Goal: Task Accomplishment & Management: Manage account settings

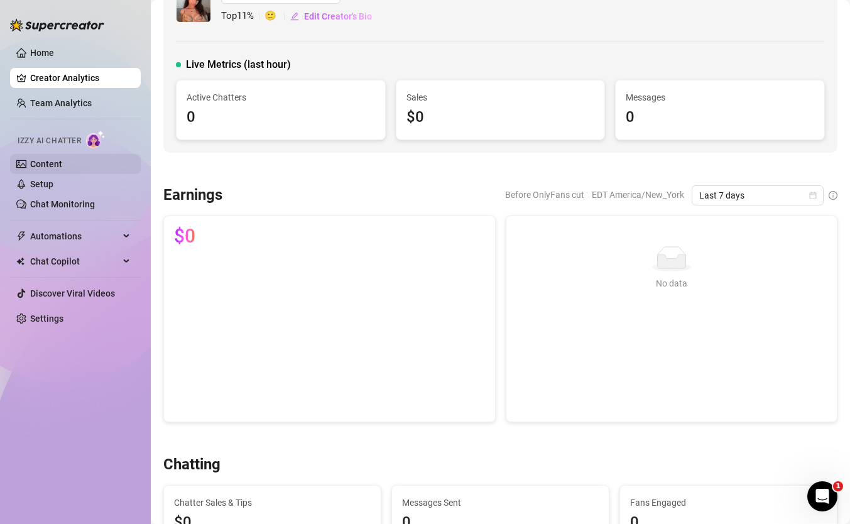
click at [56, 160] on link "Content" at bounding box center [46, 164] width 32 height 10
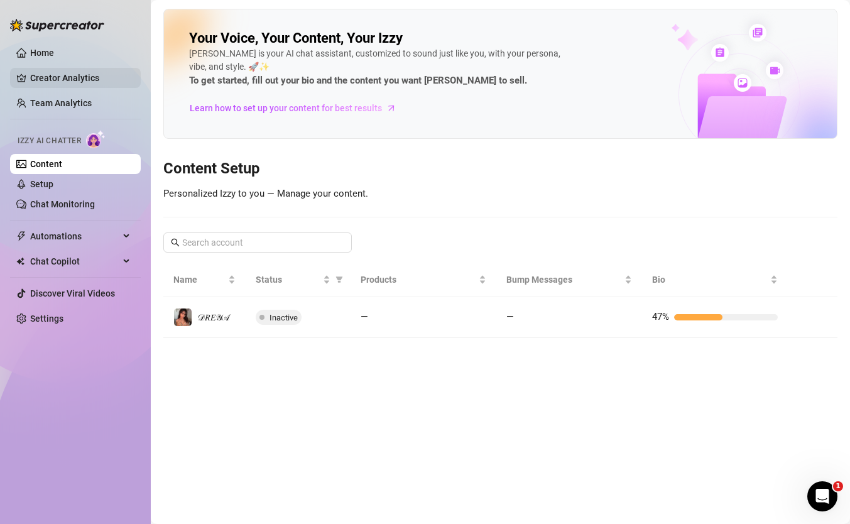
click at [60, 74] on link "Creator Analytics" at bounding box center [80, 78] width 101 height 20
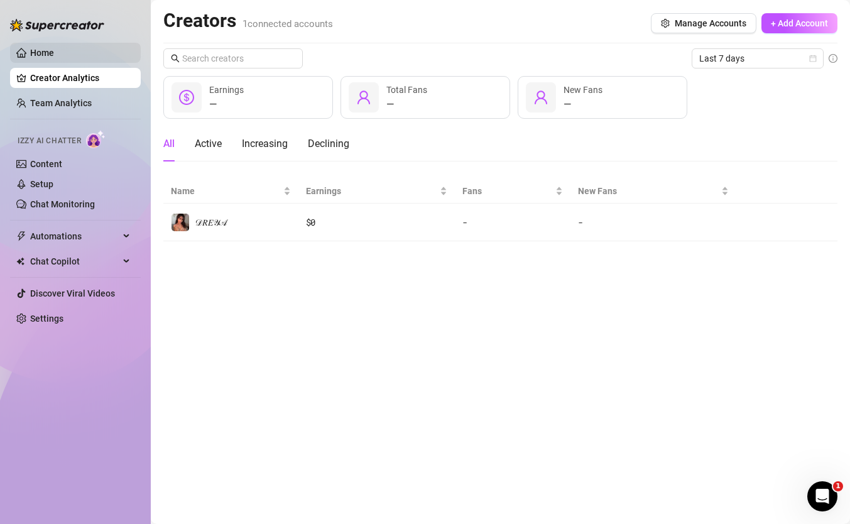
click at [40, 52] on link "Home" at bounding box center [42, 53] width 24 height 10
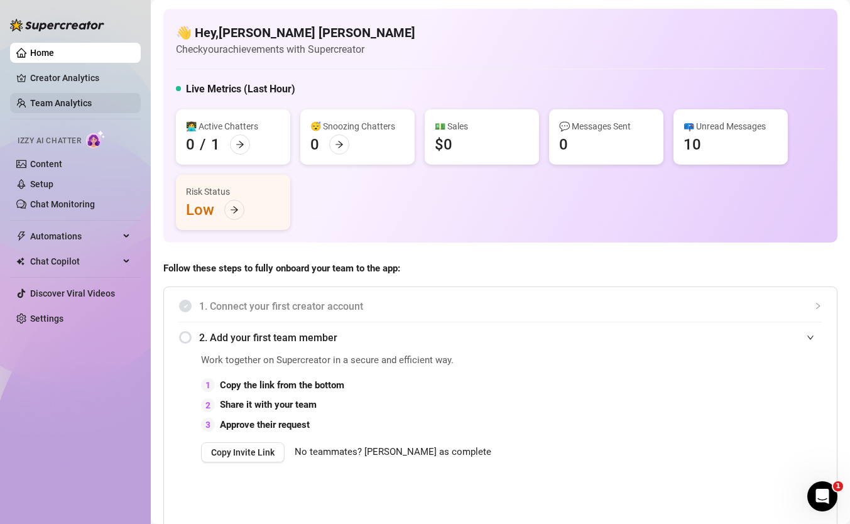
click at [71, 101] on link "Team Analytics" at bounding box center [61, 103] width 62 height 10
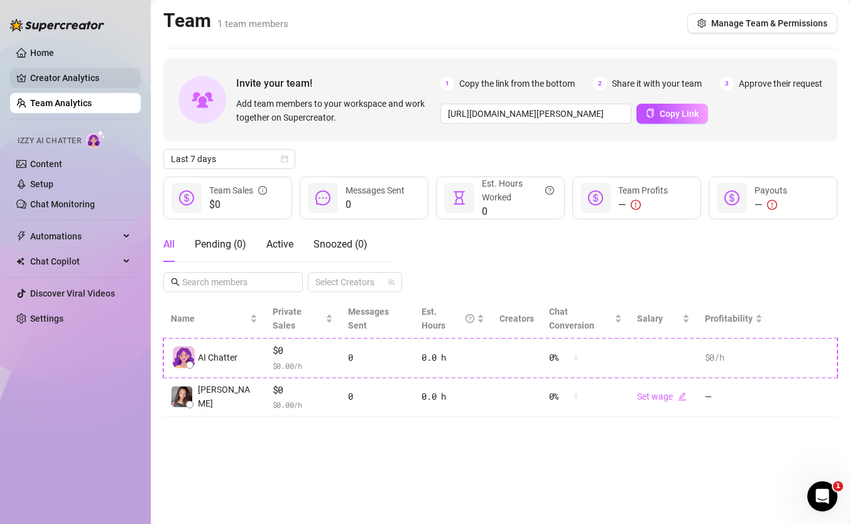
click at [97, 74] on link "Creator Analytics" at bounding box center [80, 78] width 101 height 20
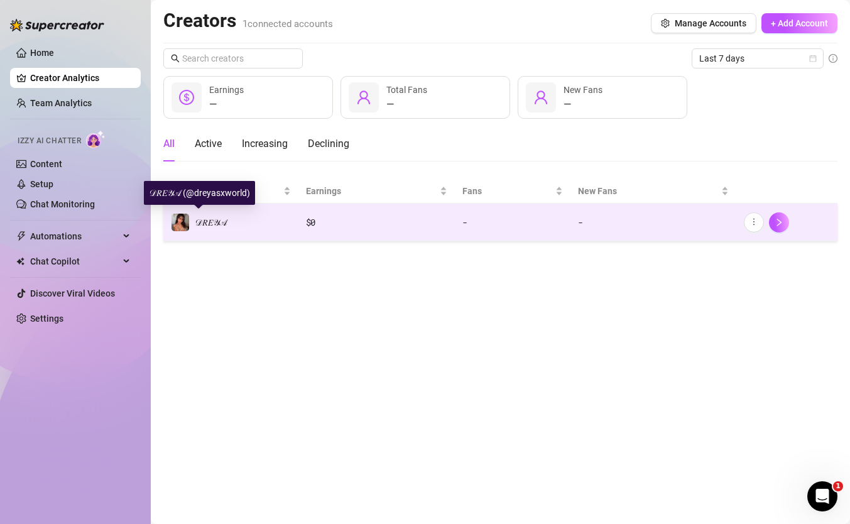
click at [221, 219] on span "𝒟𝑅𝐸𝒴𝒜" at bounding box center [211, 222] width 32 height 10
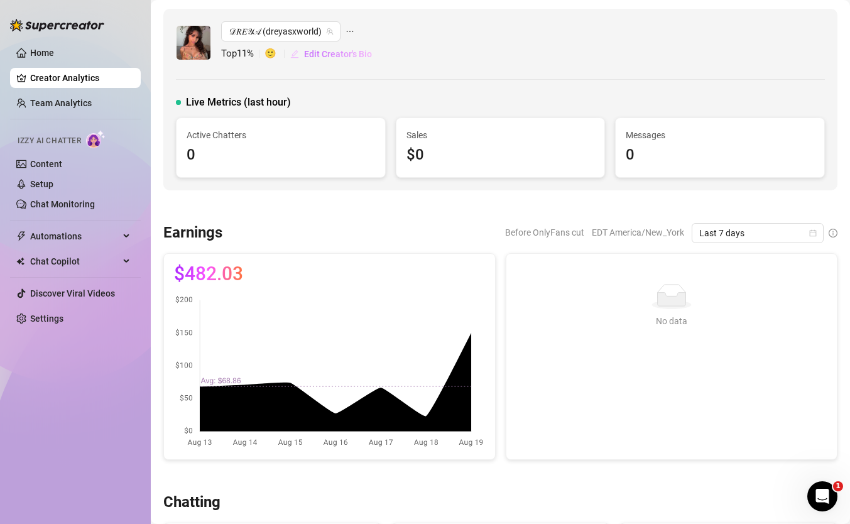
click at [322, 55] on span "Edit Creator's Bio" at bounding box center [338, 54] width 68 height 10
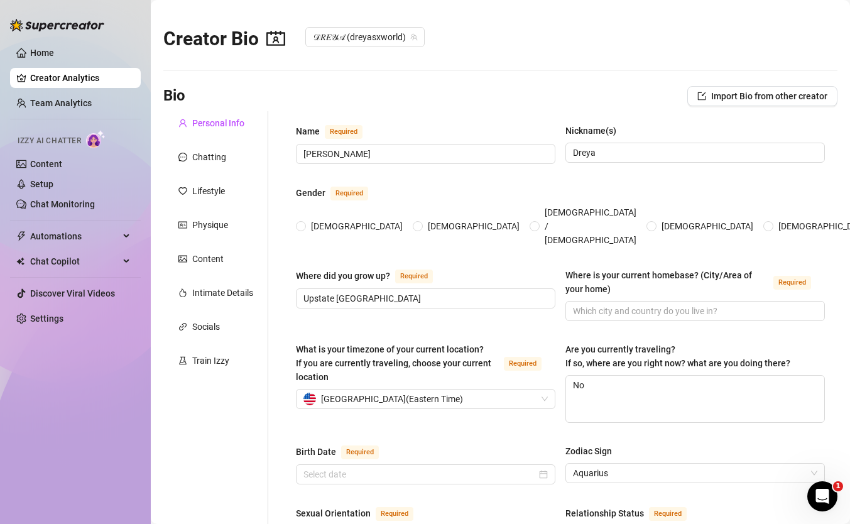
type input "[PERSON_NAME]"
type input "Dreya"
type input "Upstate [GEOGRAPHIC_DATA]"
type textarea "No"
type input "straight"
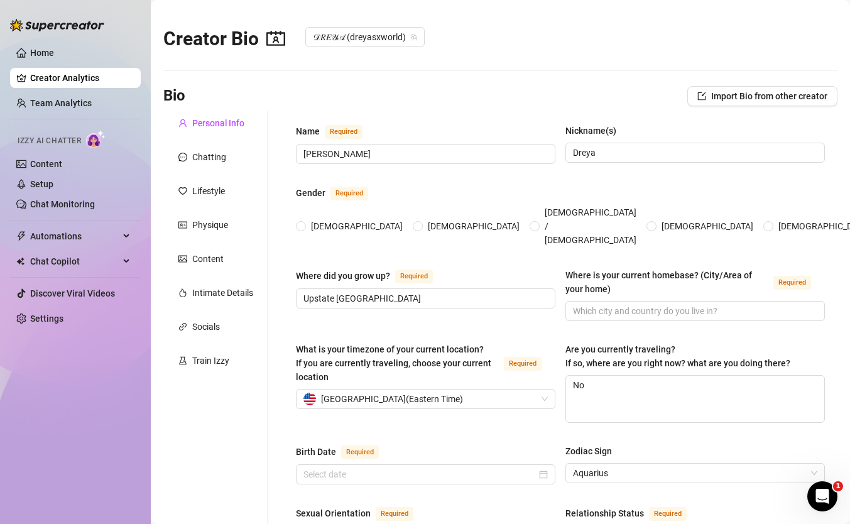
type input "single"
type input "3"
type input "1"
type input "no"
type input "content creator"
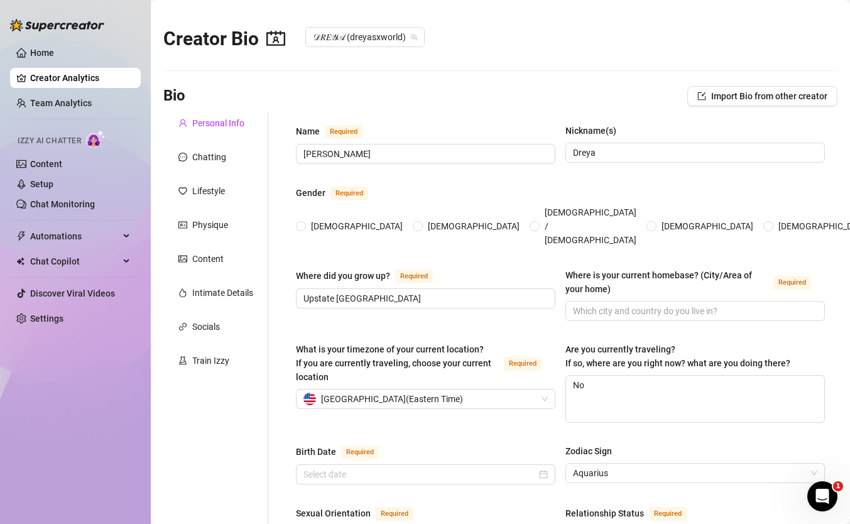
type input "bakery at [GEOGRAPHIC_DATA], sports store, cleaning houses"
type input "i graduated from high school but dropped out of cosmetology with four months le…"
type input "I'm spiritual, not religious. I believe in energy, healing, and trusting the un…"
type input "i believe in self-love, feminine freedom, healing energy & intimacy. Living sof…"
type textarea "My dream is to live freely & abundantly, romanticizing life, creating intimacy,…"
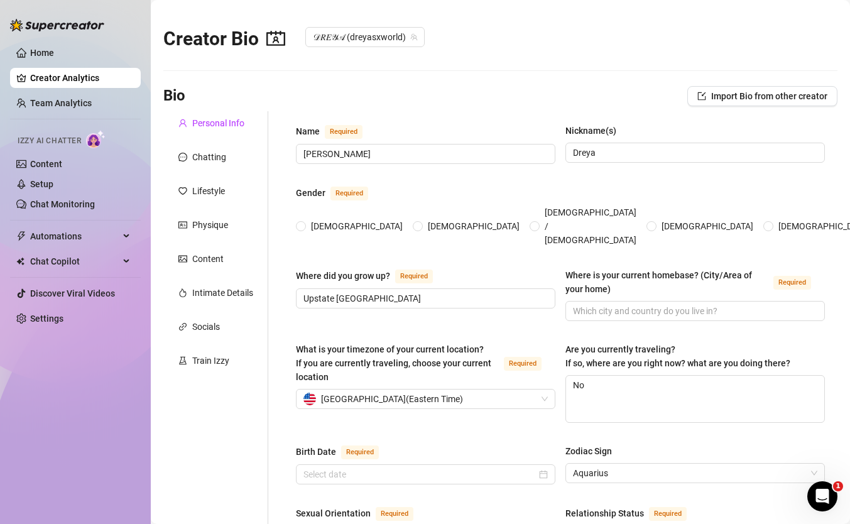
type textarea "I'm a homebody at heart. I'[PERSON_NAME] cook dinner, journal, color and listen…"
radio input "true"
type input "[DATE]"
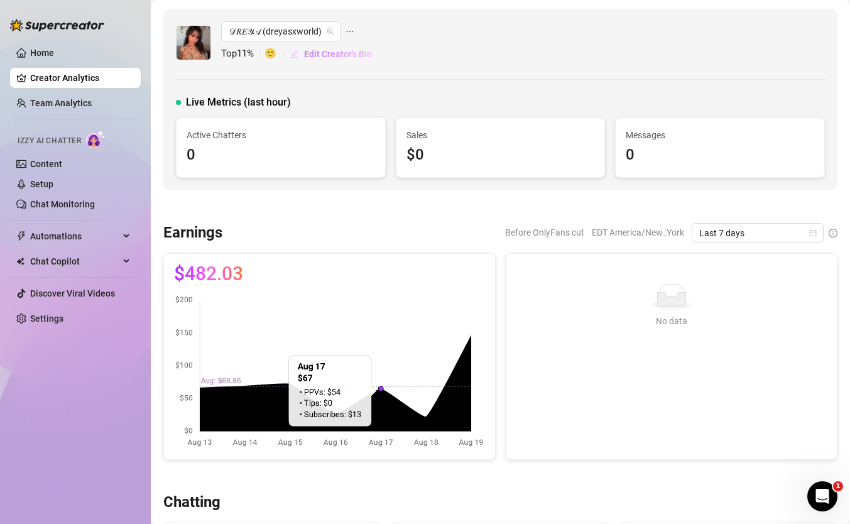
click at [316, 54] on span "Edit Creator's Bio" at bounding box center [338, 54] width 68 height 10
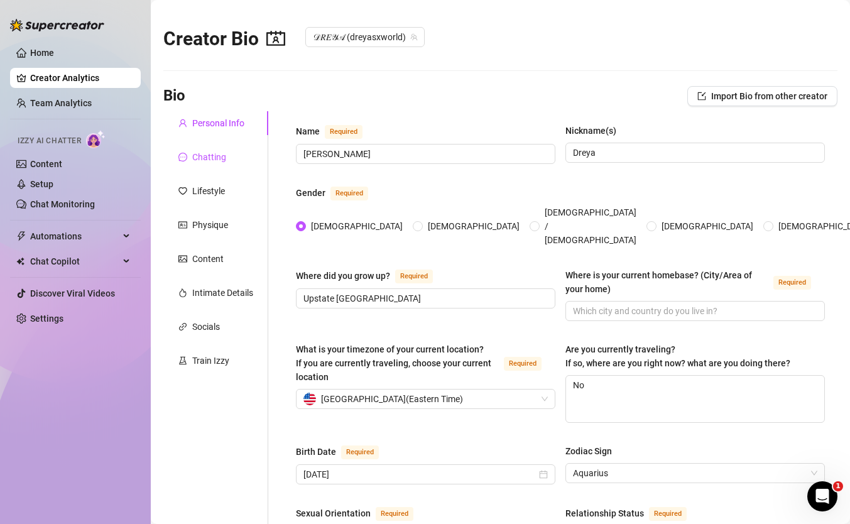
click at [223, 163] on div "Chatting" at bounding box center [209, 157] width 34 height 14
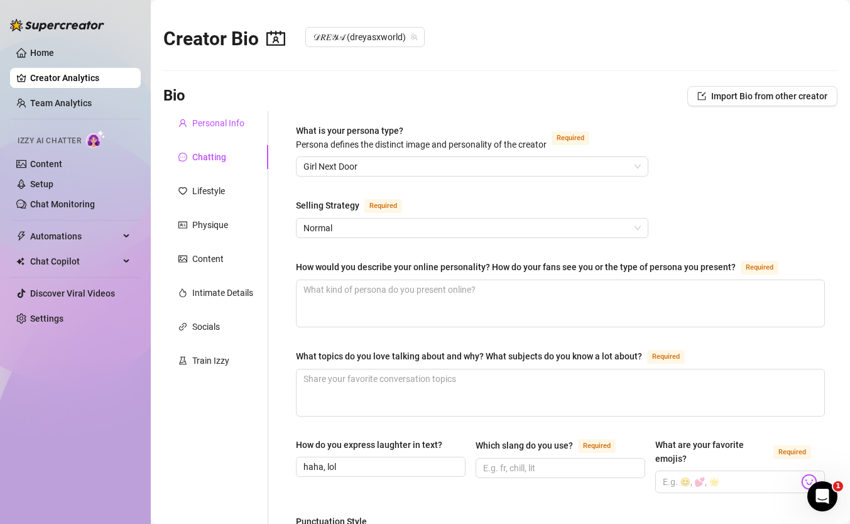
click at [228, 123] on div "Personal Info" at bounding box center [218, 123] width 52 height 14
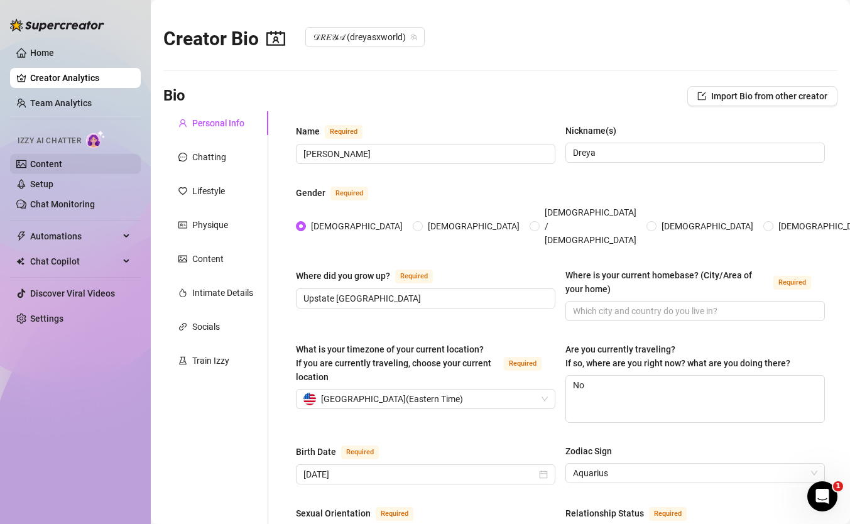
click at [47, 168] on link "Content" at bounding box center [46, 164] width 32 height 10
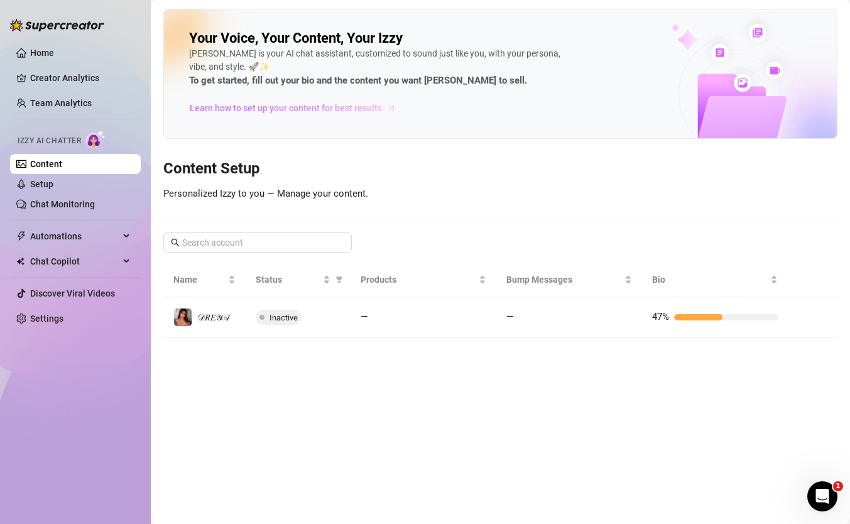
click at [227, 111] on span "Learn how to set up your content for best results" at bounding box center [286, 108] width 192 height 14
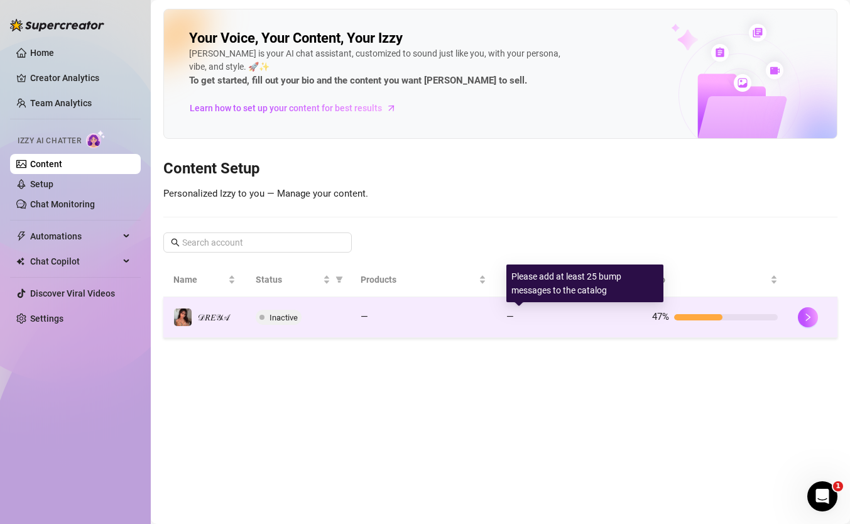
click at [623, 320] on div at bounding box center [575, 317] width 113 height 6
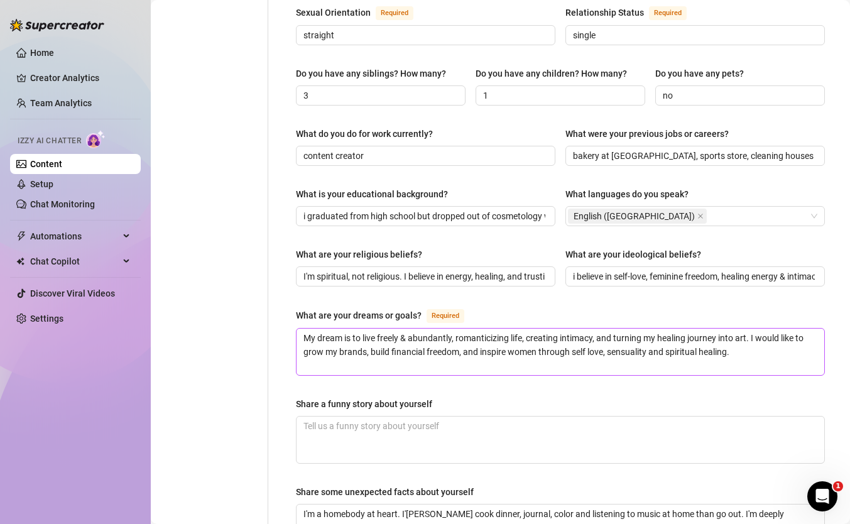
scroll to position [506, 0]
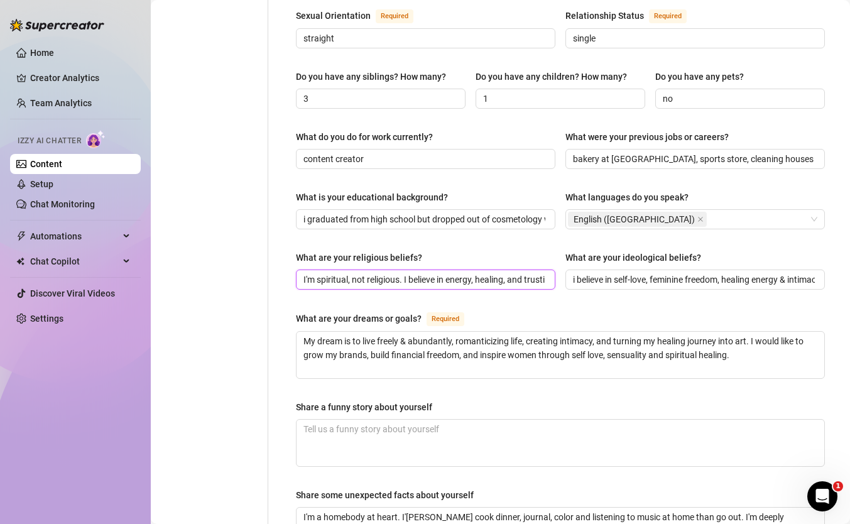
click at [362, 273] on input "I'm spiritual, not religious. I believe in energy, healing, and trusting the un…" at bounding box center [425, 280] width 242 height 14
paste input "Write for fans: Respond as if you’re talking directly to your fans. A good way …"
type input "Write for fans: Respond as if you’re talking directly to your fans. A good way …"
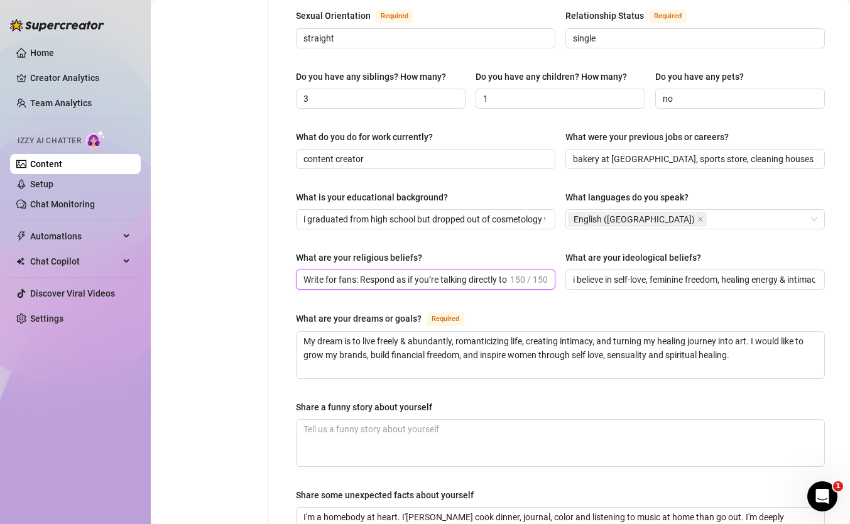
scroll to position [507, 0]
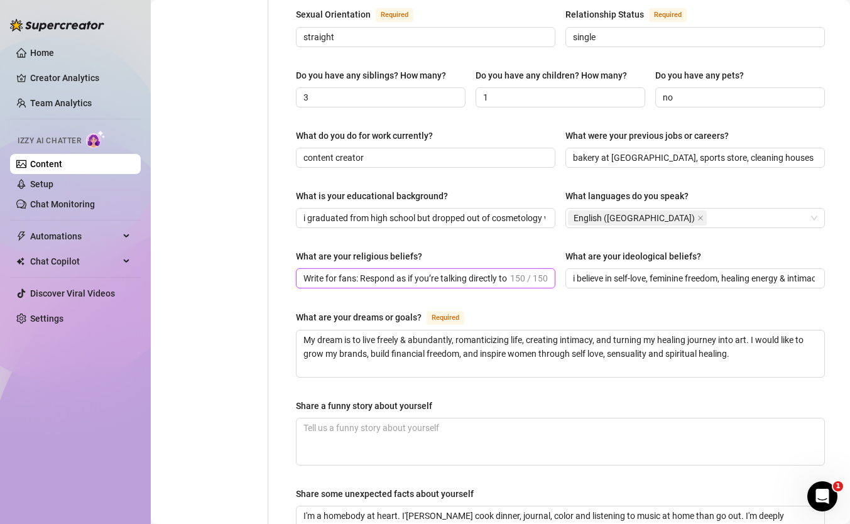
click at [371, 271] on input "Write for fans: Respond as if you’re talking directly to your fans. A good way …" at bounding box center [406, 278] width 204 height 14
paste input "I’m spiritual ✨ I trust energy, alignment, and the universe’s signs over any on…"
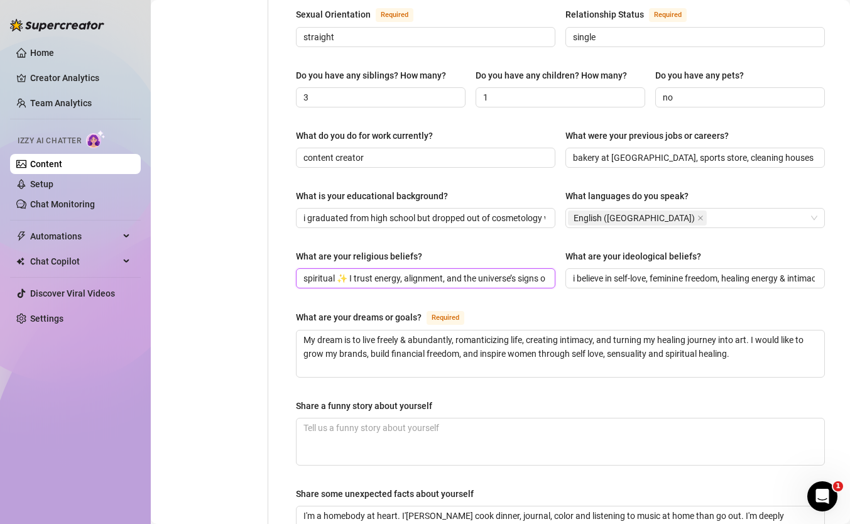
scroll to position [0, 0]
type input "I’m spiritual ✨ I trust energy, alignment, and the universe’s signs over any on…"
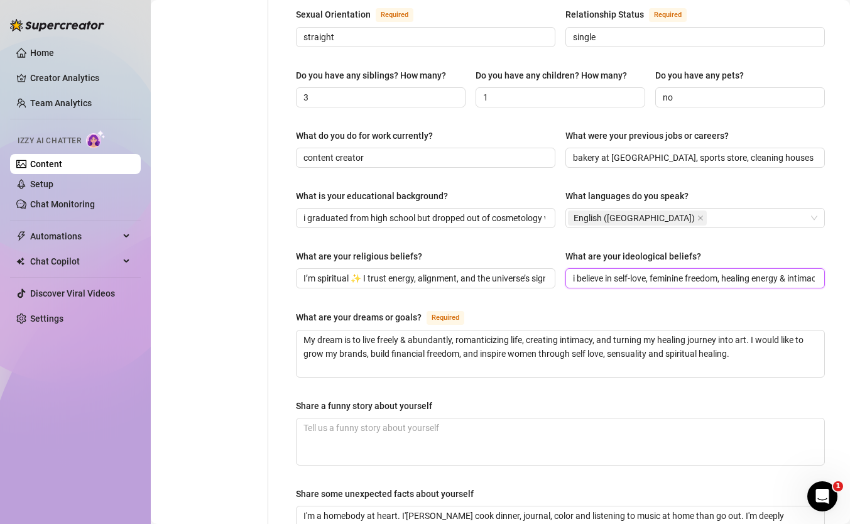
click at [642, 271] on input "i believe in self-love, feminine freedom, healing energy & intimacy. Living sof…" at bounding box center [694, 278] width 242 height 14
paste input "I believe in freedom, healing, and living life on my own terms — soft, feminine…"
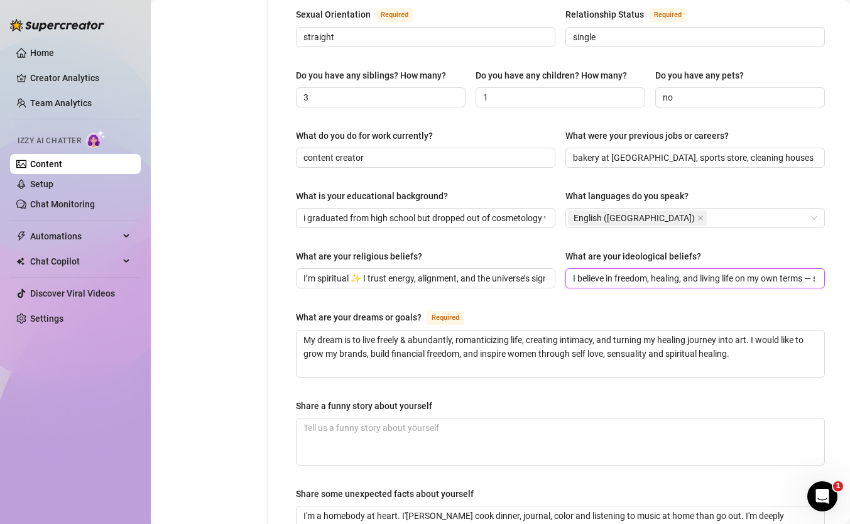
scroll to position [0, 158]
type input "I believe in freedom, healing, and living life on my own terms — soft, feminine…"
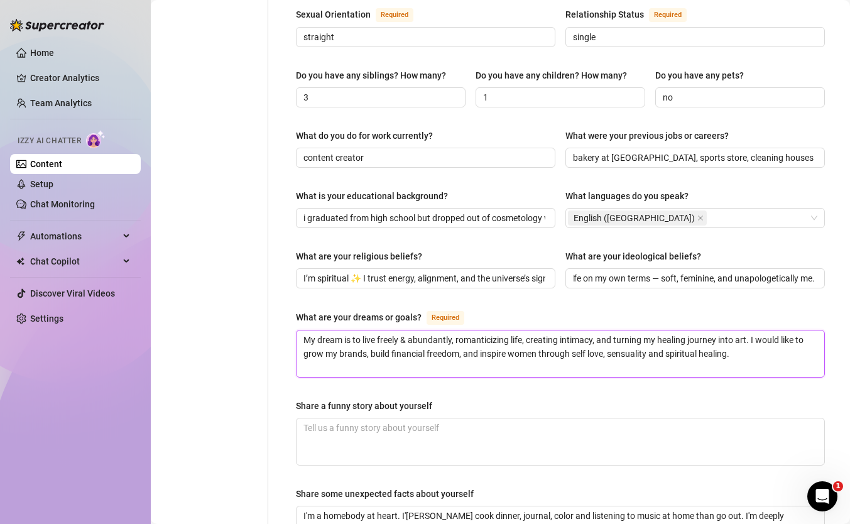
scroll to position [0, 0]
click at [506, 336] on textarea "My dream is to live freely & abundantly, romanticizing life, creating intimacy,…" at bounding box center [561, 354] width 528 height 47
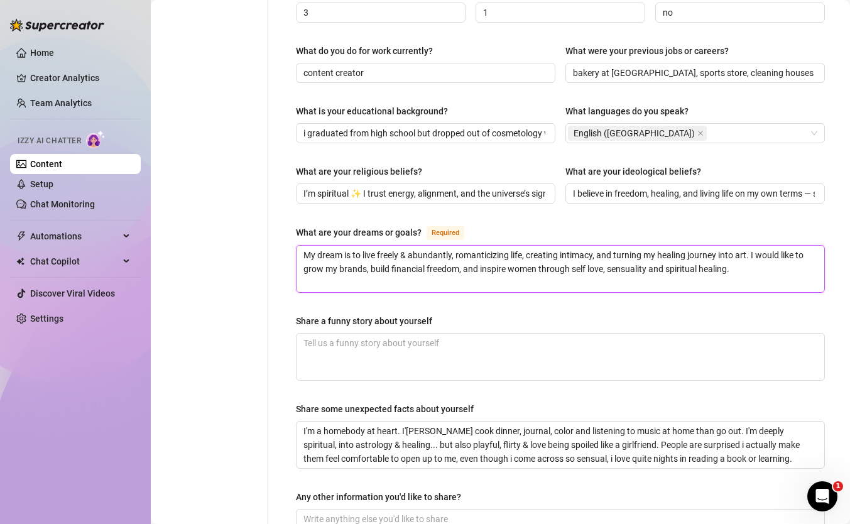
scroll to position [591, 0]
paste textarea "I believe in freedom, healing, and living life on my own terms — soft, feminine…"
type textarea "I believe in freedom, healing, and living life on my own terms — soft, feminine…"
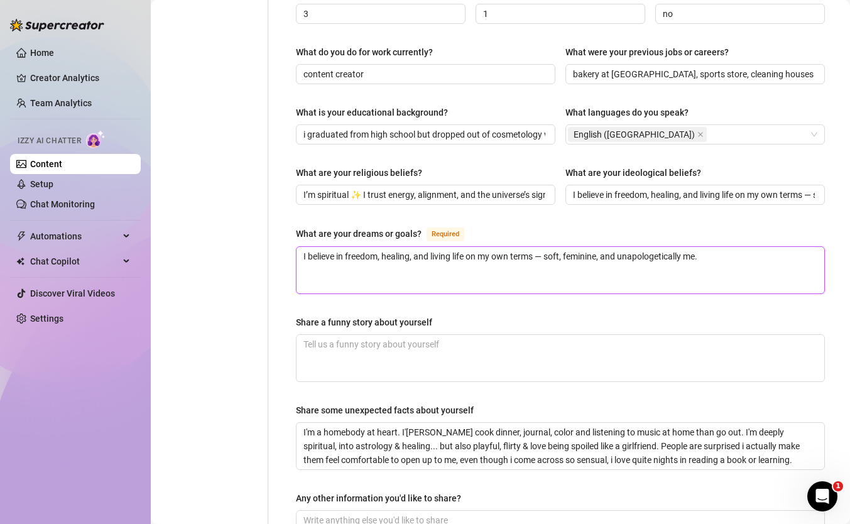
click at [473, 247] on textarea "I believe in freedom, healing, and living life on my own terms — soft, feminine…" at bounding box center [561, 270] width 528 height 47
paste textarea
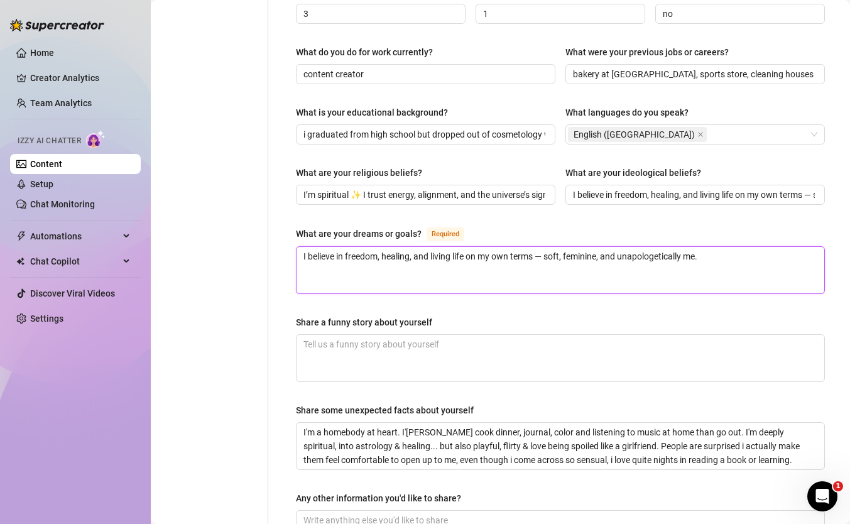
click at [473, 247] on textarea "I believe in freedom, healing, and living life on my own terms — soft, feminine…" at bounding box center [561, 270] width 528 height 47
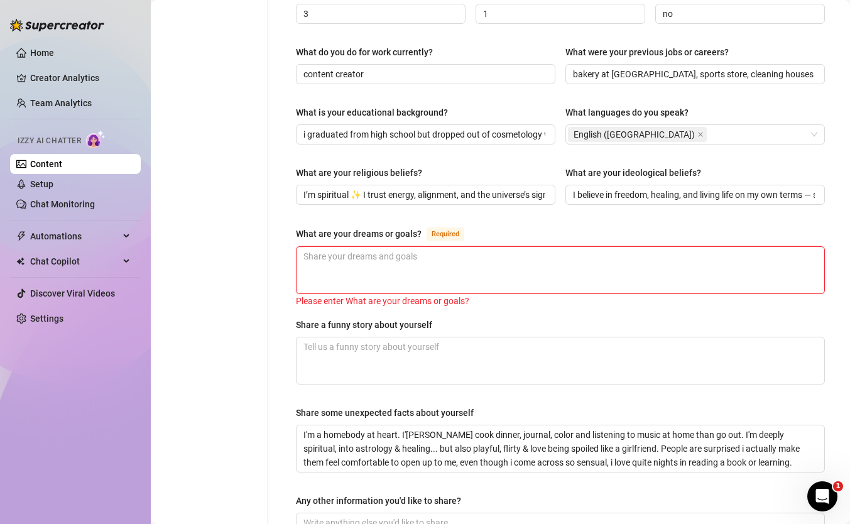
paste textarea "1. To grow my OnlyFans into a consistent business that supports me and my son w…"
type textarea "1. To grow my OnlyFans into a consistent business that supports me and my son w…"
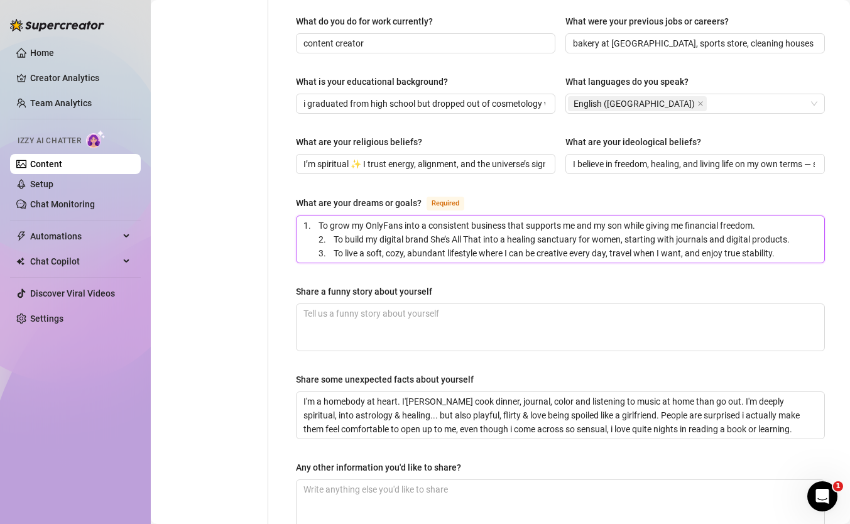
scroll to position [623, 0]
click at [599, 216] on textarea "1. To grow my OnlyFans into a consistent business that supports me and my son w…" at bounding box center [561, 238] width 528 height 47
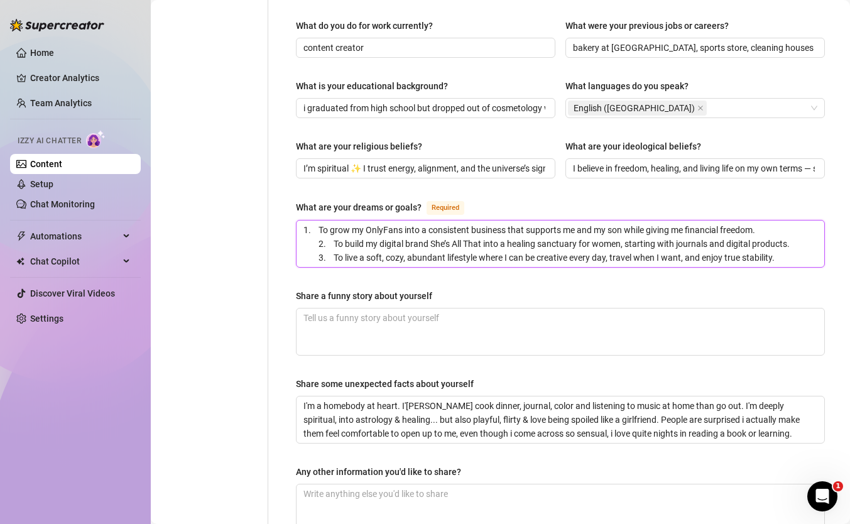
scroll to position [613, 0]
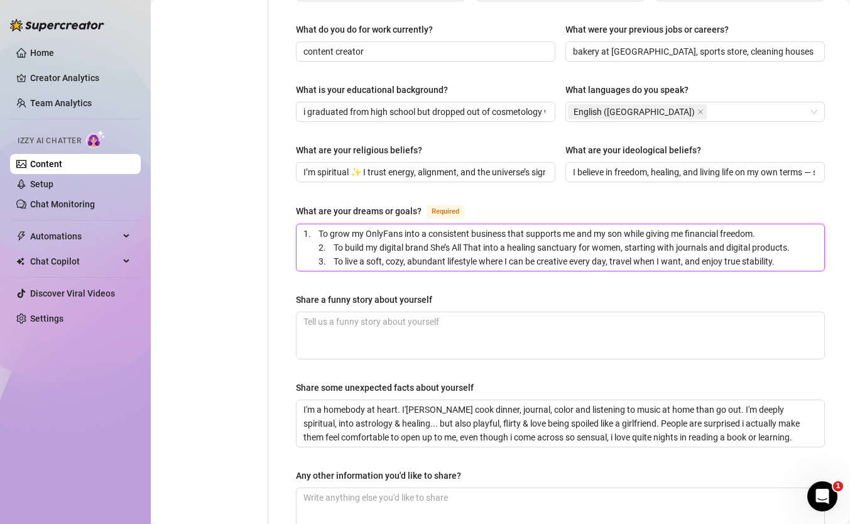
drag, startPoint x: 769, startPoint y: 209, endPoint x: 368, endPoint y: 215, distance: 400.3
click at [368, 224] on textarea "1. To grow my OnlyFans into a consistent business that supports me and my son w…" at bounding box center [561, 247] width 528 height 47
type textarea "1. To grow my 2. To build my digital brand She’s All That into a healing sanctu…"
type textarea "1. To grow m 2. To build my digital brand She’s All That into a healing sanctua…"
type textarea "1. To grow 2. To build my digital brand She’s All That into a healing sanctuary…"
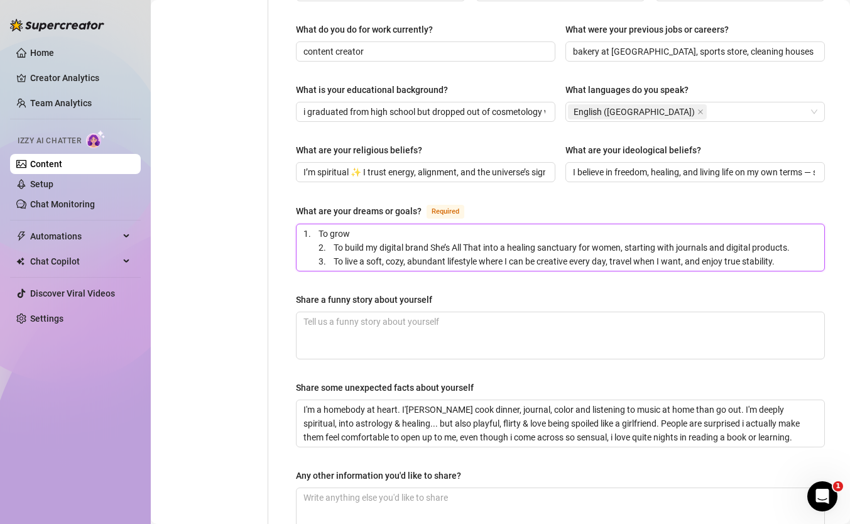
type textarea "1. To grow a 2. To build my digital brand She’s All That into a healing sanctua…"
type textarea "1. To grow an 2. To build my digital brand She’s All That into a healing sanctu…"
type textarea "1. To grow and 2. To build my digital brand She’s All That into a healing sanct…"
type textarea "1. To grow and s 2. To build my digital brand She’s All That into a healing san…"
type textarea "1. To grow and sh 2. To build my digital brand She’s All That into a healing sa…"
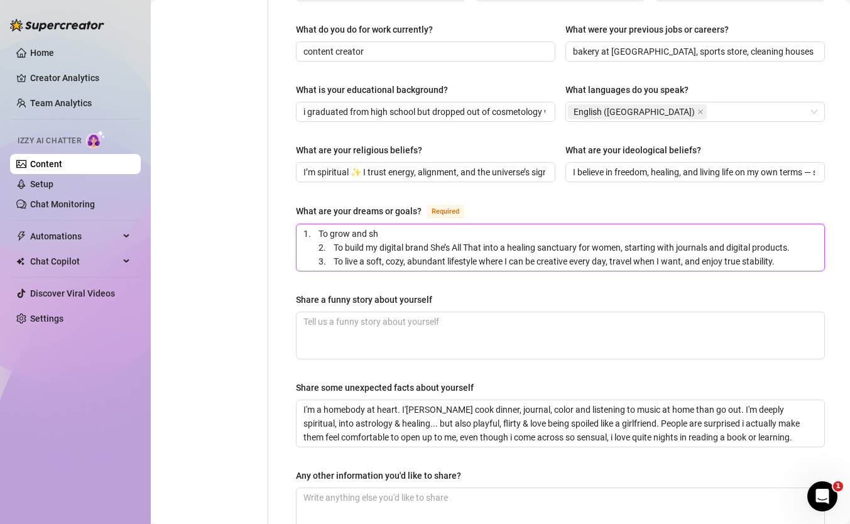
type textarea "1. To grow and sha 2. To build my digital brand She’s All That into a healing s…"
type textarea "1. To grow and shat 2. To build my digital brand She’s All That into a healing …"
type textarea "1. To grow and sha 2. To build my digital brand She’s All That into a healing s…"
type textarea "1. To grow and share 2. To build my digital brand She’s All That into a healing…"
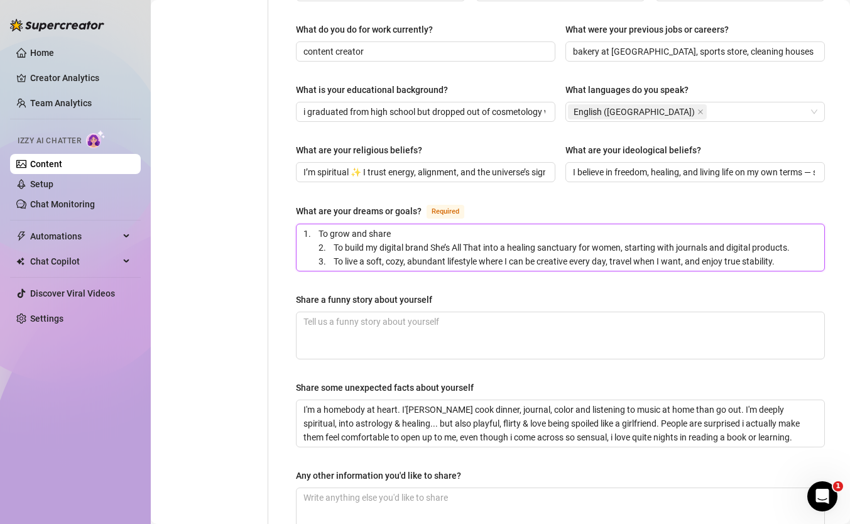
type textarea "1. To grow and share m 2. To build my digital brand She’s All That into a heali…"
type textarea "1. To grow and share my 2. To build my digital brand She’s All That into a heal…"
type textarea "1. To grow and share my j 2. To build my digital brand She’s All That into a he…"
type textarea "1. To grow and share my jo 2. To build my digital brand She’s All That into a h…"
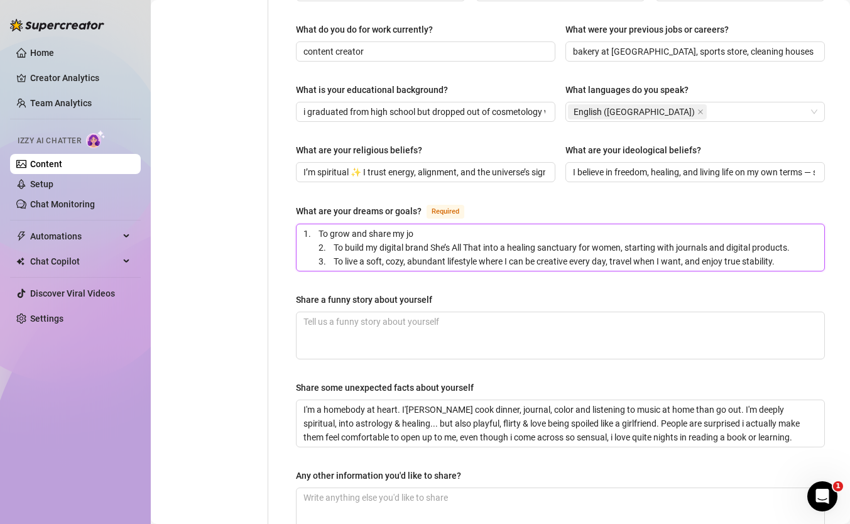
type textarea "1. To grow and share my jou 2. To build my digital brand She’s All That into a …"
type textarea "1. To grow and share my jour 2. To build my digital brand She’s All That into a…"
type textarea "1. To grow and share my journ 2. To build my digital brand She’s All That into …"
type textarea "1. To grow and share my journe 2. To build my digital brand She’s All That into…"
type textarea "1. To grow and share my journey 2. To build my digital brand She’s All That int…"
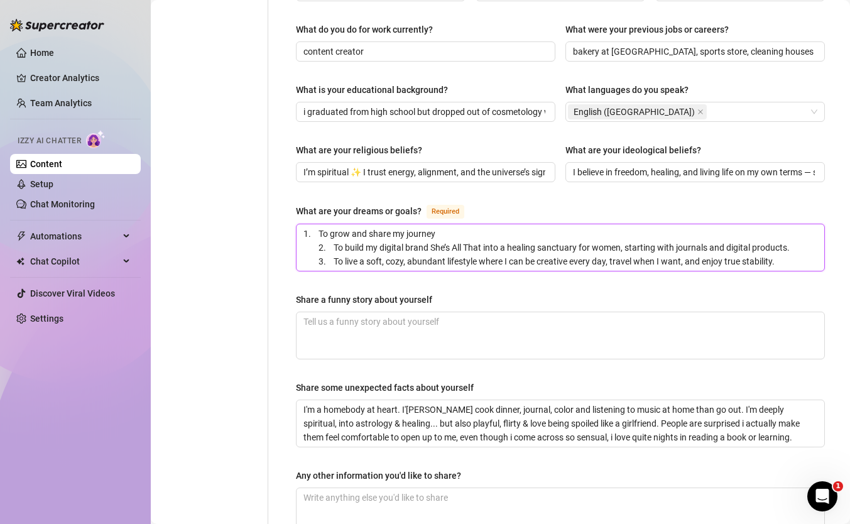
type textarea "1. To grow and share my journey 2. To build my digital brand She’s All That int…"
type textarea "1. To grow and share my journey a 2. To build my digital brand She’s All That i…"
type textarea "1. To grow and share my journey as 2. To build my digital brand She’s All That …"
type textarea "1. To grow and share my journey as a 2. To build my digital brand She’s All Tha…"
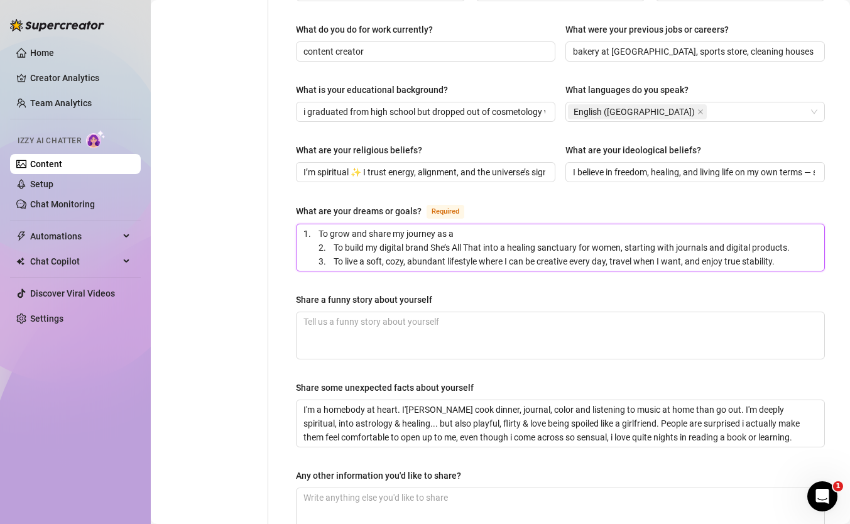
type textarea "1. To grow and share my journey as 2. To build my digital brand She’s All That …"
type textarea "1. To grow and share my journey a 2. To build my digital brand She’s All That i…"
type textarea "1. To grow and share my journey 2. To build my digital brand She’s All That int…"
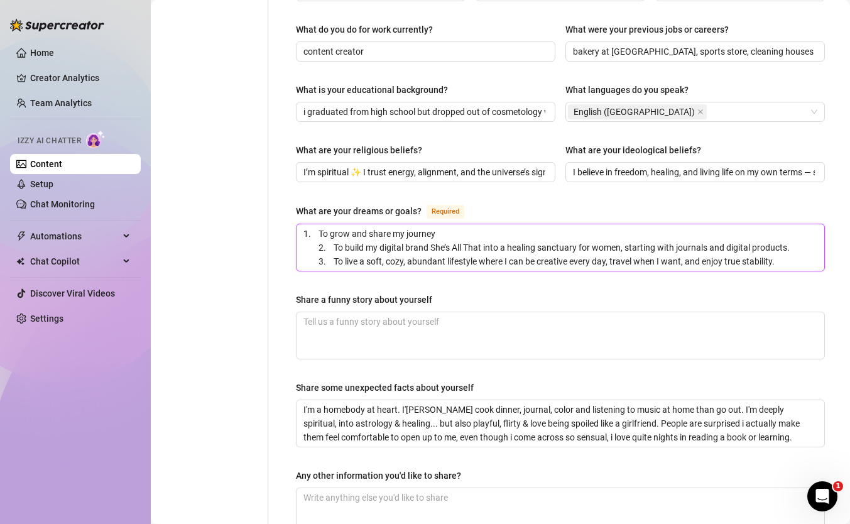
type textarea "1. To grow and share my journe 2. To build my digital brand She’s All That into…"
type textarea "1. To grow and share my journ 2. To build my digital brand She’s All That into …"
type textarea "1. To grow and share my jour 2. To build my digital brand She’s All That into a…"
type textarea "1. To grow and share my jou 2. To build my digital brand She’s All That into a …"
type textarea "1. To grow and share my j 2. To build my digital brand She’s All That into a he…"
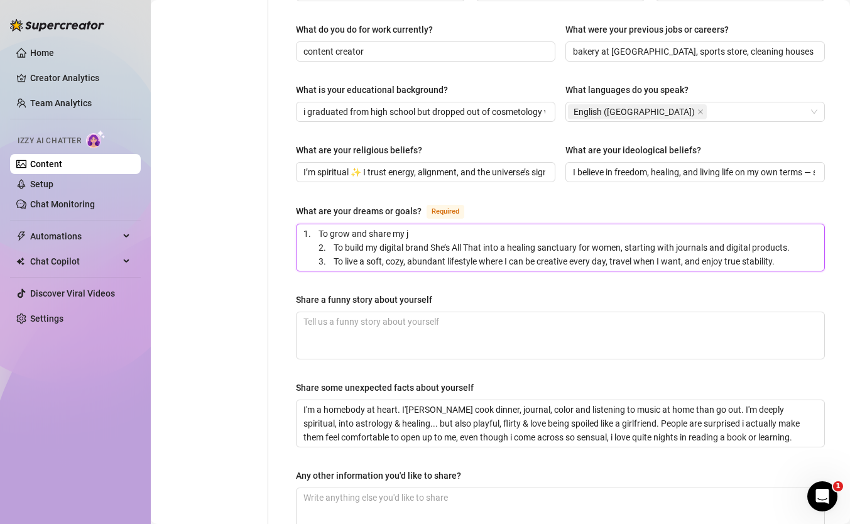
type textarea "1. To grow and share my 2. To build my digital brand She’s All That into a heal…"
type textarea "1. To grow and share my h 2. To build my digital brand She’s All That into a he…"
type textarea "1. To grow and share my he 2. To build my digital brand She’s All That into a h…"
type textarea "1. To grow and share my hea 2. To build my digital brand She’s All That into a …"
type textarea "1. To grow and share my heal 2. To build my digital brand She’s All That into a…"
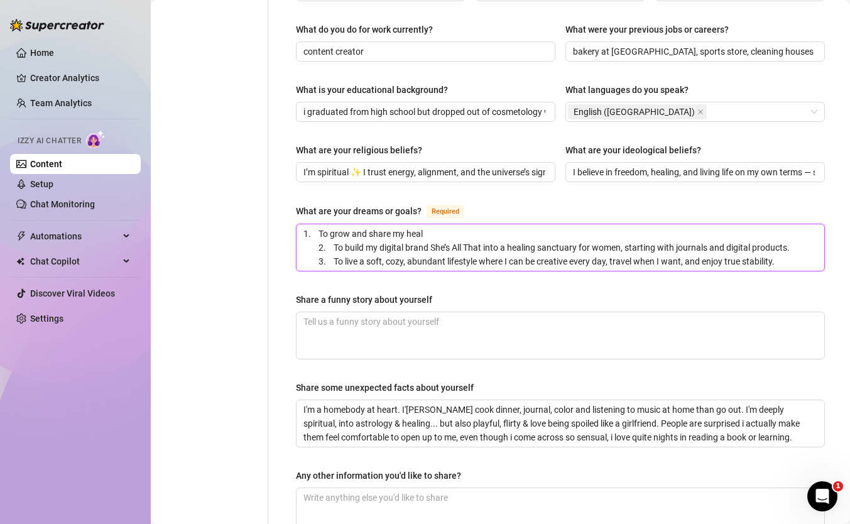
type textarea "1. To grow and share my heali 2. To build my digital brand She’s All That into …"
type textarea "1. To grow and share my healin 2. To build my digital brand She’s All That into…"
type textarea "1. To grow and share my healing 2. To build my digital brand She’s All That int…"
type textarea "1. To grow and share my healing j 2. To build my digital brand She’s All That i…"
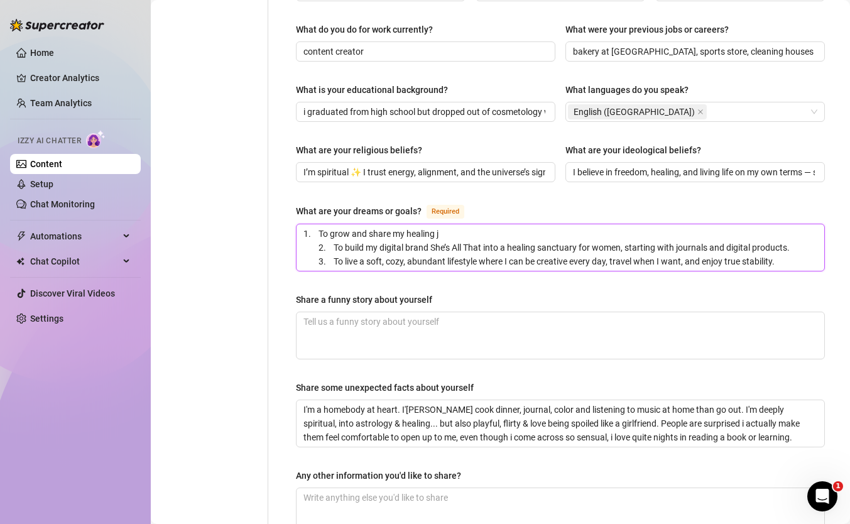
type textarea "1. To grow and share my healing jo 2. To build my digital brand She’s All That …"
type textarea "1. To grow and share my healing jou 2. To build my digital brand She’s All That…"
type textarea "1. To grow and share my healing joun 2. To build my digital brand She’s All Tha…"
type textarea "1. To grow and share my healing jounr 2. To build my digital brand She’s All Th…"
type textarea "1. To grow and share my healing jounre 2. To build my digital brand She’s All T…"
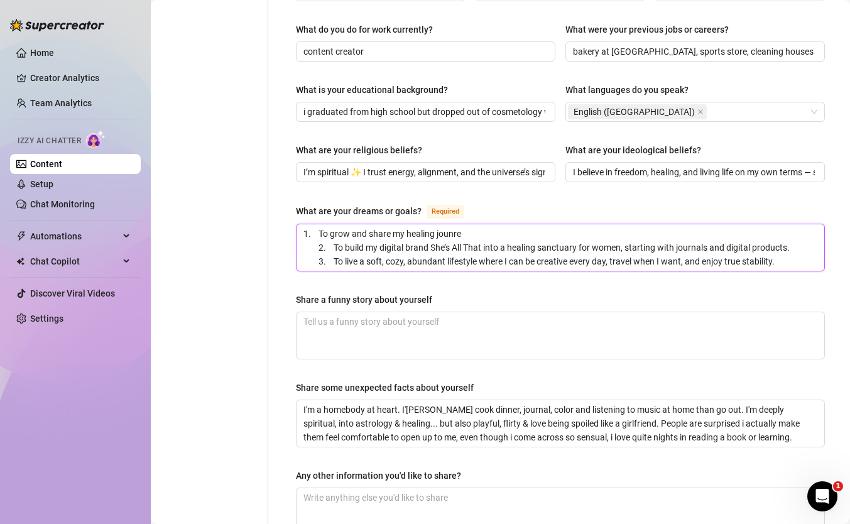
type textarea "1. To grow and share my healing jounrey 2. To build my digital brand She’s All …"
type textarea "1. To grow and share my healing journey 2. To build my digital brand She’s All …"
type textarea "1. To grow and share my healing journey w 2. To build my digital brand She’s Al…"
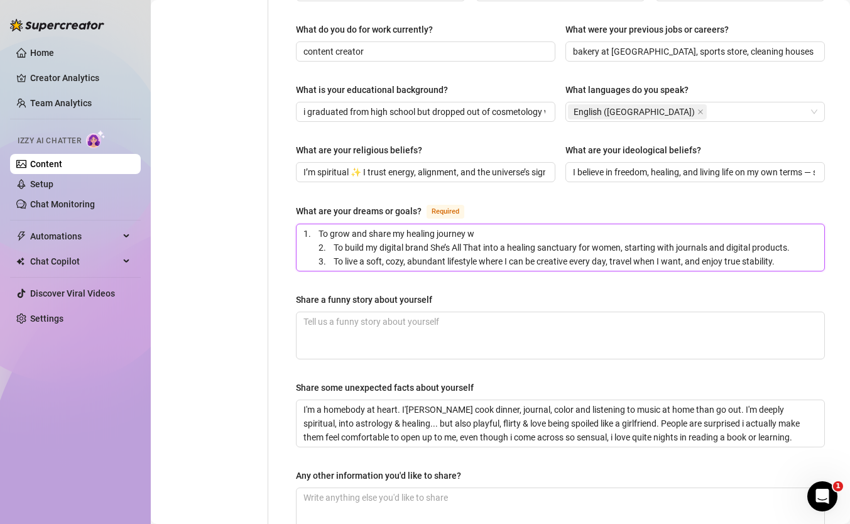
type textarea "1. To grow and share my healing journey wi 2. To build my digital brand She’s A…"
type textarea "1. To grow and share my healing journey wit 2. To build my digital brand She’s …"
type textarea "1. To grow and share my healing journey with 2. To build my digital brand She’s…"
type textarea "1. To grow and share my healing journey with o 2. To build my digital brand She…"
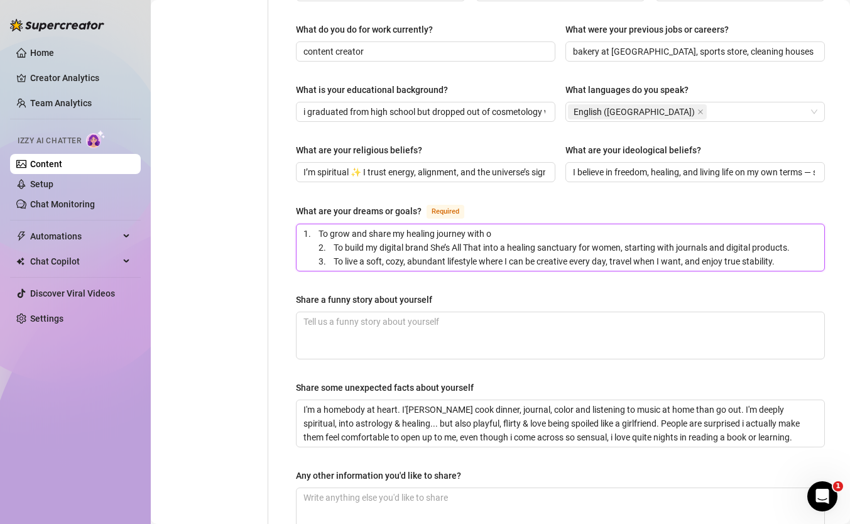
type textarea "1. To grow and share my healing journey with ot 2. To build my digital brand Sh…"
type textarea "1. To grow and share my healing journey with oth 2. To build my digital brand S…"
type textarea "1. To grow and share my healing journey with othe 2. To build my digital brand …"
type textarea "1. To grow and share my healing journey with other 2. To build my digital brand…"
type textarea "1. To grow and share my healing journey with others 2. To build my digital bran…"
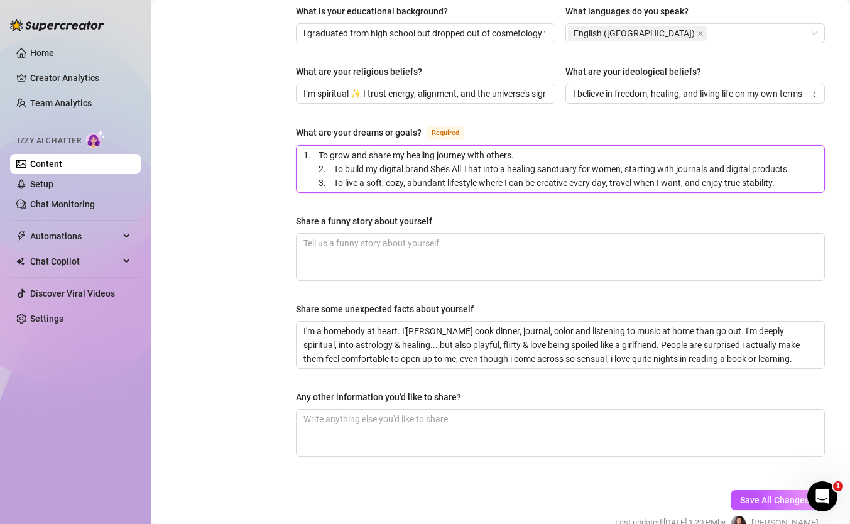
scroll to position [699, 0]
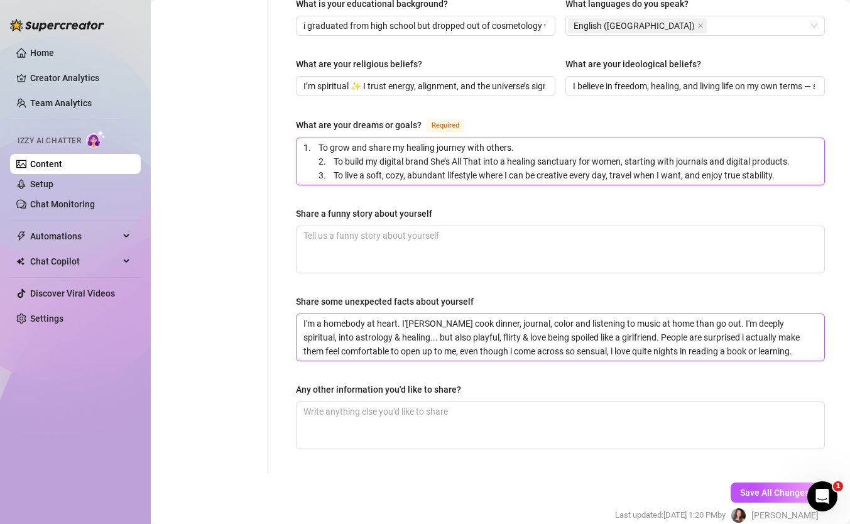
type textarea "1. To grow and share my healing journey with others. 2. To build my digital bra…"
click at [470, 314] on textarea "I'm a homebody at heart. I'[PERSON_NAME] cook dinner, journal, color and listen…" at bounding box center [561, 337] width 528 height 47
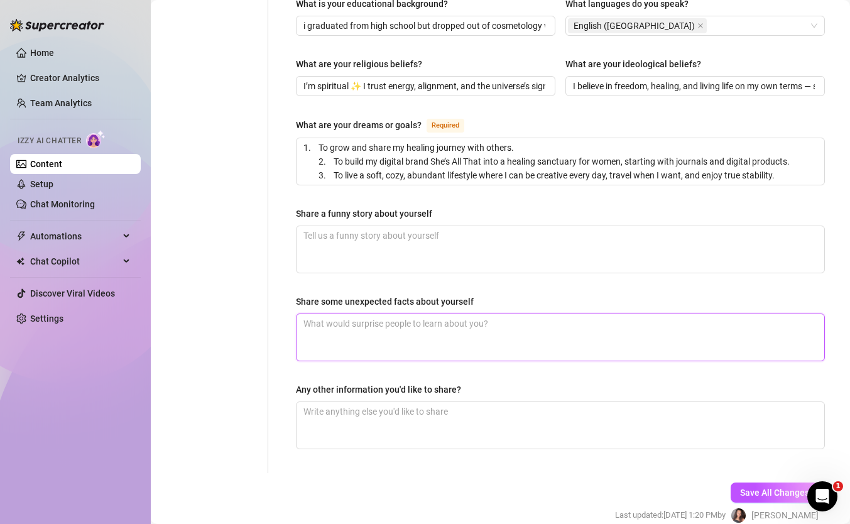
paste textarea "1. To grow my OnlyFans into a consistent business that supports me and my son w…"
type textarea "1. To grow my OnlyFans into a consistent business that supports me and my son w…"
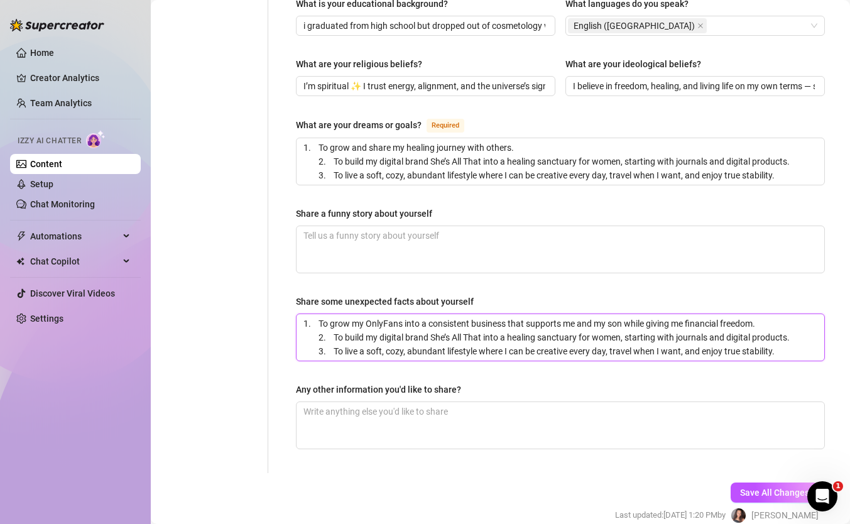
click at [420, 314] on textarea "1. To grow my OnlyFans into a consistent business that supports me and my son w…" at bounding box center [561, 337] width 528 height 47
click at [425, 314] on textarea "1. To grow my OnlyFans into a consistent business that supports me and my son w…" at bounding box center [561, 337] width 528 height 47
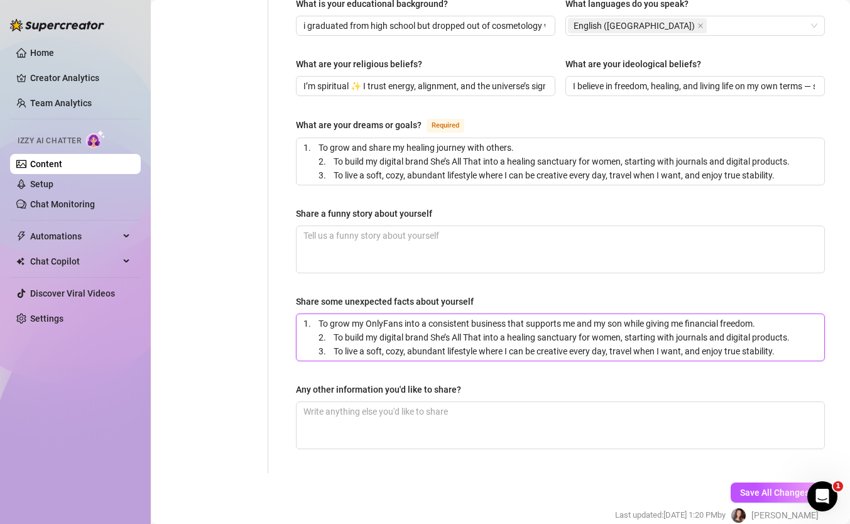
click at [425, 314] on textarea "1. To grow my OnlyFans into a consistent business that supports me and my son w…" at bounding box center [561, 337] width 528 height 47
type textarea "2. To build my digital brand She’s All That into a healing sanctuary for women,…"
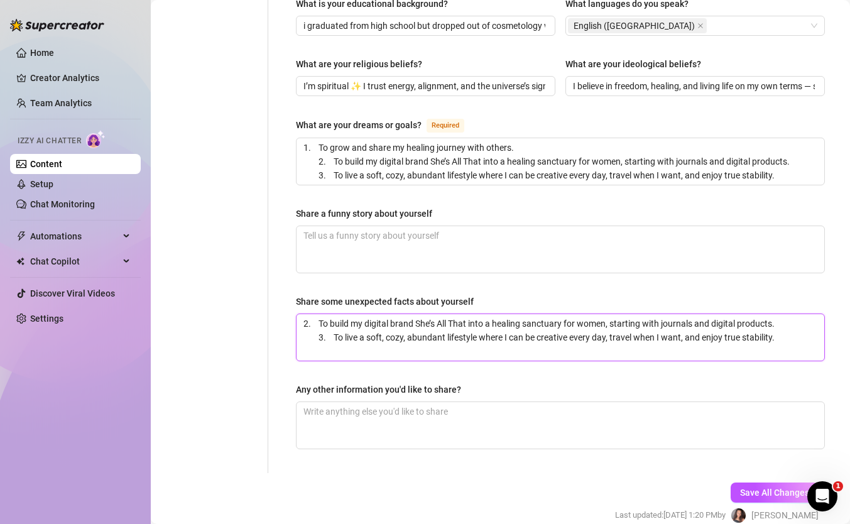
click at [425, 314] on textarea "2. To build my digital brand She’s All That into a healing sanctuary for women,…" at bounding box center [561, 337] width 528 height 47
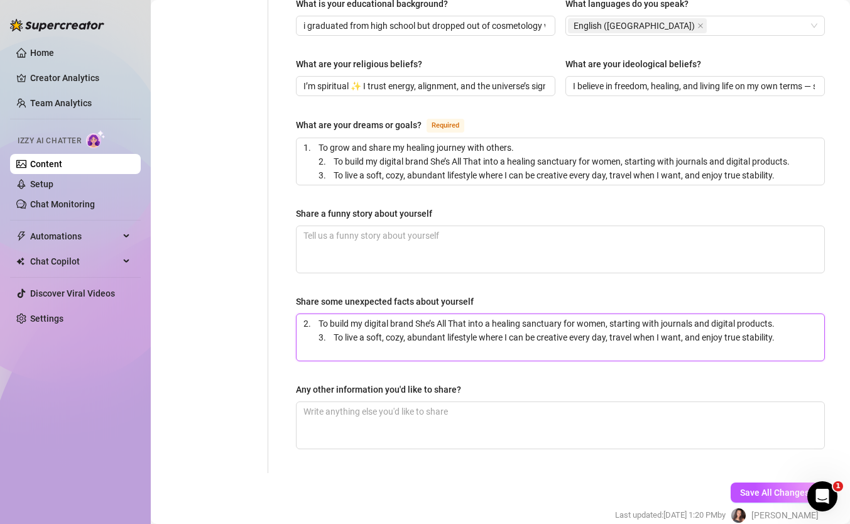
type textarea "3. To live a soft, cozy, abundant lifestyle where I can be creative every day, …"
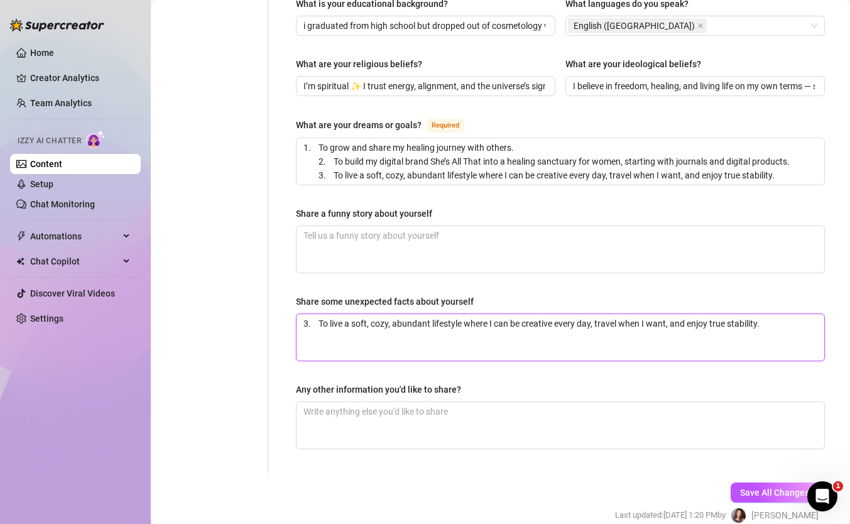
click at [425, 314] on textarea "3. To live a soft, cozy, abundant lifestyle where I can be creative every day, …" at bounding box center [561, 337] width 528 height 47
paste textarea "1. Even though I’m super sensual online, I’m actually shy and introverted in pe…"
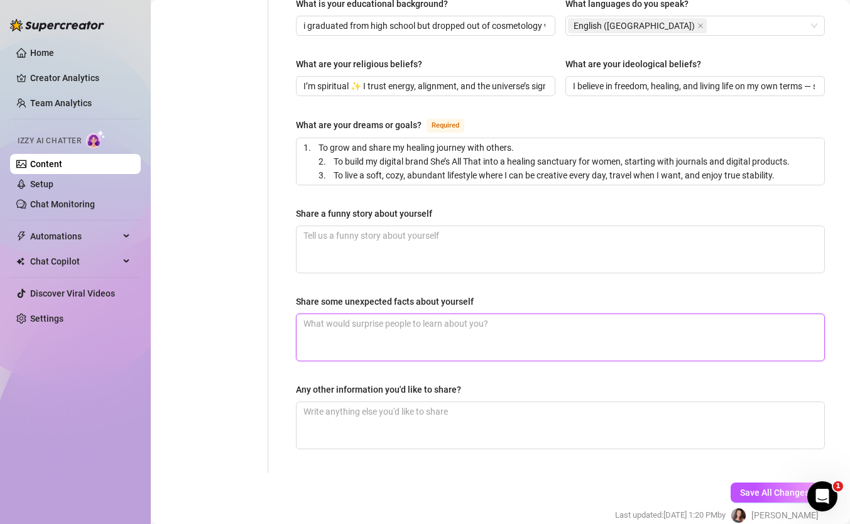
type textarea "1. Even though I’m super sensual online, I’m actually shy and introverted in pe…"
click at [337, 314] on textarea "1. Even though I’m super sensual online, I’m actually shy and introverted in pe…" at bounding box center [561, 337] width 528 height 47
type textarea "1.Even though I’m super sensual online, I’m actually shy and introverted in per…"
click at [319, 314] on textarea "1.Even though I’m super sensual online, I’m actually shy and introverted in per…" at bounding box center [561, 337] width 528 height 47
type textarea "1.Even though I’m super sensual online, I’m actually shy and introverted in per…"
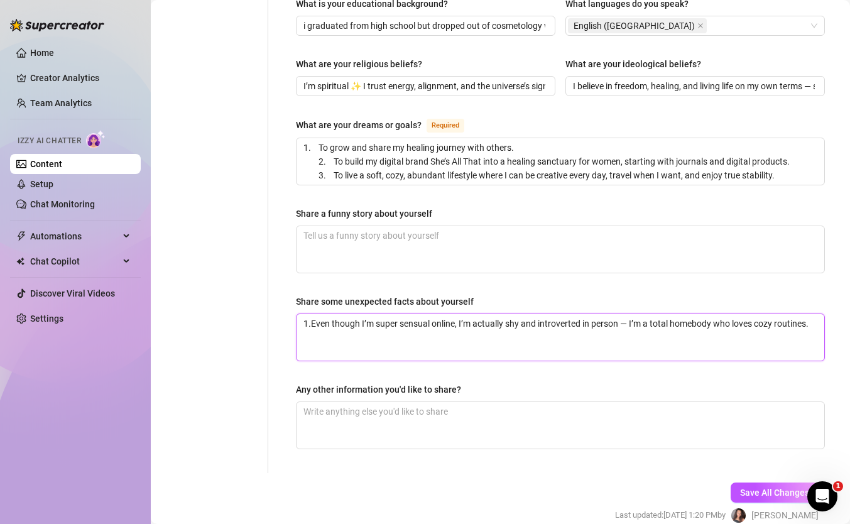
drag, startPoint x: 521, startPoint y: 301, endPoint x: 506, endPoint y: 302, distance: 14.5
click at [506, 314] on textarea "1.Even though I’m super sensual online, I’m actually shy and introverted in per…" at bounding box center [561, 337] width 528 height 47
type textarea "1.Even though I’m super sensual online, I’m actually and introverted in person …"
click at [518, 314] on textarea "1.Even though I’m super sensual online, I’m actually and introverted in person …" at bounding box center [561, 337] width 528 height 47
type textarea "1.Even though I’m super sensual online, I’m actually anintroverted in person — …"
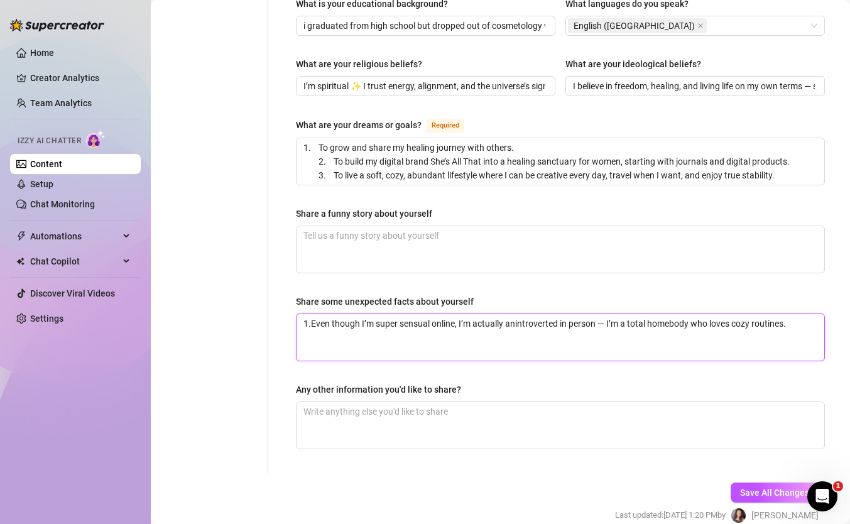
type textarea "1.Even though I’m super sensual online, I’m actually an introverted in person —…"
type textarea "1.Even though I’m super sensual online, I’m actually anintroverted in person — …"
type textarea "1.Even though I’m super sensual online, I’m actually aintroverted in person — I…"
type textarea "1.Even though I’m super sensual online, I’m actually introverted in person — I’…"
click at [782, 314] on textarea "1.Even though I’m super sensual online, I’m actually introverted in person — I’…" at bounding box center [561, 337] width 528 height 47
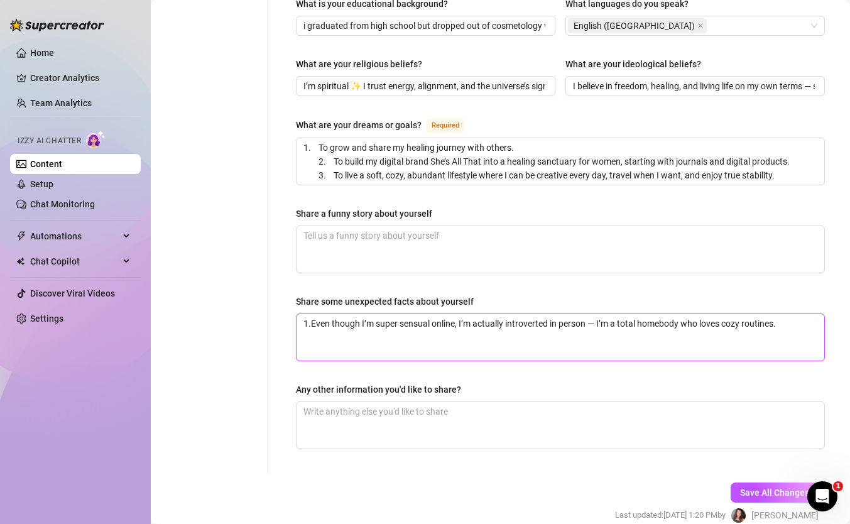
type textarea "1.Even though I’m super sensual online, I’m actually introverted in person — I’…"
paste textarea "I’m a deep thinker and could talk for hours about astrology, spirituality, or c…"
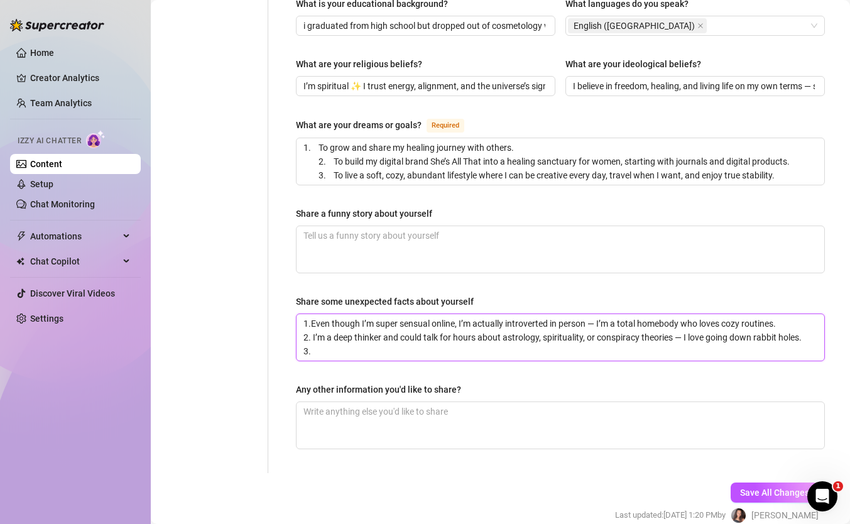
paste textarea "Cleaning and organizing are therapeutic for me — sometimes I’ll put on music, l…"
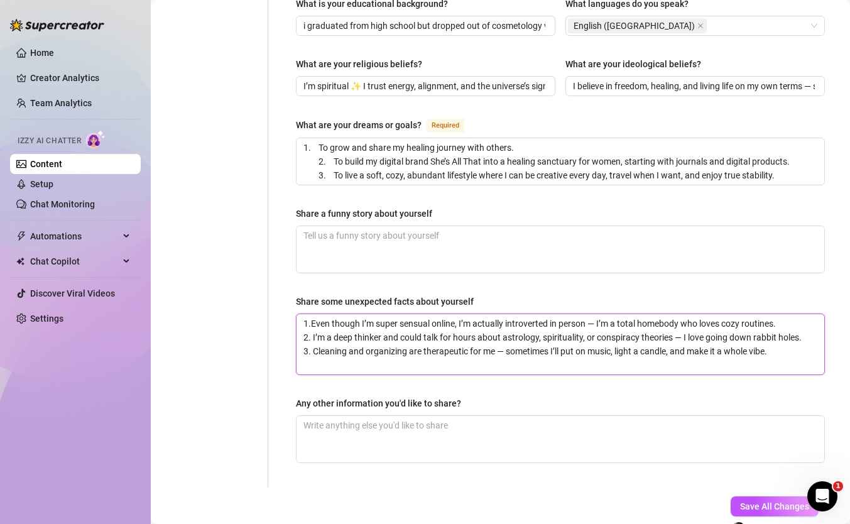
scroll to position [0, 0]
paste textarea "I have a soft spot for handwritten notes and journaling — my neat handwriting h…"
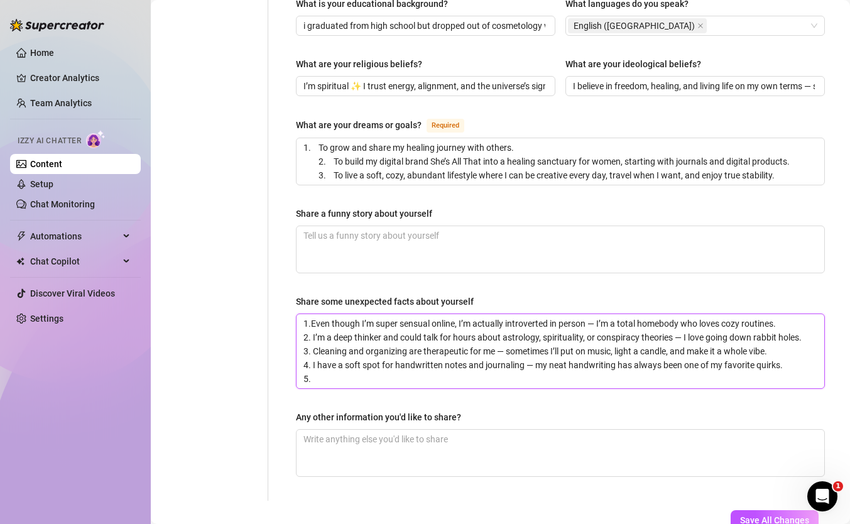
paste textarea "I’m a lowkey foodie — I love cooking at home and turning simple meals into cozy…"
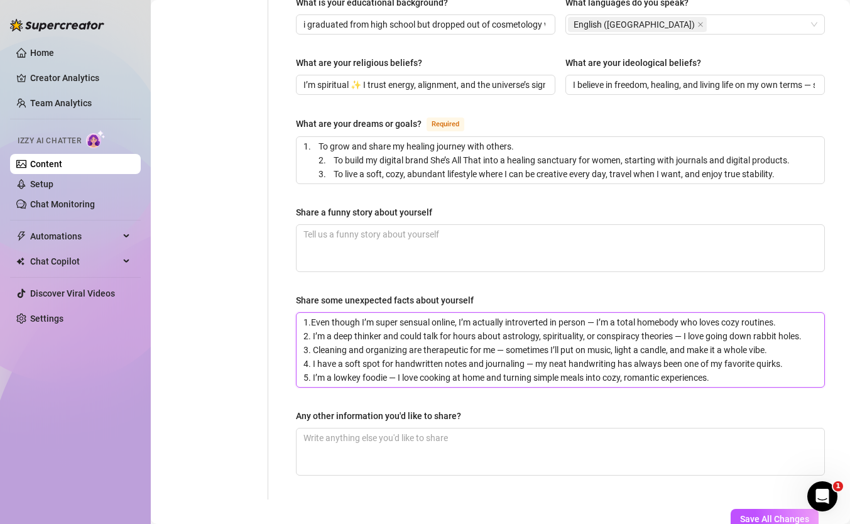
scroll to position [703, 0]
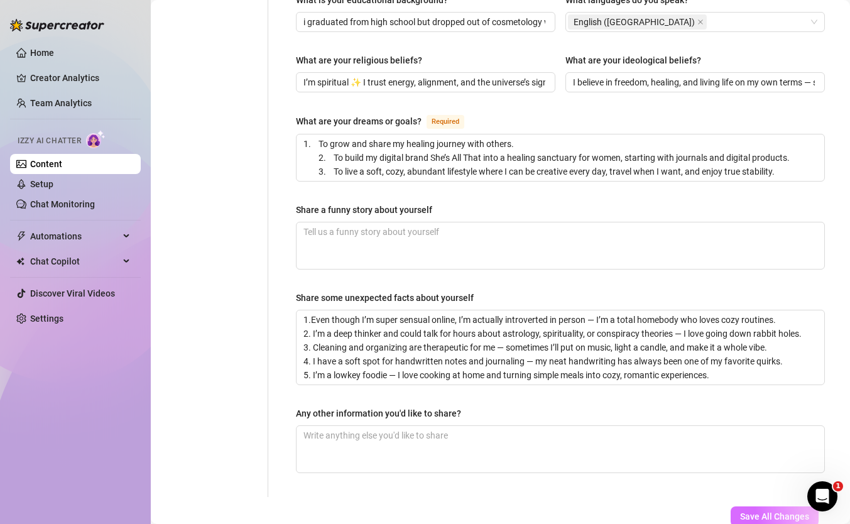
click at [773, 512] on span "Save All Changes" at bounding box center [774, 517] width 69 height 10
click at [784, 512] on span "Save All Changes" at bounding box center [774, 517] width 69 height 10
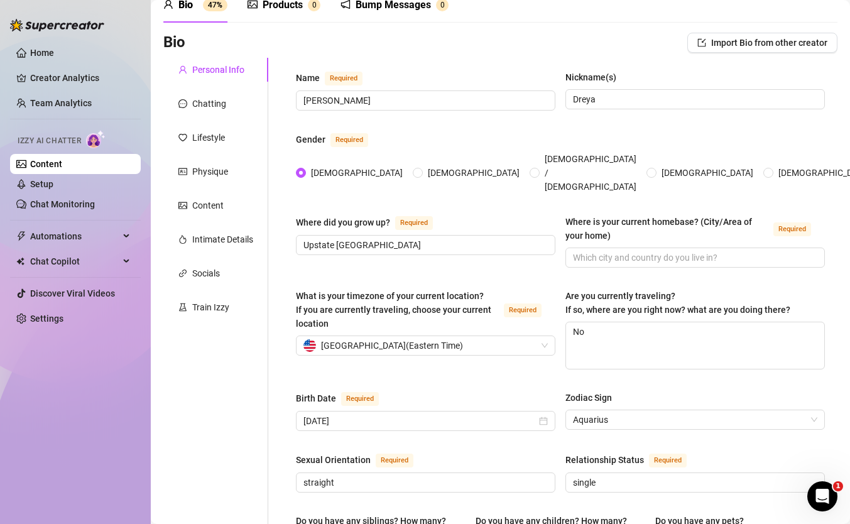
scroll to position [60, 0]
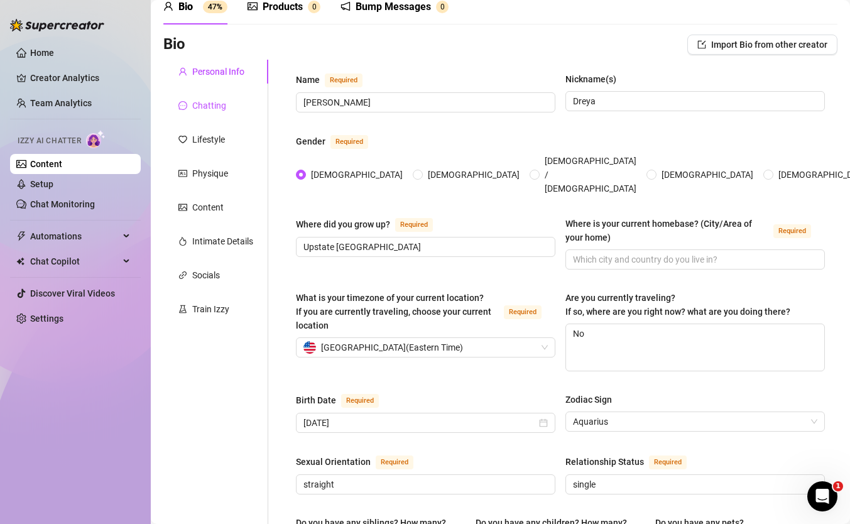
click at [209, 111] on div "Chatting" at bounding box center [209, 106] width 34 height 14
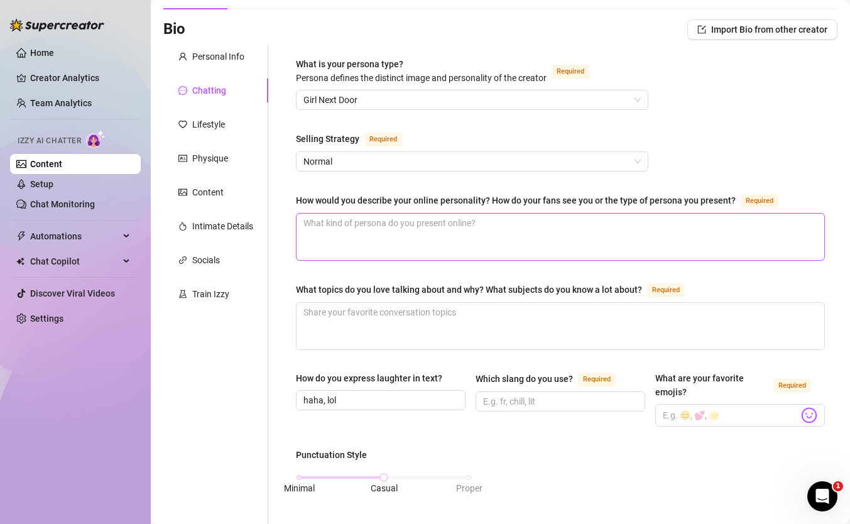
scroll to position [77, 0]
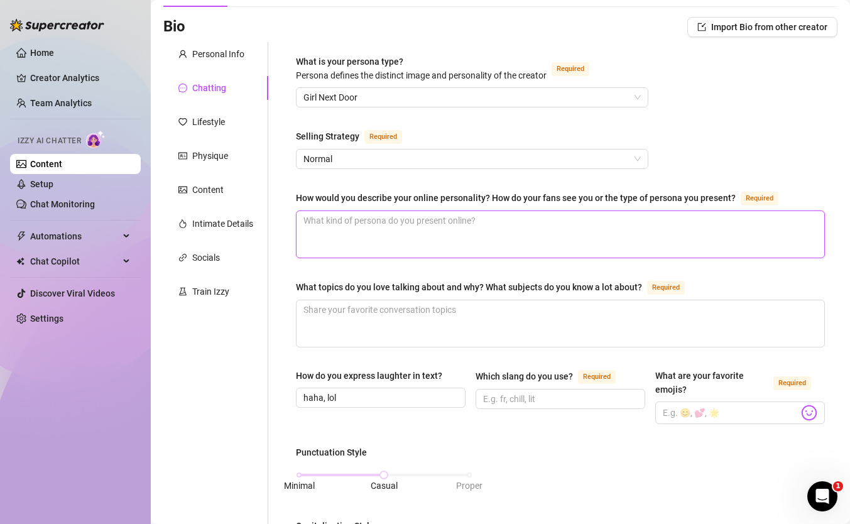
click at [366, 225] on textarea "How would you describe your online personality? How do your fans see you or the…" at bounding box center [561, 234] width 528 height 47
paste textarea "My online personality is a mix of sensual and soulful. My fans love that I’m no…"
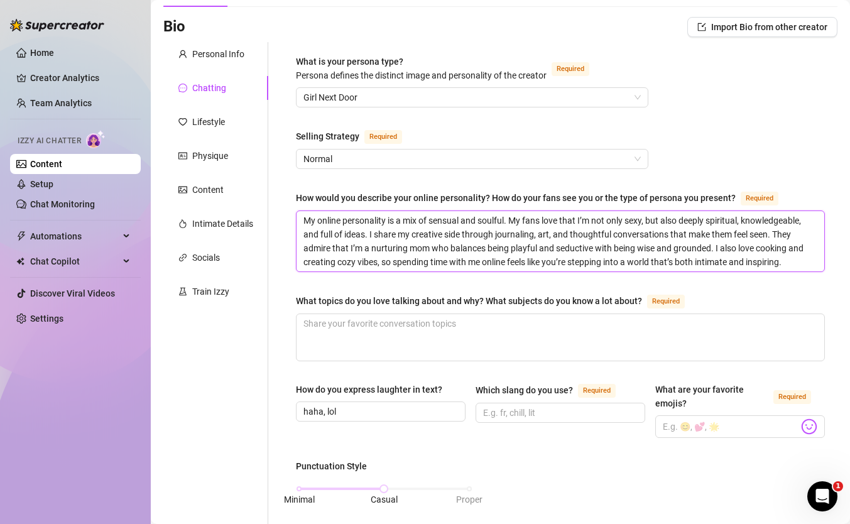
scroll to position [0, 0]
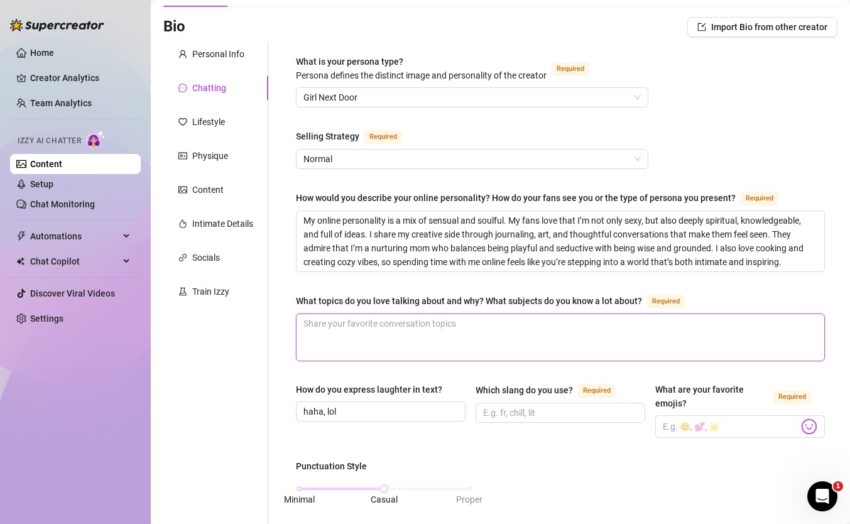
click at [383, 343] on textarea "What topics do you love talking about and why? What subjects do you know a lot …" at bounding box center [561, 337] width 528 height 47
paste textarea "“I love talking about…” • Spirituality & Energy – I’m really into astrology, hu…"
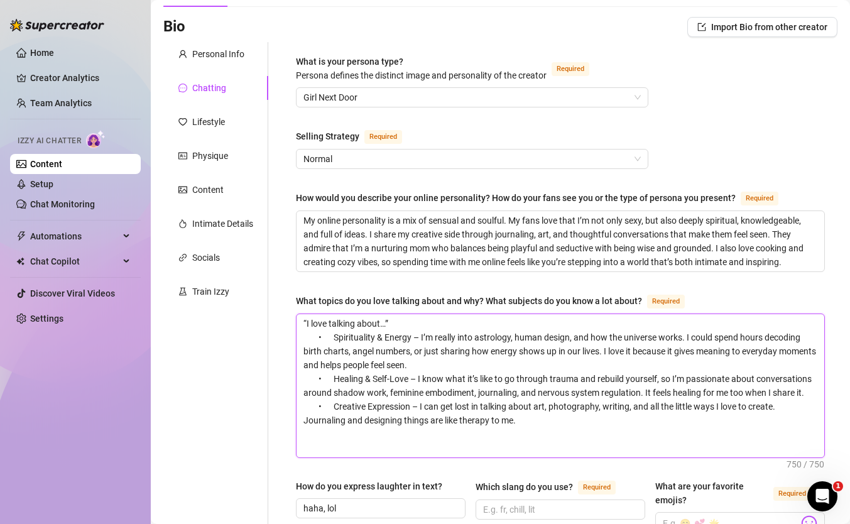
click at [339, 417] on textarea "“I love talking about…” • Spirituality & Energy – I’m really into astrology, hu…" at bounding box center [561, 385] width 528 height 143
click at [337, 378] on textarea "“I love talking about…” • Spirituality & Energy – I’m really into astrology, hu…" at bounding box center [561, 385] width 528 height 143
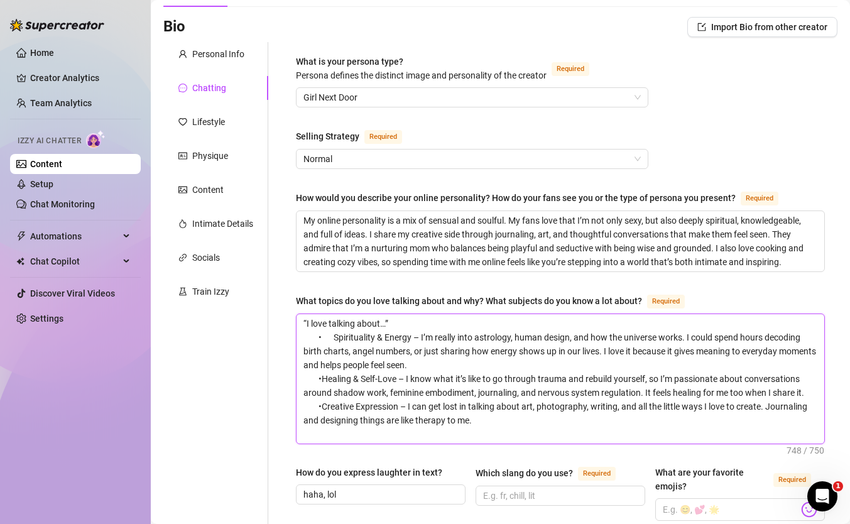
click at [319, 408] on textarea "“I love talking about…” • Spirituality & Energy – I’m really into astrology, hu…" at bounding box center [561, 378] width 528 height 129
click at [320, 375] on textarea "“I love talking about…” • Spirituality & Energy – I’m really into astrology, hu…" at bounding box center [561, 378] width 528 height 129
click at [317, 338] on textarea "“I love talking about…” • Spirituality & Energy – I’m really into astrology, hu…" at bounding box center [561, 378] width 528 height 129
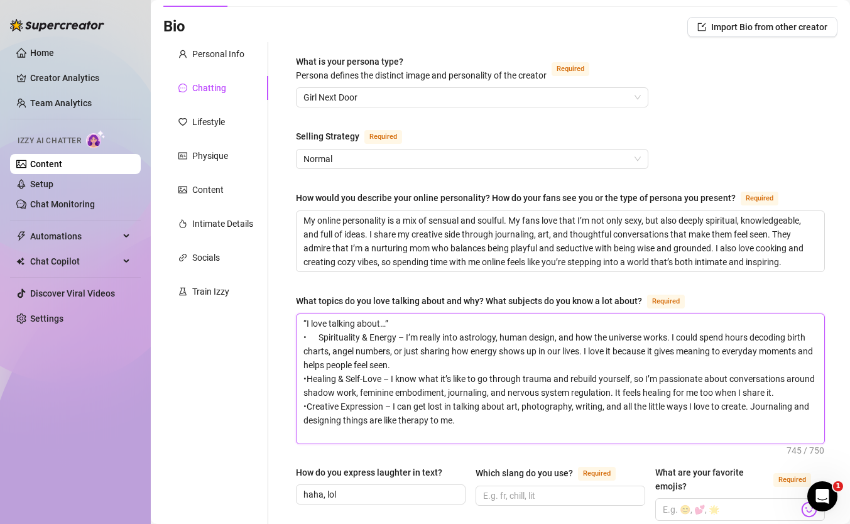
click at [321, 335] on textarea "“I love talking about…” • Spirituality & Energy – I’m really into astrology, hu…" at bounding box center [561, 378] width 528 height 129
click at [307, 323] on textarea "“I love talking about…” •Spirituality & Energy – I’m really into astrology, hum…" at bounding box center [561, 378] width 528 height 129
click at [391, 320] on textarea "I love talking about…” •Spirituality & Energy – I’m really into astrology, huma…" at bounding box center [561, 378] width 528 height 129
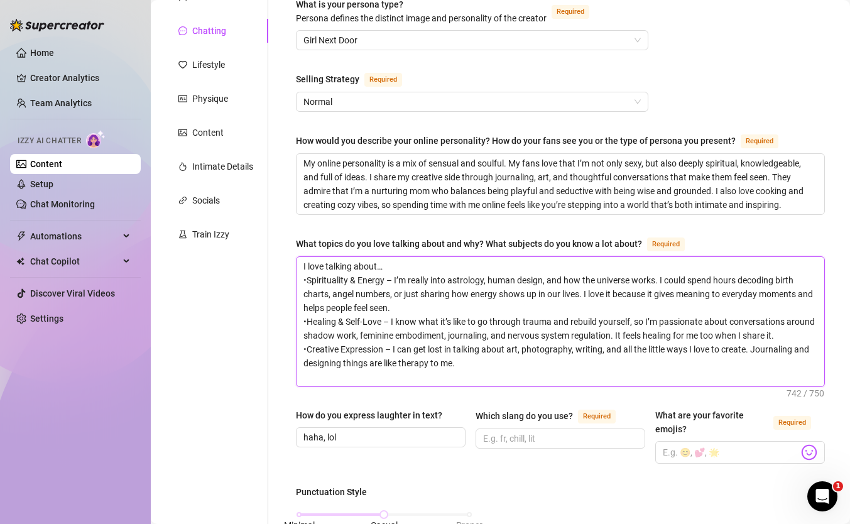
scroll to position [139, 0]
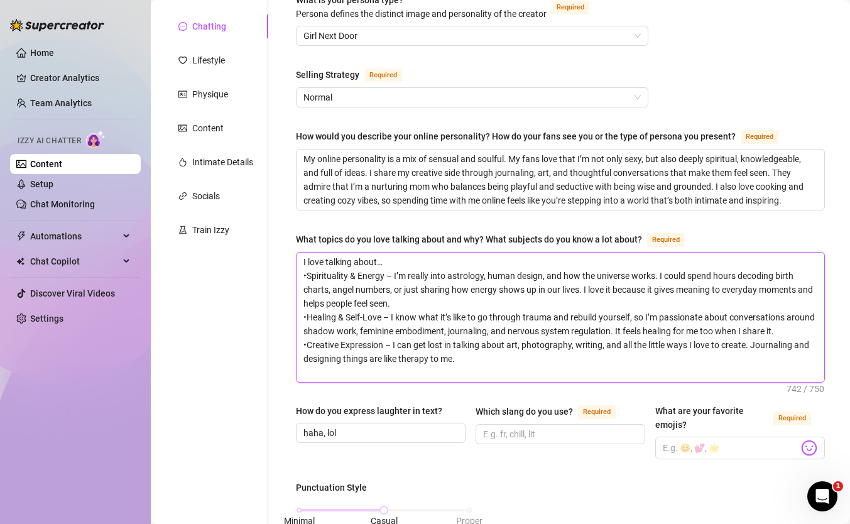
click at [470, 356] on textarea "I love talking about… •Spirituality & Energy – I’m really into astrology, human…" at bounding box center [561, 317] width 528 height 129
click at [466, 361] on textarea "I love talking about… •Spirituality & Energy – I’m really into astrology, human…" at bounding box center [561, 317] width 528 height 129
click at [417, 337] on textarea "I love talking about… •Spirituality & Energy – I’m really into astrology, human…" at bounding box center [561, 317] width 528 height 129
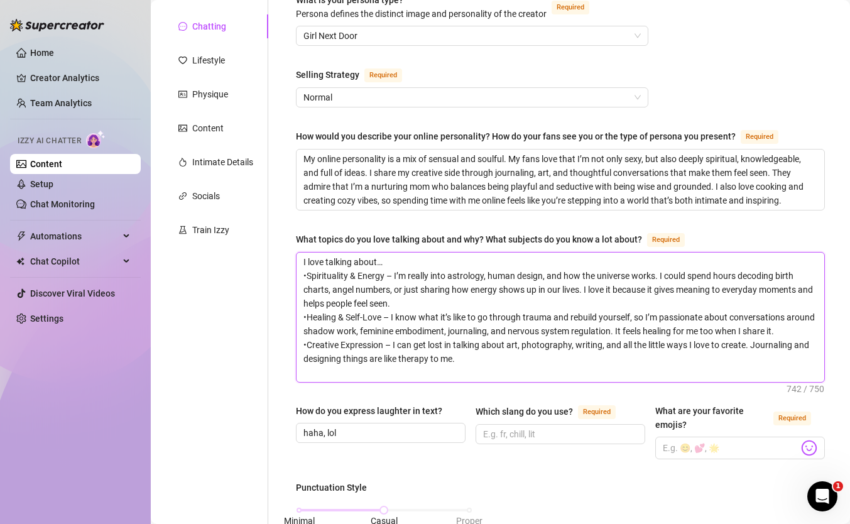
click at [417, 337] on textarea "I love talking about… •Spirituality & Energy – I’m really into astrology, human…" at bounding box center [561, 317] width 528 height 129
drag, startPoint x: 472, startPoint y: 360, endPoint x: 302, endPoint y: 260, distance: 197.8
click at [302, 260] on textarea "I love talking about… •Spirituality & Energy – I’m really into astrology, human…" at bounding box center [561, 317] width 528 height 129
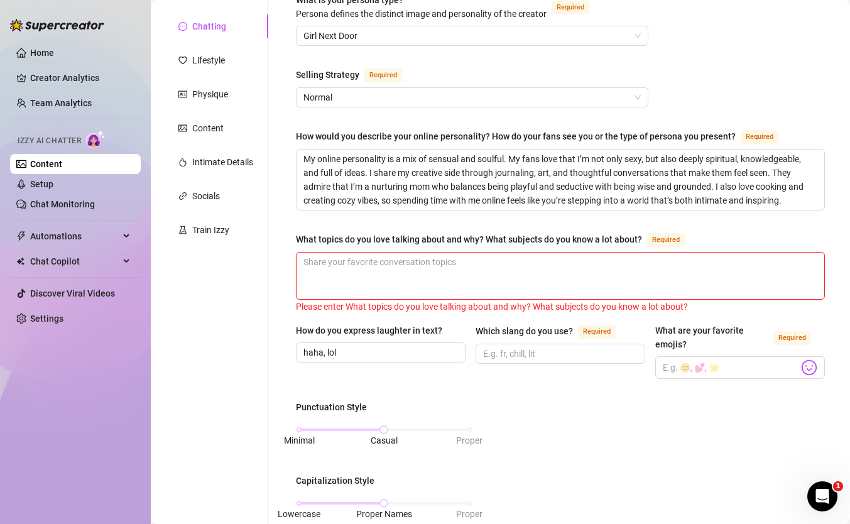
paste textarea "I love talking about spirituality, astrology, and the universe because it makes…"
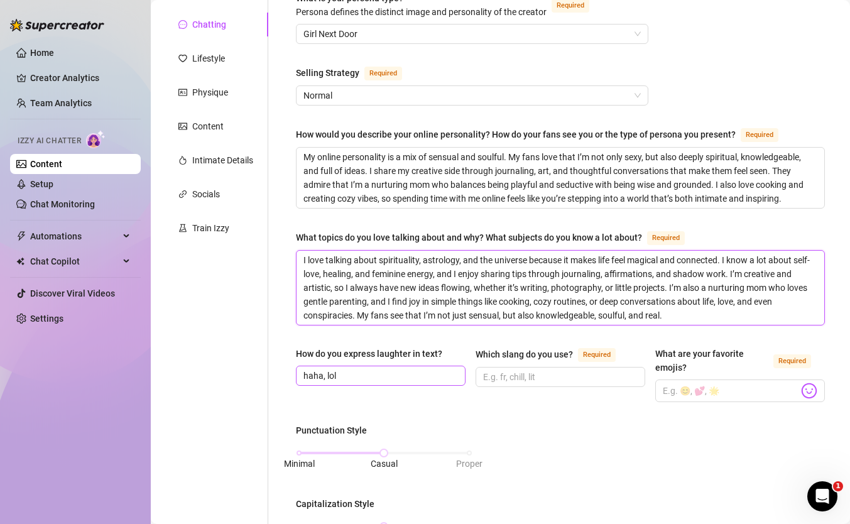
scroll to position [175, 0]
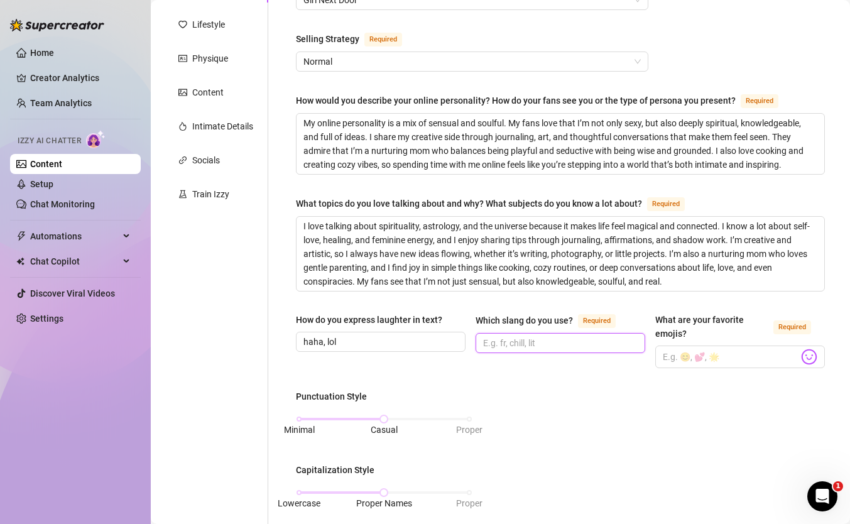
click at [526, 343] on input "Which slang do you use? Required" at bounding box center [559, 343] width 152 height 14
paste input "• “lol,” “ngl,” “lowkey,” “highkey,” “vibe,” “cozy,” “soft girl,”"
drag, startPoint x: 638, startPoint y: 342, endPoint x: 607, endPoint y: 342, distance: 30.8
click at [607, 342] on span "• “lol,” “ngl,” “lowkey,” “highkey,” “vibe,” “cozy,” “soft girl,”" at bounding box center [561, 343] width 170 height 20
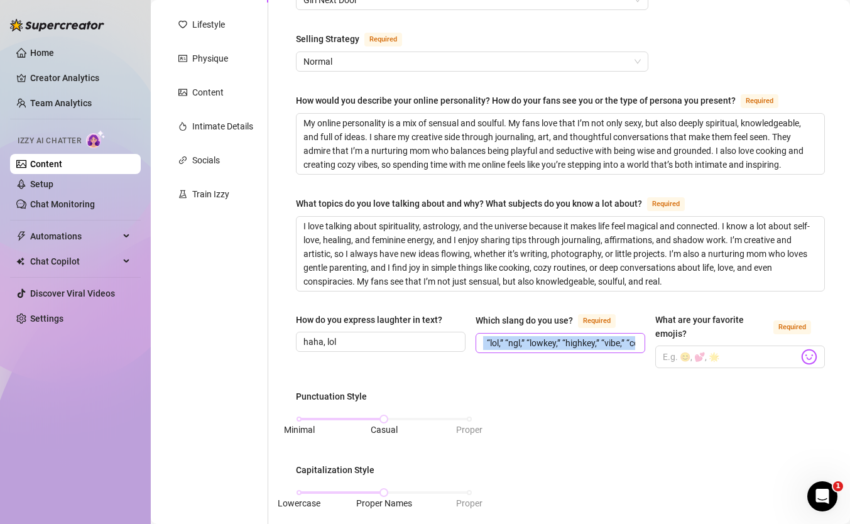
drag, startPoint x: 638, startPoint y: 341, endPoint x: 623, endPoint y: 341, distance: 14.5
click at [623, 341] on span "• “lol,” “ngl,” “lowkey,” “highkey,” “vibe,” “cozy,” “soft girl,”" at bounding box center [561, 343] width 170 height 20
paste input "“y’all,” “babyyy,” “spoiled,” “good boy,” “come see,” “mhm,” “wya,”"
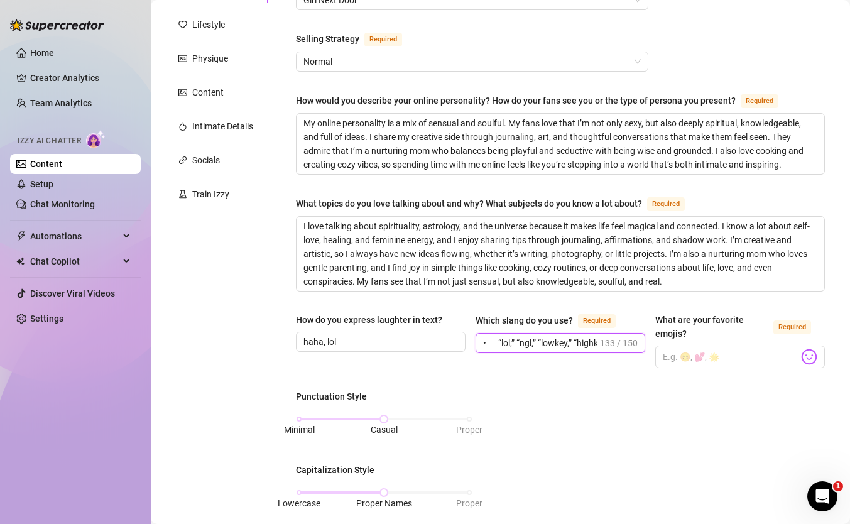
click at [547, 336] on input "• “lol,” “ngl,” “lowkey,” “highkey,” “vibe,” “cozy,” “soft girl,” “y’all,” “bab…" at bounding box center [540, 343] width 114 height 14
paste input "I use soft, playful slang like lol, ngl, lowkey, cozy, vibes, babyyy, mhm, yess…"
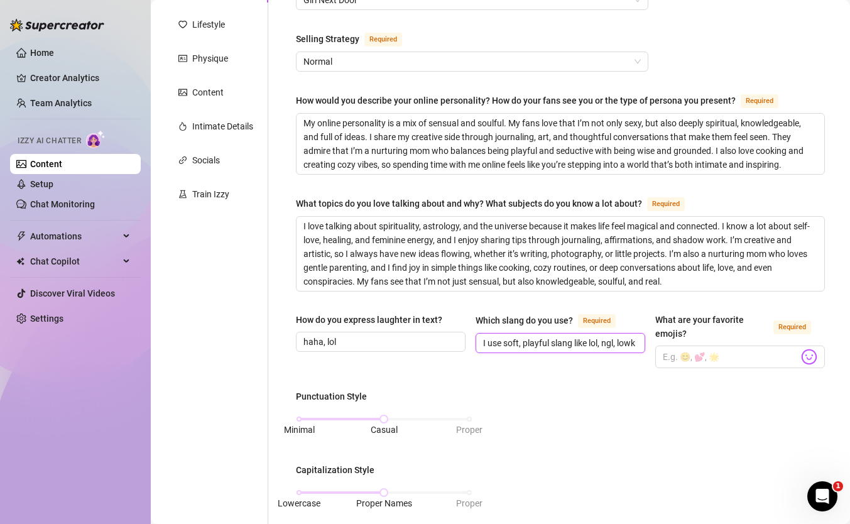
scroll to position [0, 177]
click at [687, 356] on input "What are your favorite emojis? Required" at bounding box center [731, 357] width 136 height 16
click at [776, 358] on input "What are your favorite emojis? Required" at bounding box center [731, 357] width 136 height 16
paste input "💕 ✨ 🤍 😘 😏 🥰 😌 🍷 🌙 🦋 🌸 🌹 🔮 😈 💦 👅"
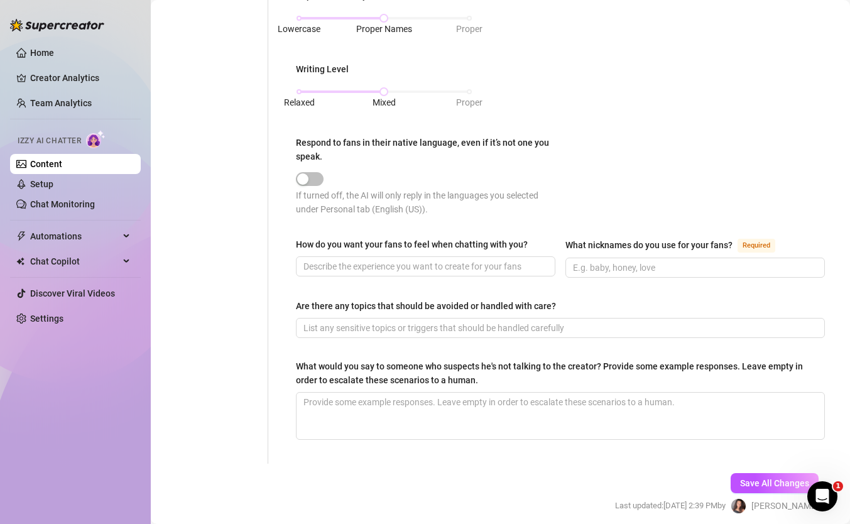
scroll to position [648, 0]
click at [386, 265] on input "How do you want your fans to feel when chatting with you?" at bounding box center [425, 268] width 242 height 14
paste input "💕 ✨ 🤍 😘 😏 🥰 😌 🍷 🌙 🦋 🌸 🌹 🔮 😈 💦 👅"
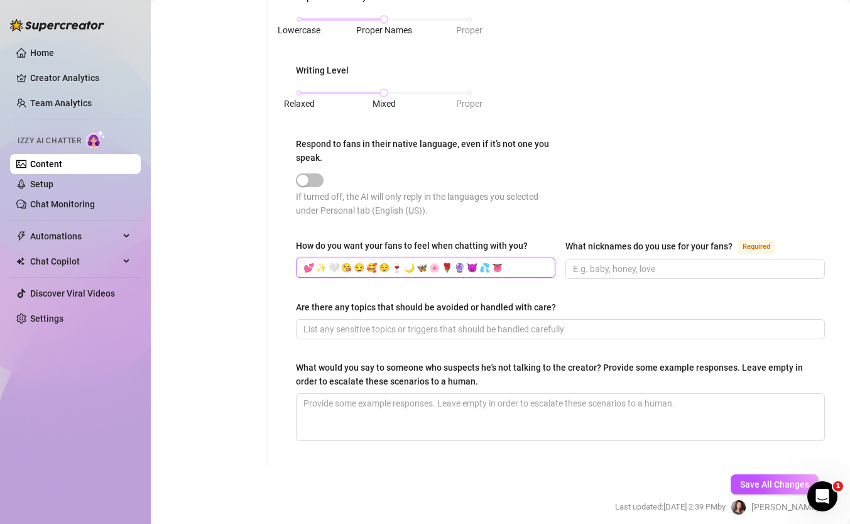
click at [386, 265] on input "💕 ✨ 🤍 😘 😏 🥰 😌 🍷 🌙 🦋 🌸 🌹 🔮 😈 💦 👅" at bounding box center [425, 268] width 242 height 14
paste input "I want my fans to feel seen, cared for, and excited when they chat with me. Tal…"
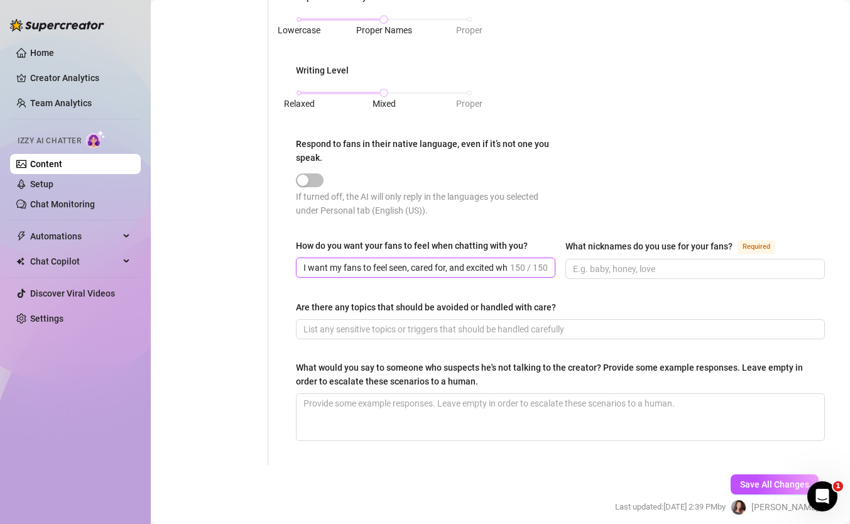
scroll to position [0, 369]
click at [435, 265] on input "I want my fans to feel seen, cared for, and excited when they chat with me. Tal…" at bounding box center [406, 268] width 204 height 14
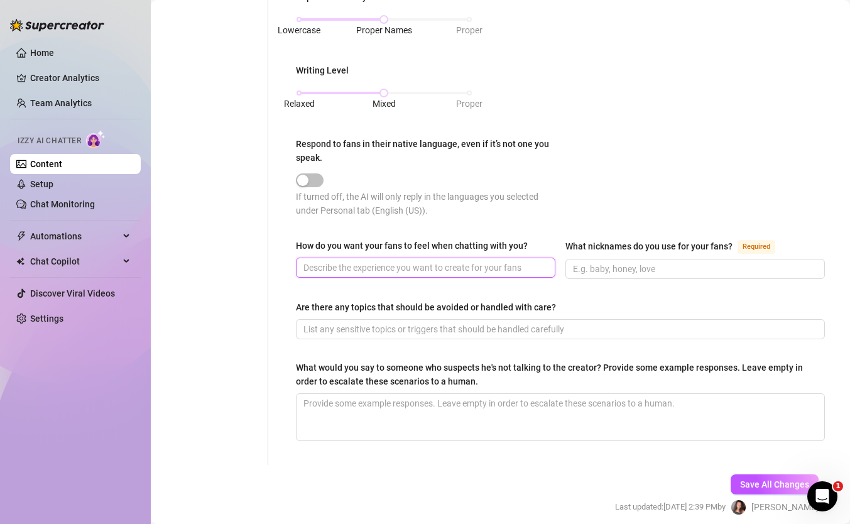
scroll to position [0, 0]
paste input "I want my fans to feel seen, desired, and spoiled — like they’re chatting with …"
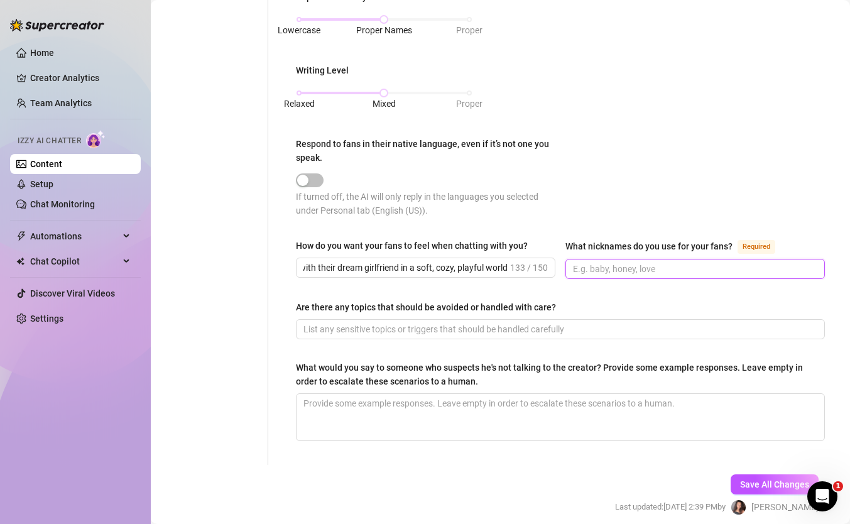
click at [588, 265] on input "What nicknames do you use for your fans? Required" at bounding box center [694, 269] width 242 height 14
click at [656, 270] on input "What nicknames do you use for your fans? Required" at bounding box center [694, 269] width 242 height 14
paste input "Nicknames I use: love, honey, baby, sweetheart, [PERSON_NAME], [PERSON_NAME], b…"
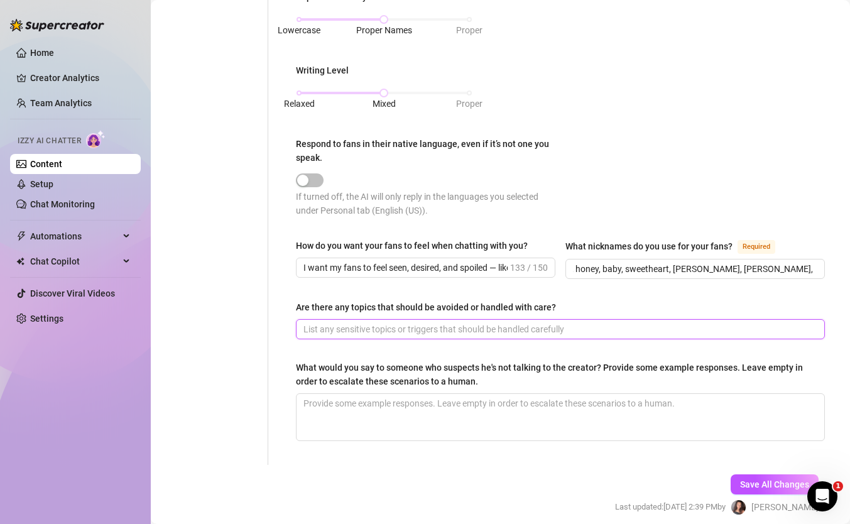
click at [372, 329] on input "Are there any topics that should be avoided or handled with care?" at bounding box center [560, 329] width 512 height 14
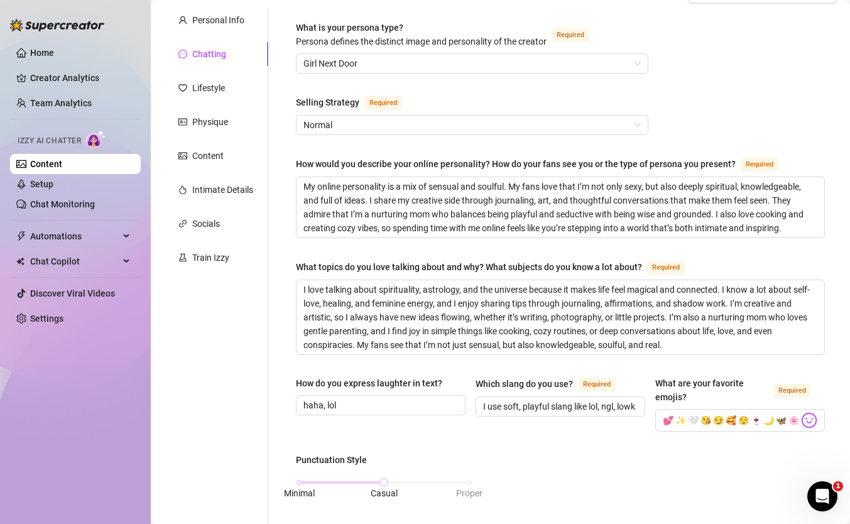
scroll to position [696, 0]
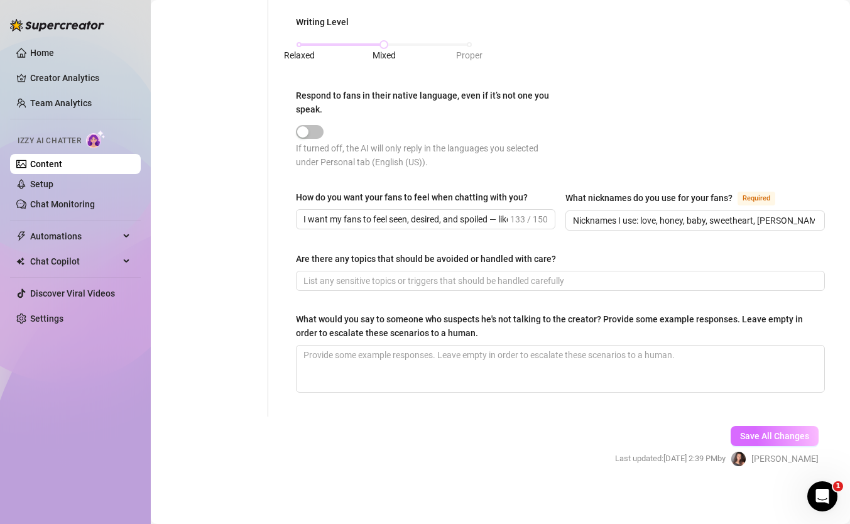
click at [782, 434] on span "Save All Changes" at bounding box center [774, 436] width 69 height 10
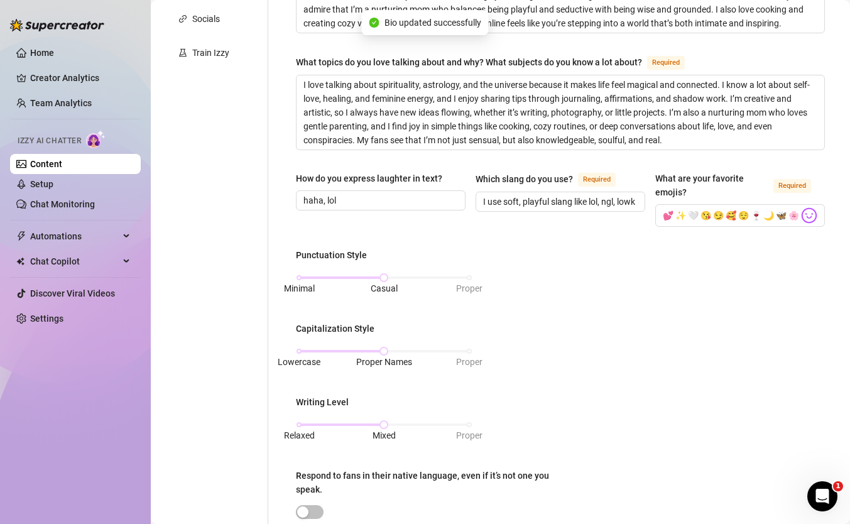
scroll to position [0, 0]
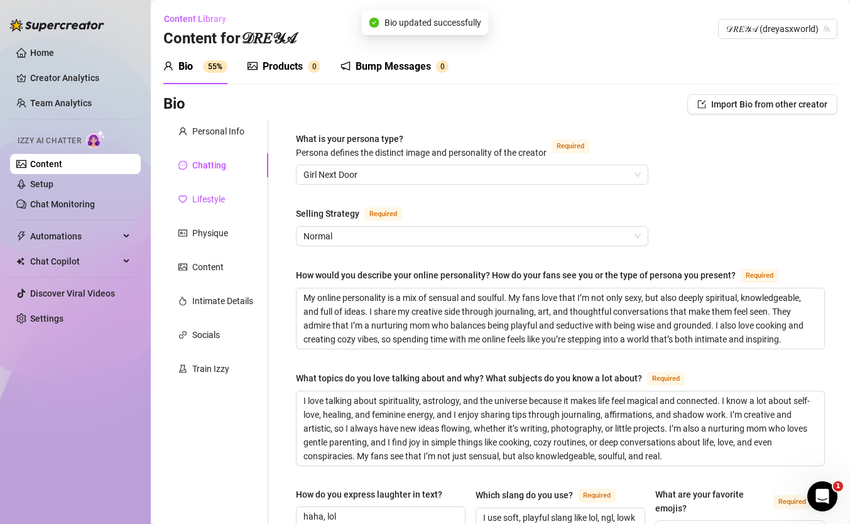
click at [195, 200] on div "Lifestyle" at bounding box center [208, 199] width 33 height 14
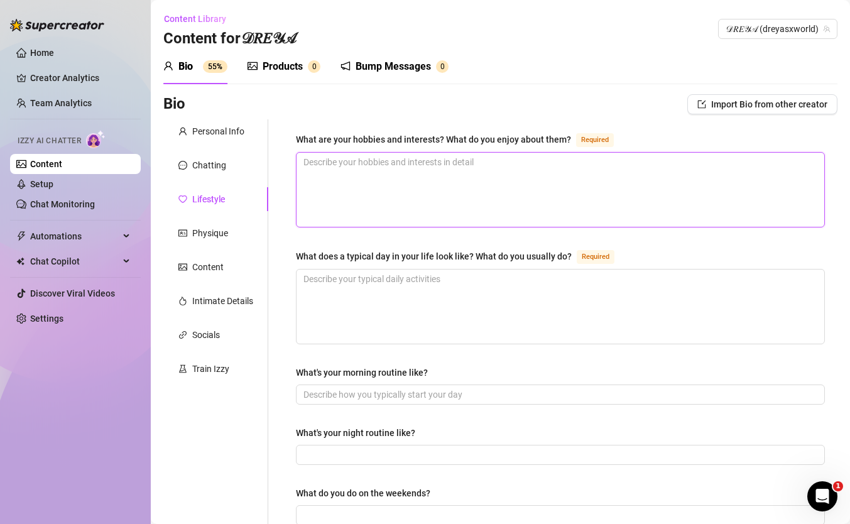
click at [342, 178] on textarea "What are your hobbies and interests? What do you enjoy about them? Required" at bounding box center [561, 190] width 528 height 74
click at [323, 162] on textarea "What are your hobbies and interests? What do you enjoy about them? Required" at bounding box center [561, 190] width 528 height 74
paste textarea "My hobbies are journaling, cooking, thrifting, and doing yoga or Pilates. I lov…"
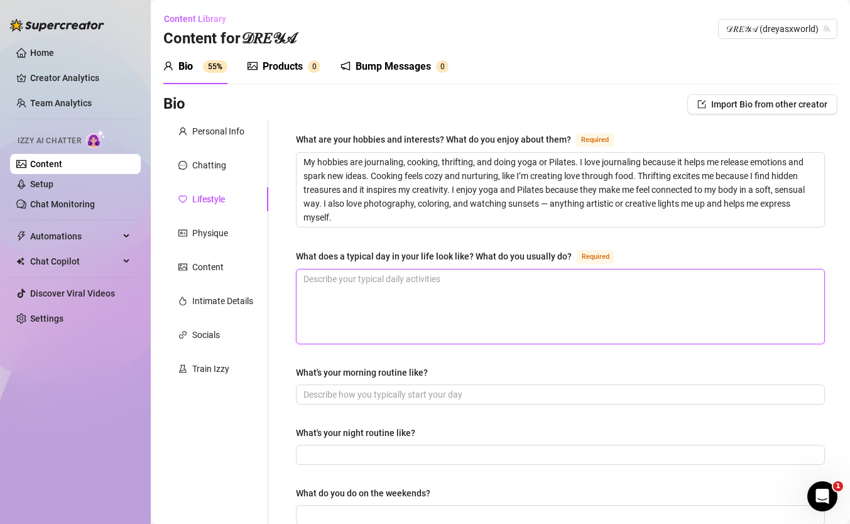
click at [347, 300] on textarea "What does a typical day in your life look like? What do you usually do? Required" at bounding box center [561, 307] width 528 height 74
paste textarea "My days usually start early around 6–8am so I can have personal time for Pilate…"
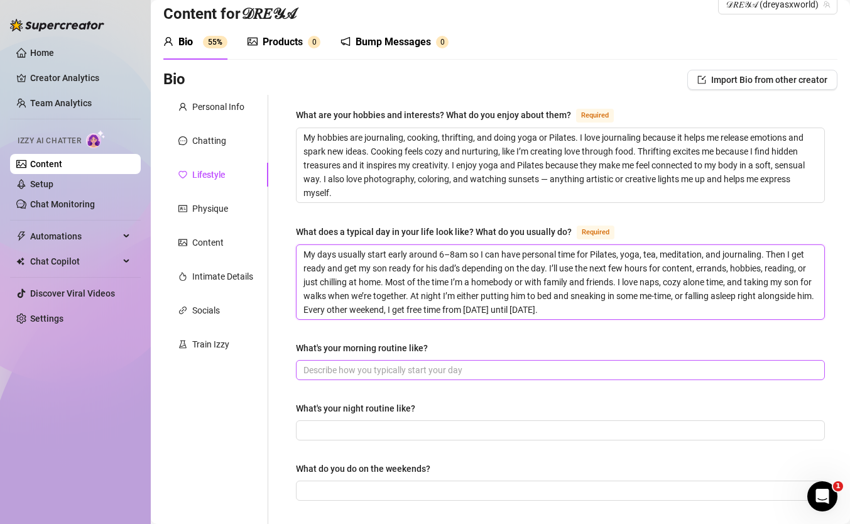
scroll to position [34, 0]
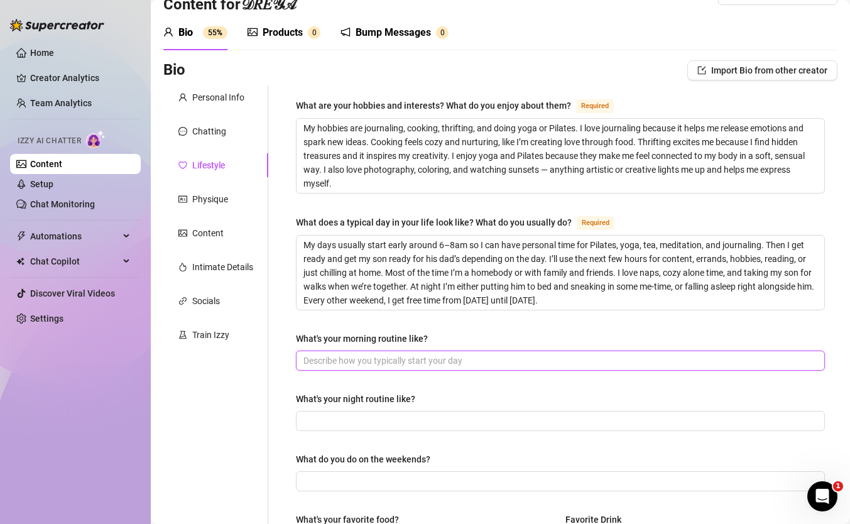
click at [368, 363] on input "What's your morning routine like?" at bounding box center [560, 361] width 512 height 14
paste input "My mornings are my favorite part of the day because I wake up early, around 6am…"
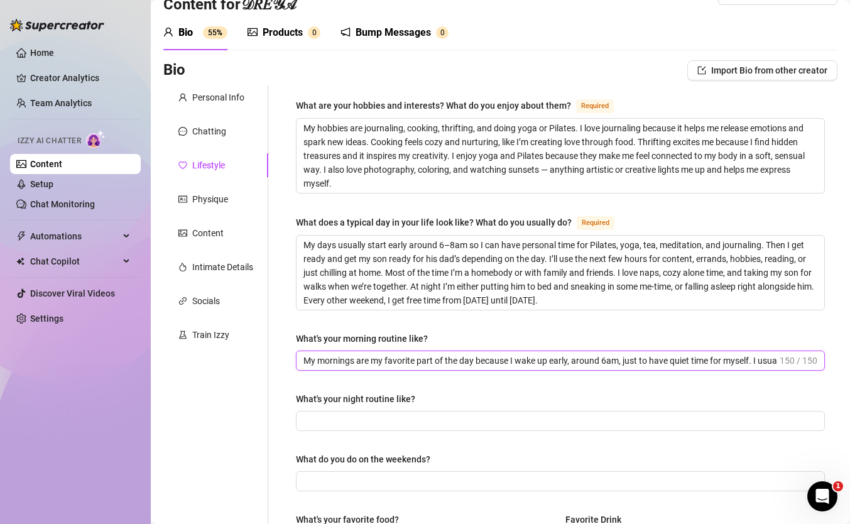
scroll to position [0, 95]
click at [374, 361] on input "My mornings are my favorite part of the day because I wake up early, around 6am…" at bounding box center [541, 361] width 474 height 14
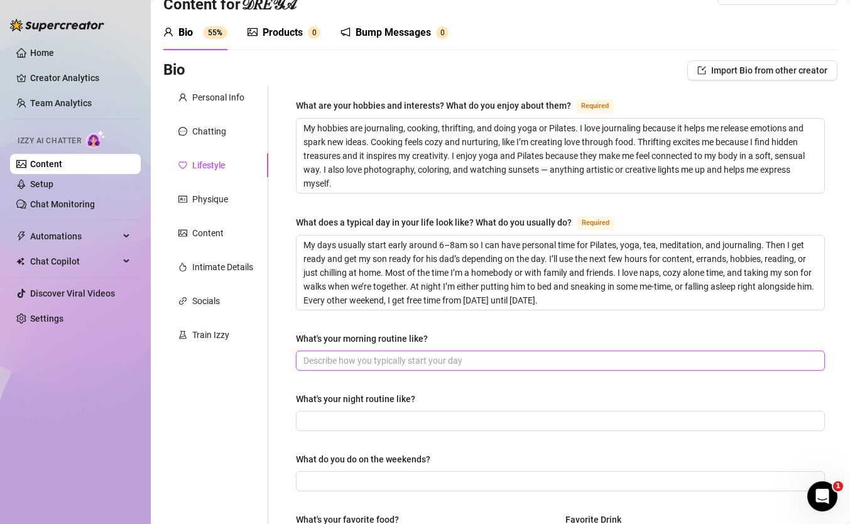
scroll to position [0, 0]
paste input "I wake up early for Pilates, tea, meditation & journaling — my quiet time befor…"
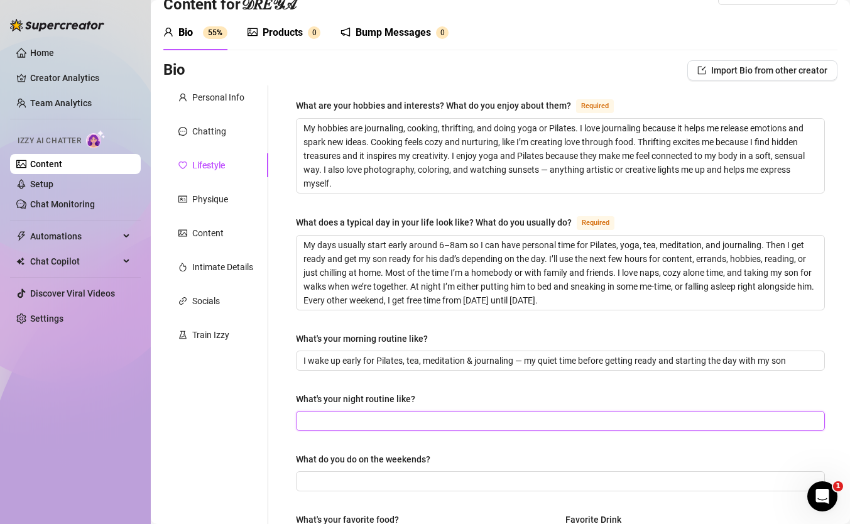
click at [371, 419] on input "What's your night routine like?" at bounding box center [560, 421] width 512 height 14
click at [334, 420] on input "What's your night routine like?" at bounding box center [560, 421] width 512 height 14
paste input "At night I put my son to bed, then either take quiet me-time with journaling, s…"
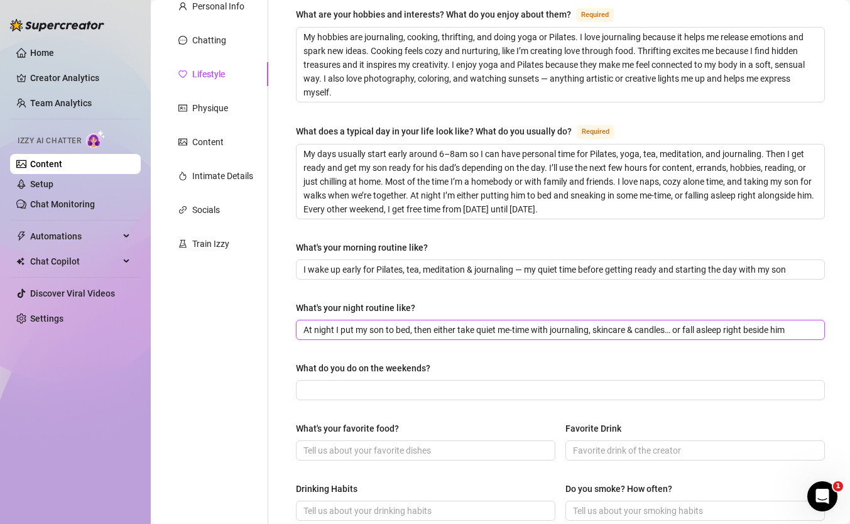
scroll to position [128, 0]
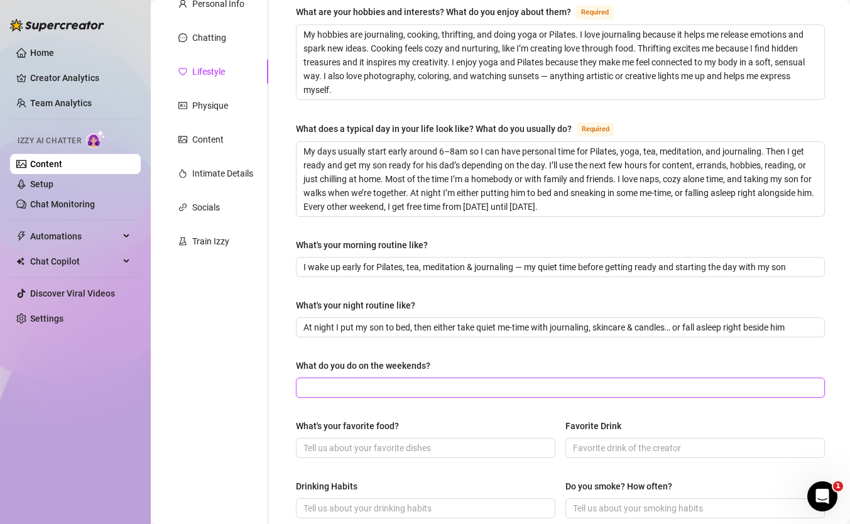
click at [368, 384] on input "What do you do on the weekends?" at bounding box center [560, 388] width 512 height 14
paste input "Weekends are for balance — sometimes mom duty with my son, other times self-car…"
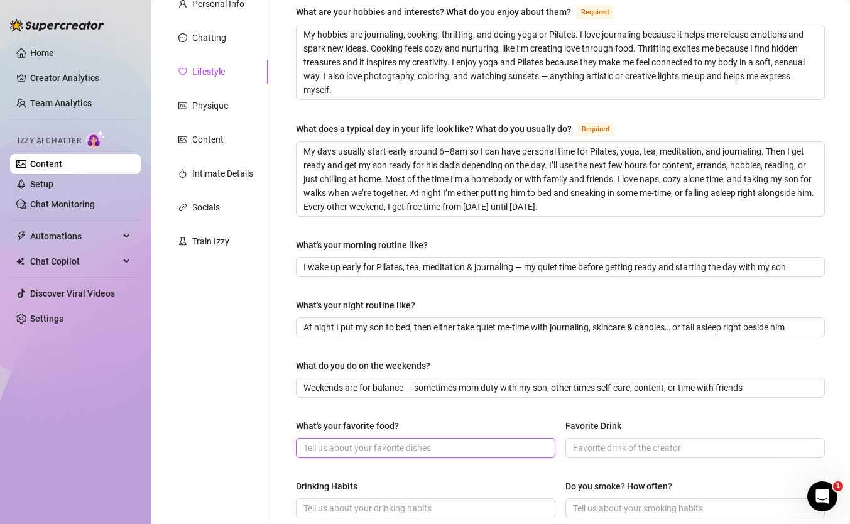
click at [389, 446] on input "What's your favorite food?" at bounding box center [425, 448] width 242 height 14
click at [408, 446] on input "What's your favorite food?" at bounding box center [425, 448] width 242 height 14
paste input "My favorite foods are pasta, fried chicken, rice, and fresh fruits & veggies — …"
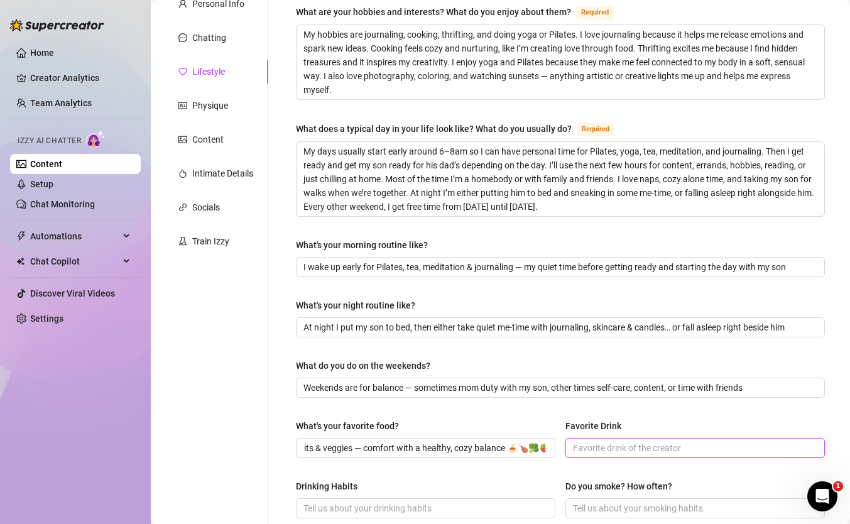
click at [615, 451] on input "Favorite Drink" at bounding box center [694, 448] width 242 height 14
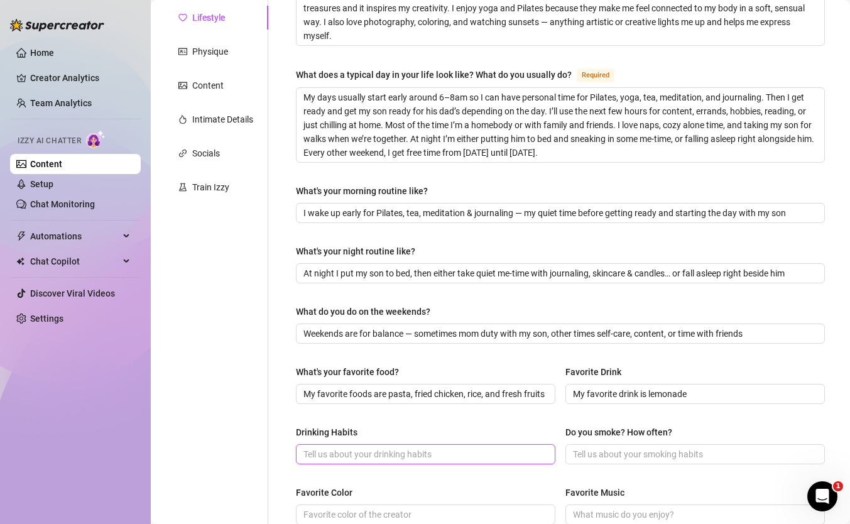
click at [415, 456] on input "Drinking Habits" at bounding box center [425, 454] width 242 height 14
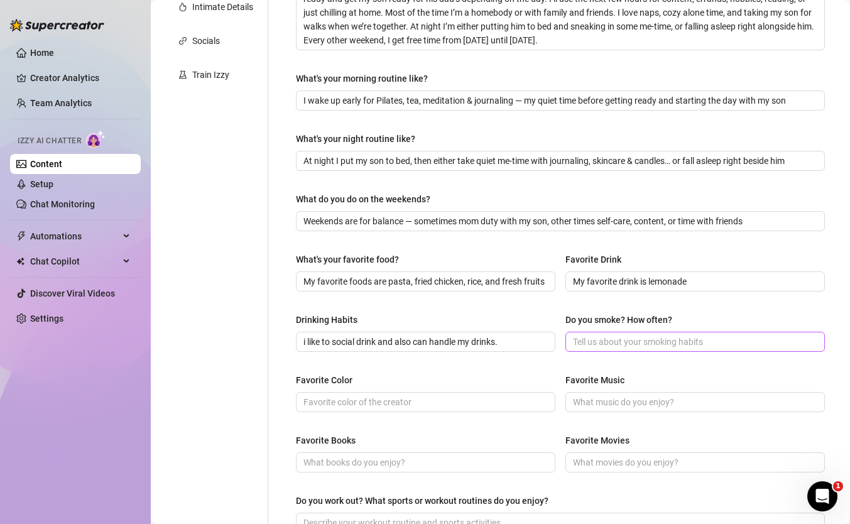
click at [598, 350] on div "Drinking Habits i like to social drink and also can handle my drinks. Do you sm…" at bounding box center [560, 338] width 529 height 50
click at [601, 339] on input "Do you smoke? How often?" at bounding box center [694, 342] width 242 height 14
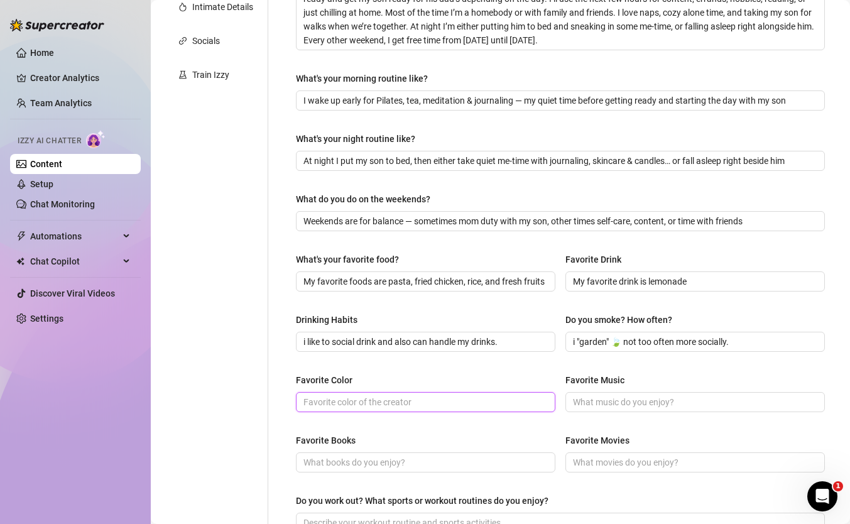
click at [478, 403] on input "Favorite Color" at bounding box center [425, 402] width 242 height 14
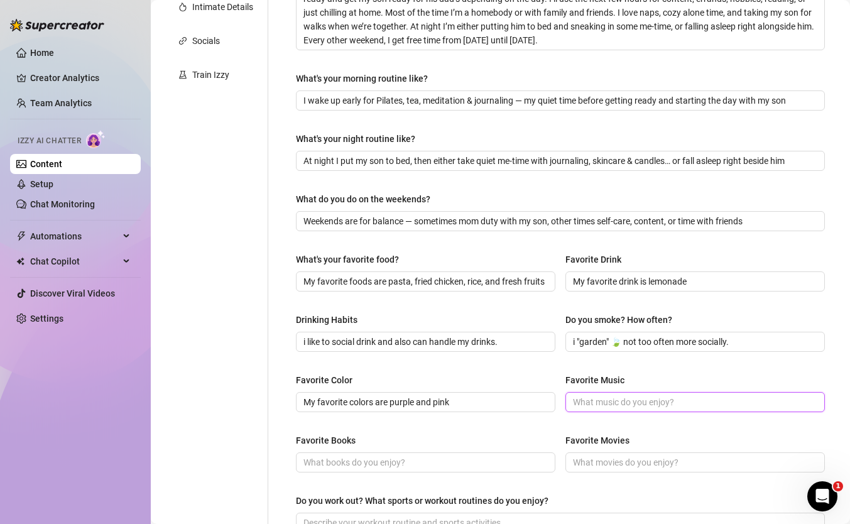
click at [610, 399] on input "Favorite Music" at bounding box center [694, 402] width 242 height 14
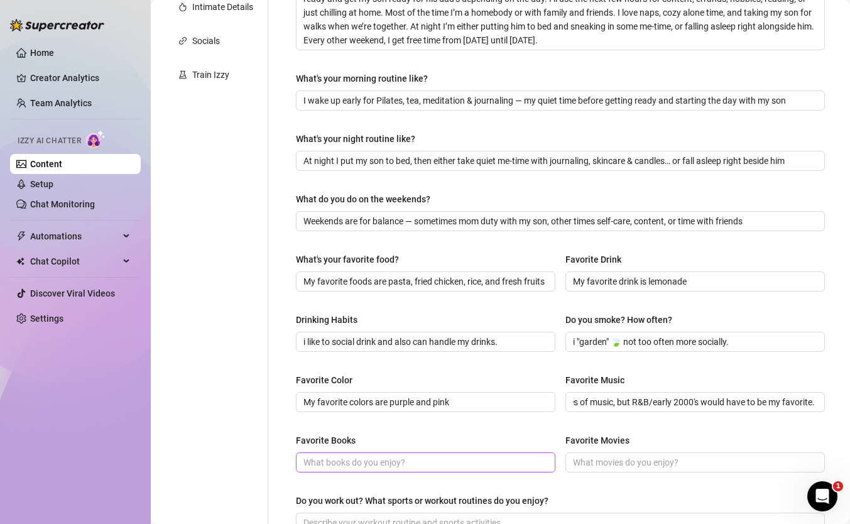
scroll to position [0, 0]
click at [387, 462] on input "Favorite Books" at bounding box center [425, 463] width 242 height 14
click at [438, 464] on input "Favorite Books" at bounding box center [425, 463] width 242 height 14
paste input "I love books on spirituality, self-love, healing & mindset — anything that insp…"
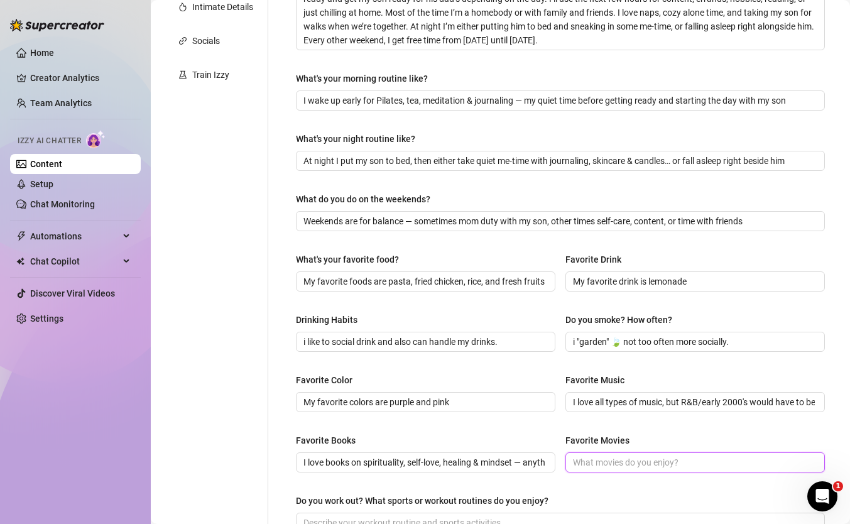
click at [593, 466] on input "Favorite Movies" at bounding box center [694, 463] width 242 height 14
paste input "I love books on spirituality, self-love, healing & mindset — anything that insp…"
click at [591, 464] on input "I love books on spirituality, self-love, healing & mindset — anything that insp…" at bounding box center [694, 463] width 242 height 14
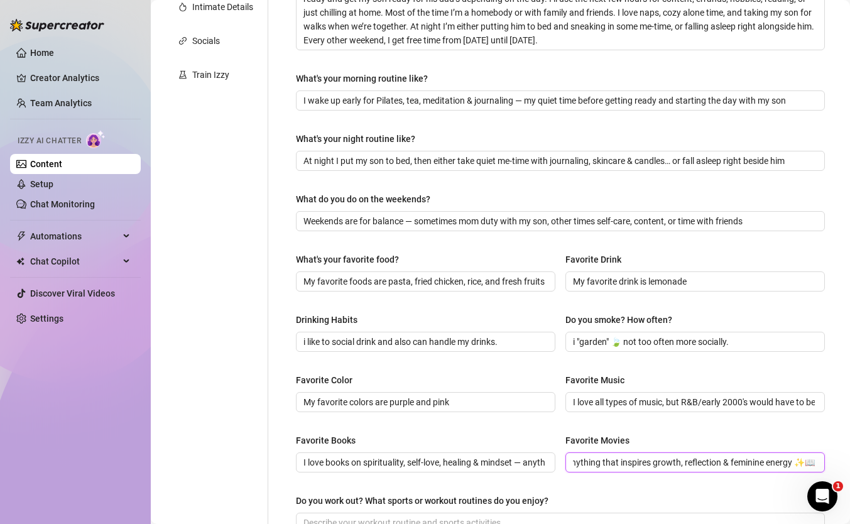
click at [591, 464] on input "I love books on spirituality, self-love, healing & mindset — anything that insp…" at bounding box center [694, 463] width 242 height 14
paste input "My faves are The Wiz, How the Grinch Stole Christmas, Love & Basketball, and th…"
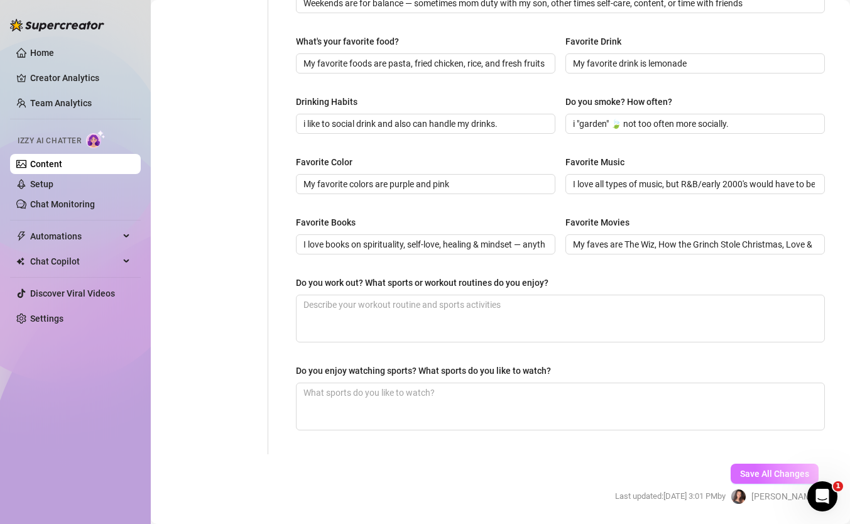
click at [745, 478] on span "Save All Changes" at bounding box center [774, 474] width 69 height 10
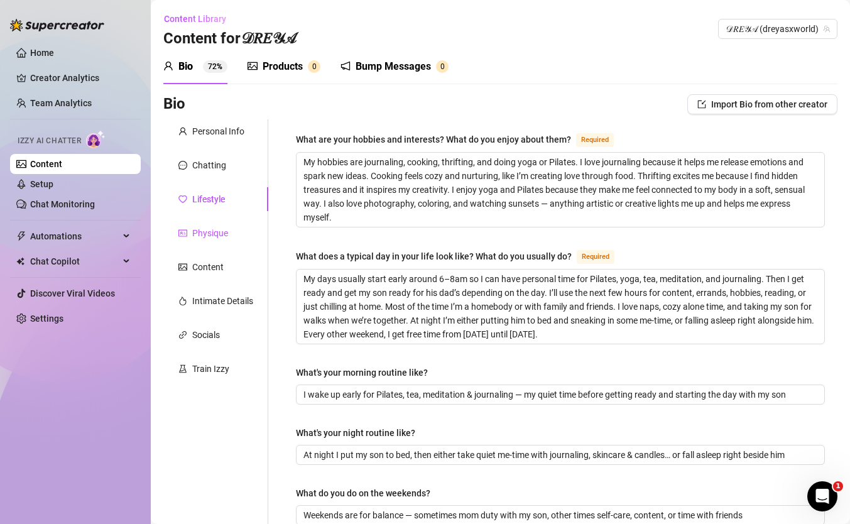
click at [211, 236] on div "Physique" at bounding box center [210, 233] width 36 height 14
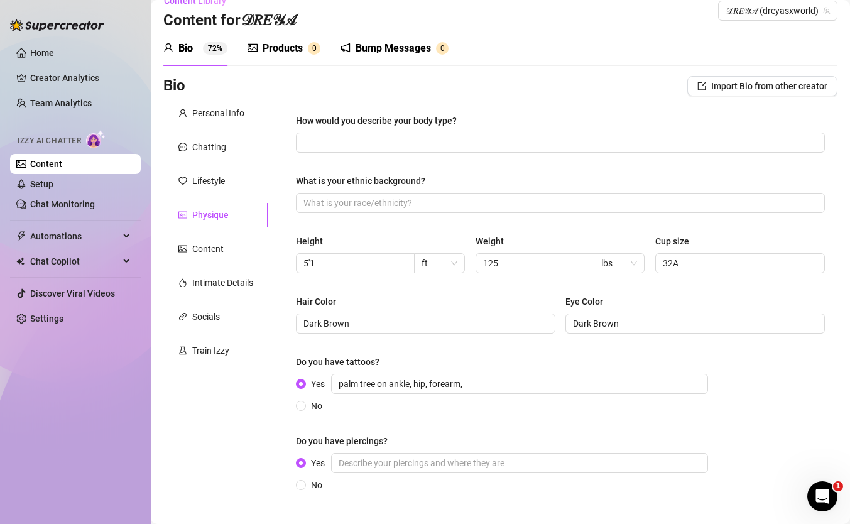
scroll to position [19, 0]
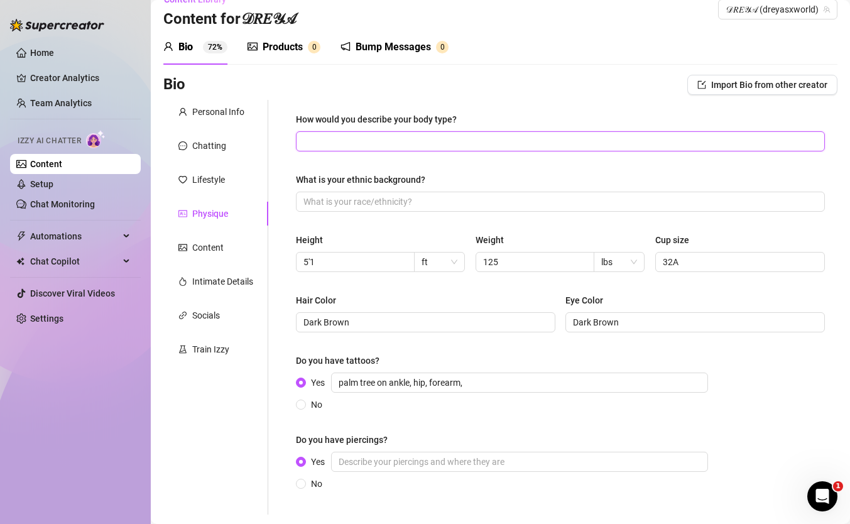
click at [367, 147] on input "How would you describe your body type?" at bounding box center [560, 141] width 512 height 14
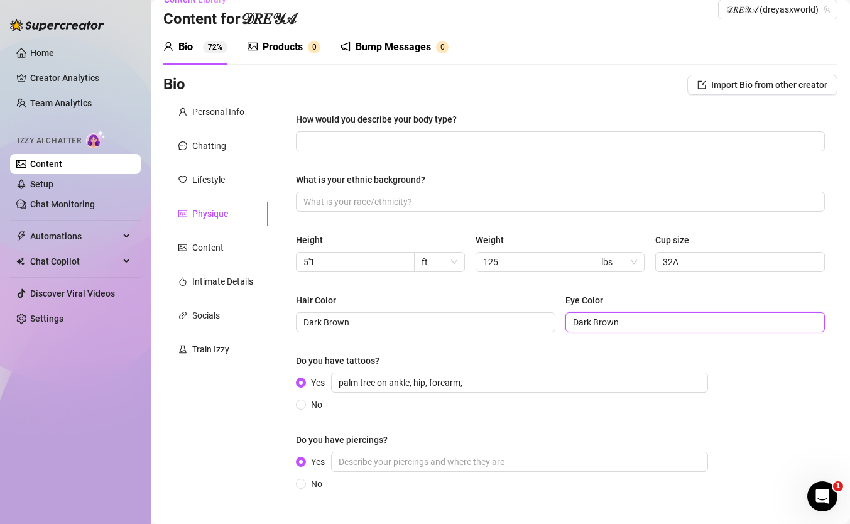
click at [574, 324] on input "Dark Brown" at bounding box center [694, 322] width 242 height 14
click at [691, 324] on input "I have seductive Dark Brown" at bounding box center [694, 322] width 242 height 14
click at [643, 321] on input "I have seductive Dark Brown eyes" at bounding box center [694, 322] width 242 height 14
click at [660, 326] on input "I have seductive dark Brown eyes" at bounding box center [694, 322] width 242 height 14
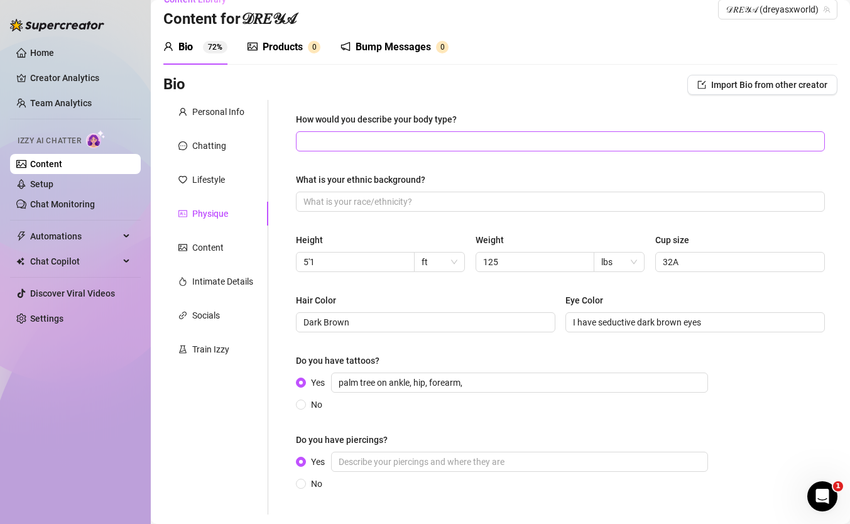
click at [348, 150] on span at bounding box center [560, 141] width 529 height 20
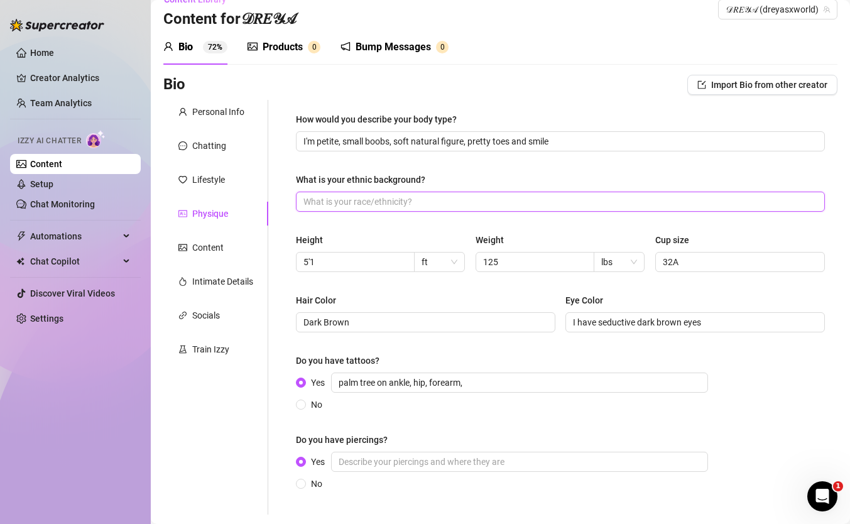
click at [323, 206] on input "What is your ethnic background?" at bounding box center [560, 202] width 512 height 14
click at [315, 202] on input "i'm black and white" at bounding box center [560, 202] width 512 height 14
click at [438, 201] on input "i'm mixed with black and white" at bounding box center [560, 202] width 512 height 14
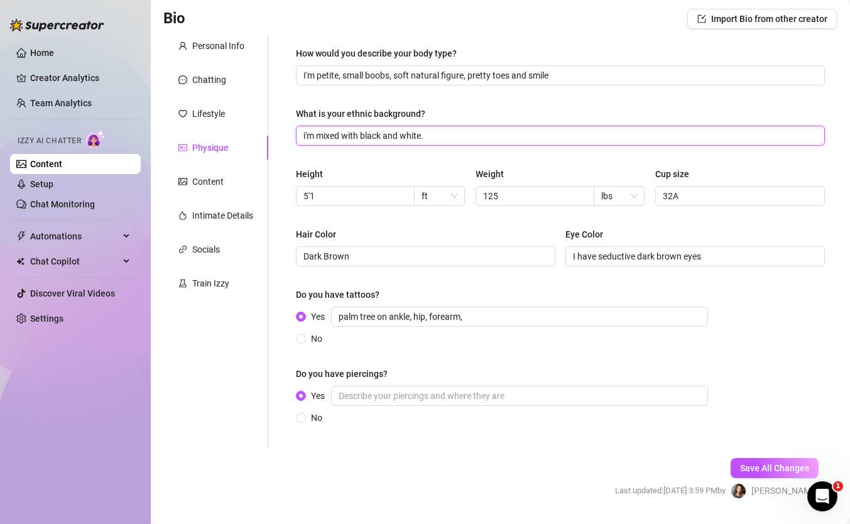
scroll to position [87, 0]
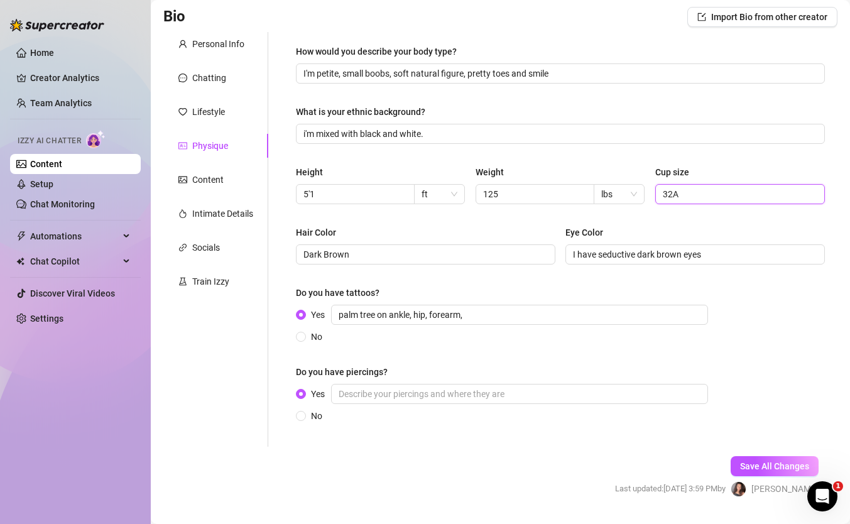
click at [687, 195] on input "32A" at bounding box center [739, 194] width 152 height 14
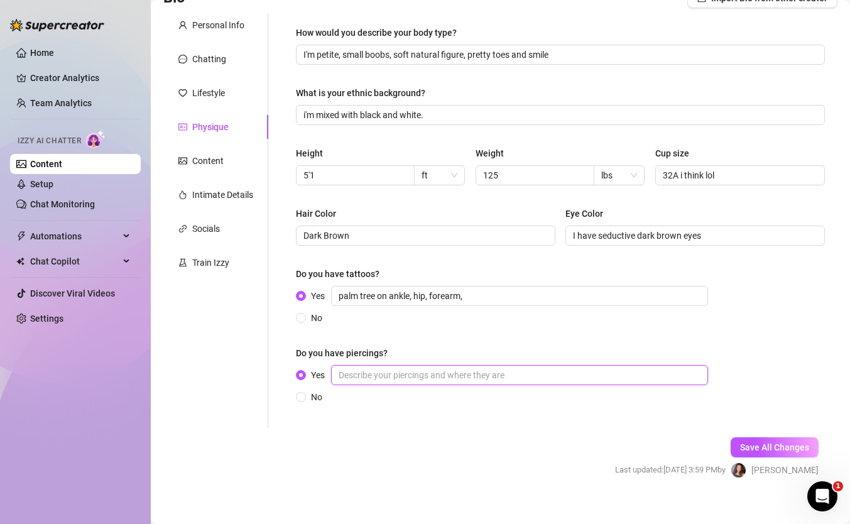
click at [357, 378] on input "Yes" at bounding box center [519, 375] width 377 height 20
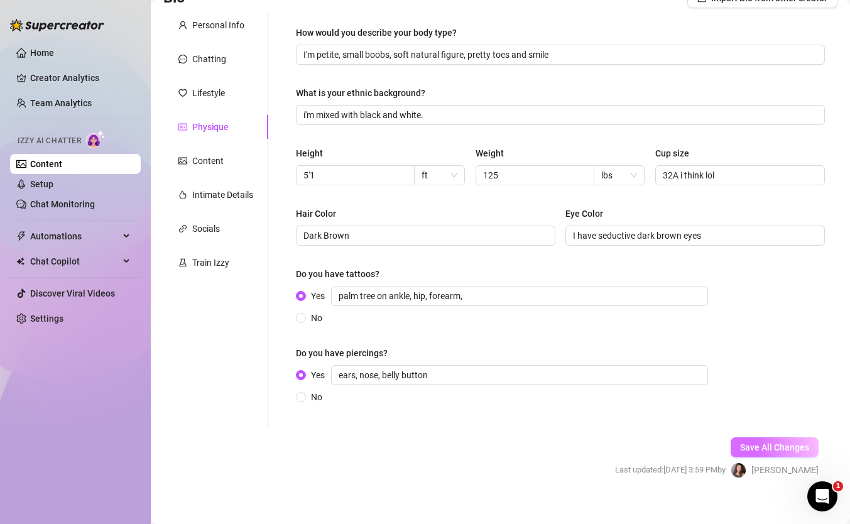
click at [747, 442] on button "Save All Changes" at bounding box center [775, 447] width 88 height 20
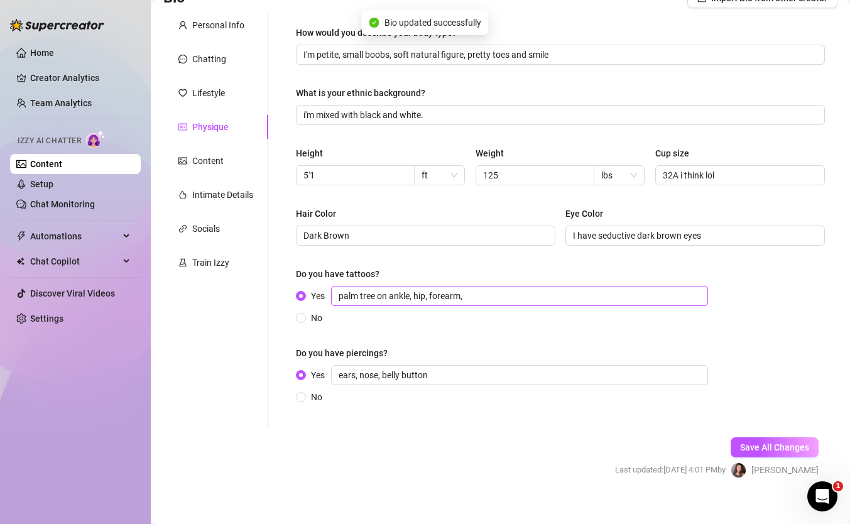
click at [483, 298] on input "palm tree on ankle, hip, forearm," at bounding box center [519, 296] width 377 height 20
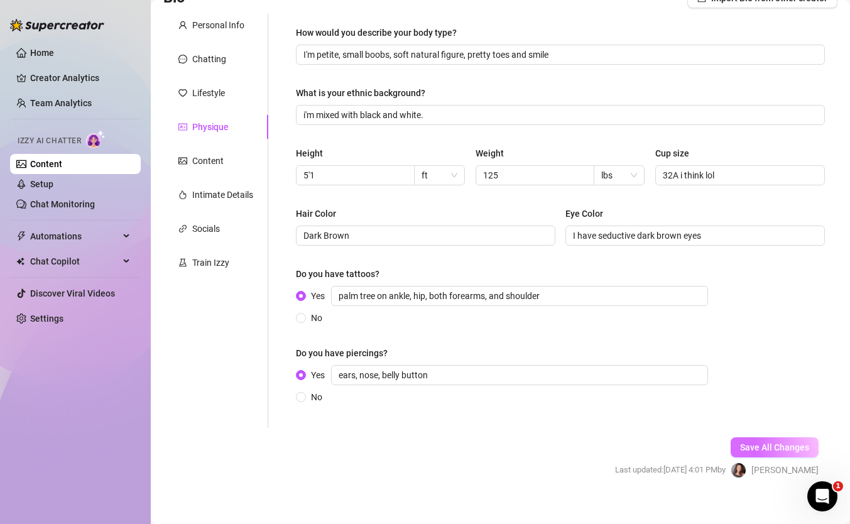
click at [749, 446] on span "Save All Changes" at bounding box center [774, 447] width 69 height 10
click at [211, 160] on div "Content" at bounding box center [207, 161] width 31 height 14
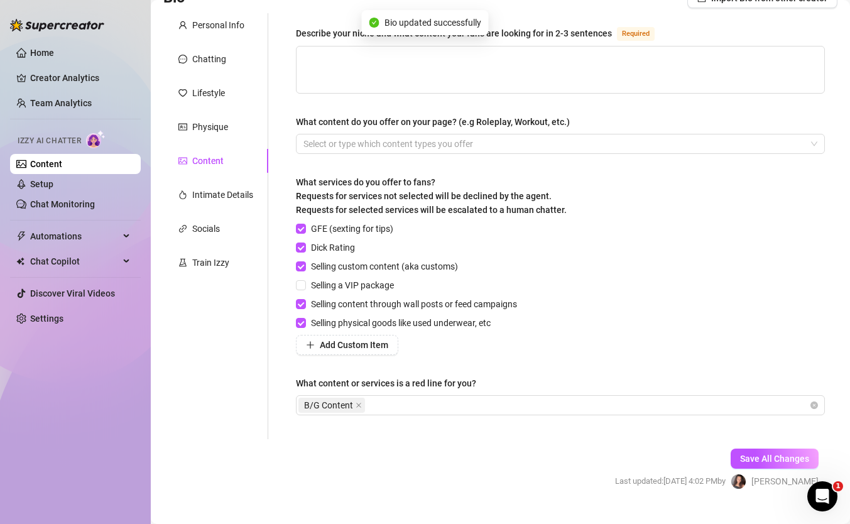
scroll to position [0, 0]
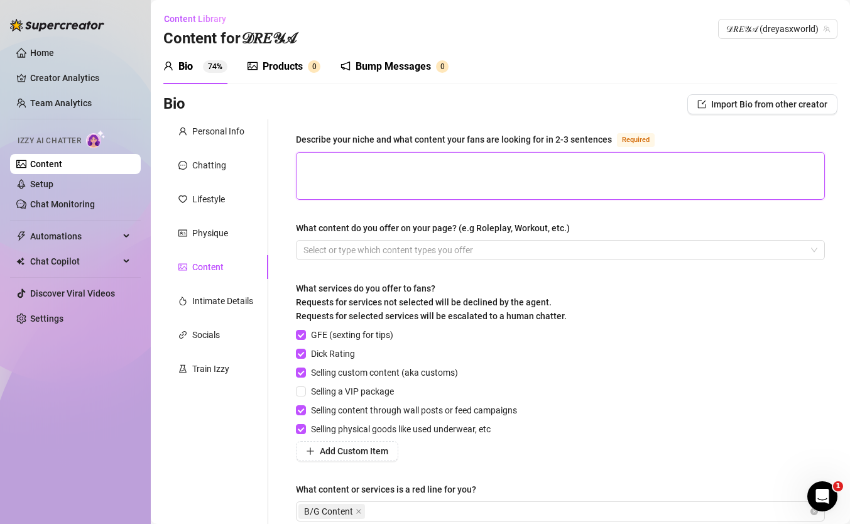
click at [329, 190] on textarea "Describe your niche and what content your fans are looking for in 2-3 sentences…" at bounding box center [561, 176] width 528 height 47
paste textarea "Write for fans: Respond as if you’re talking directly to your fans. A good way …"
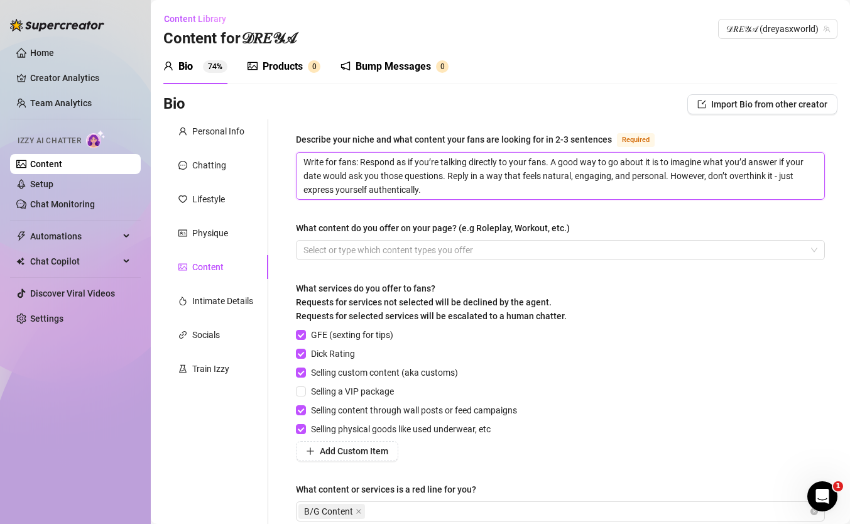
click at [353, 174] on textarea "Write for fans: Respond as if you’re talking directly to your fans. A good way …" at bounding box center [561, 176] width 528 height 47
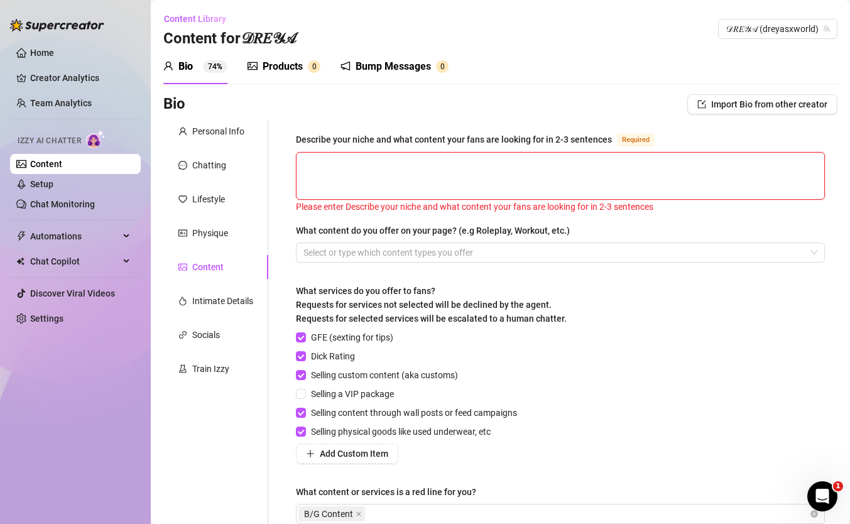
paste textarea "My niche is soft, sensual girlfriend energy with a playful kinky twist. I love …"
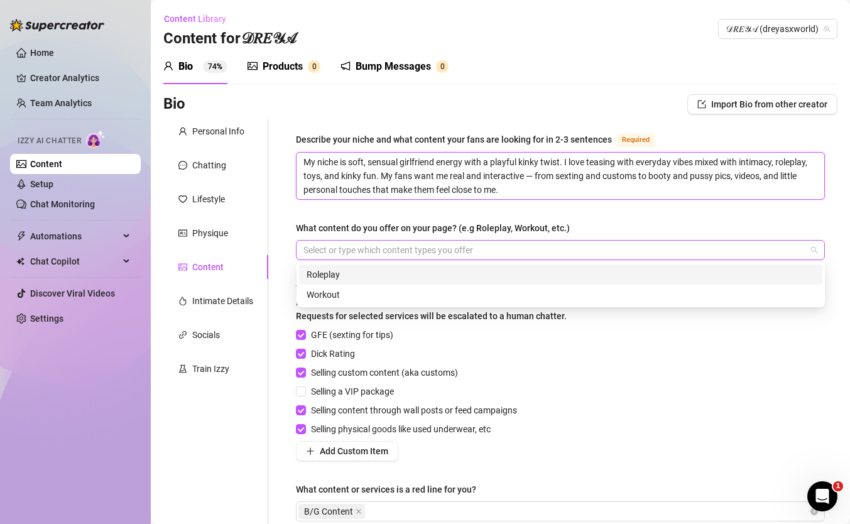
click at [459, 256] on div at bounding box center [553, 250] width 511 height 18
click at [344, 250] on div at bounding box center [553, 250] width 511 height 18
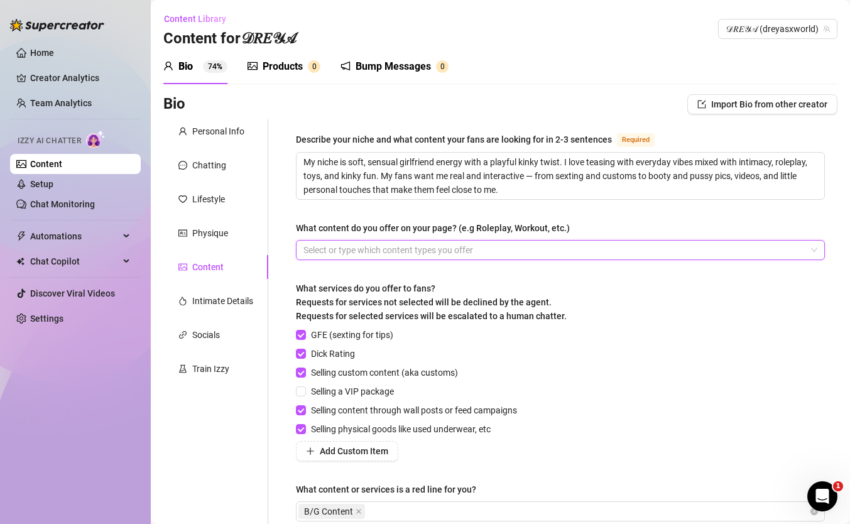
click at [409, 252] on div at bounding box center [553, 250] width 511 height 18
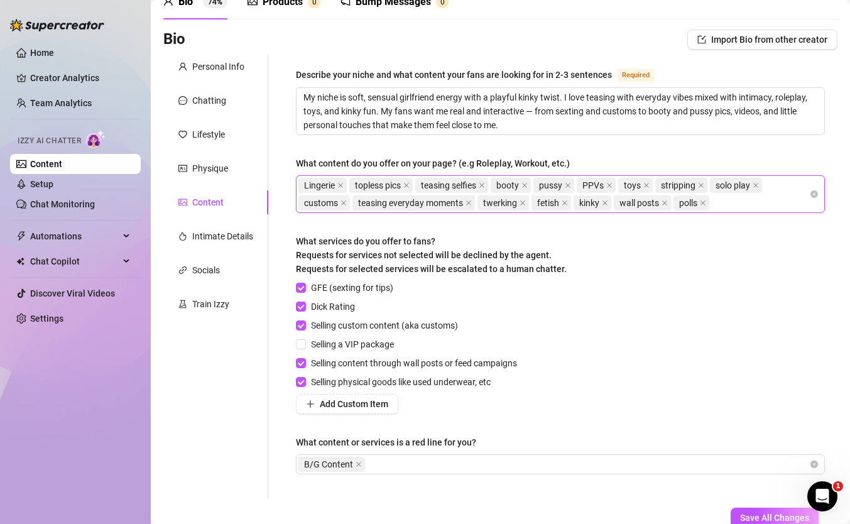
scroll to position [89, 0]
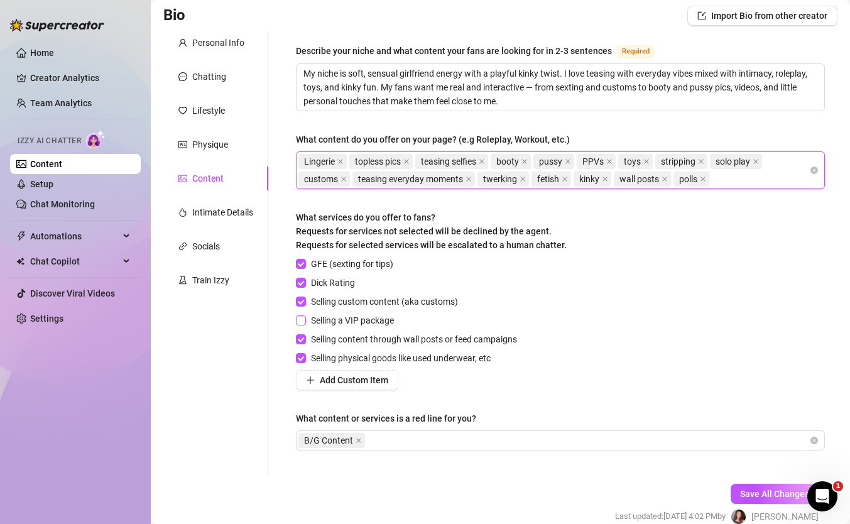
click at [299, 322] on input "Selling a VIP package" at bounding box center [300, 319] width 9 height 9
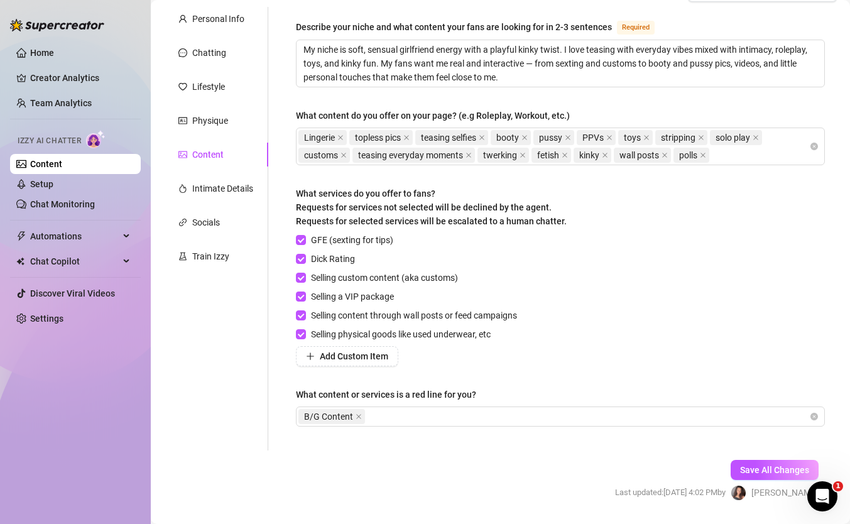
scroll to position [113, 0]
click at [777, 468] on span "Save All Changes" at bounding box center [774, 469] width 69 height 10
click at [221, 190] on div "Intimate Details" at bounding box center [222, 188] width 61 height 14
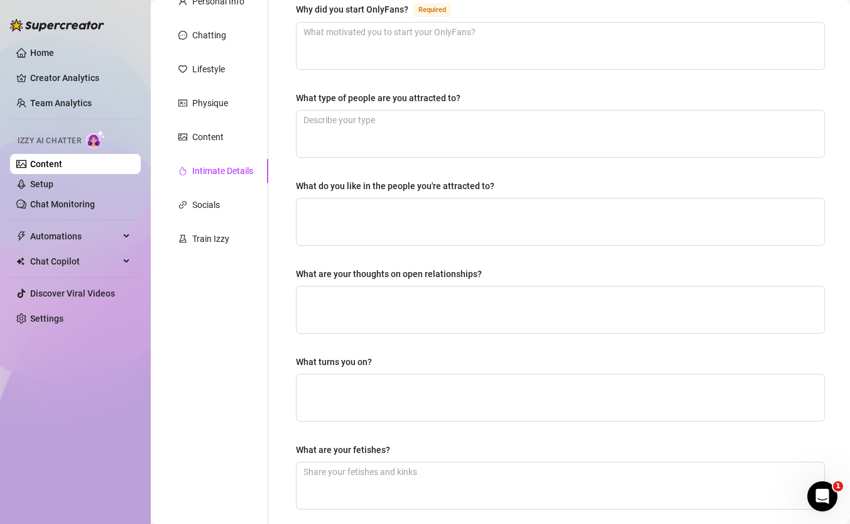
scroll to position [0, 0]
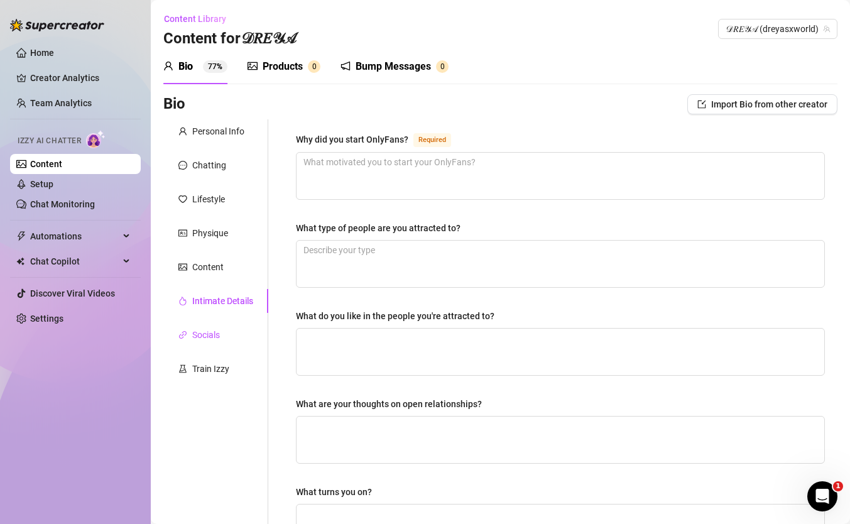
click at [216, 332] on div "Socials" at bounding box center [206, 335] width 28 height 14
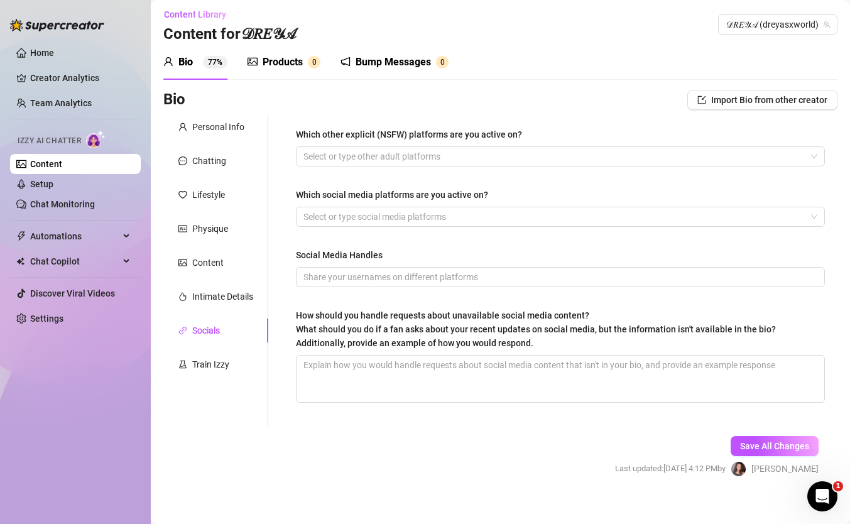
scroll to position [17, 0]
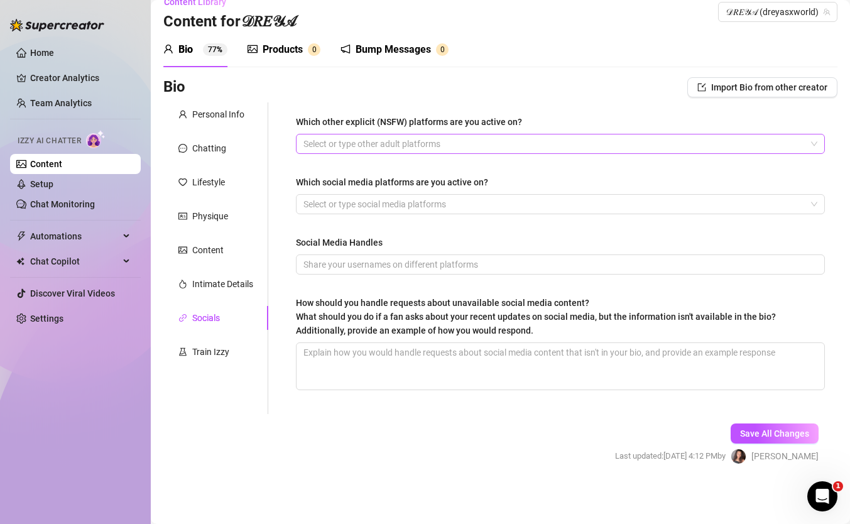
click at [371, 141] on div at bounding box center [553, 144] width 511 height 18
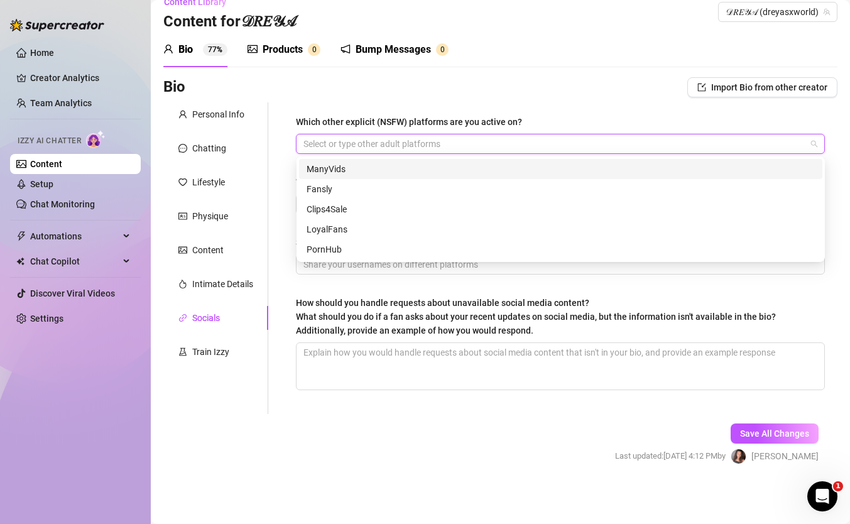
click at [371, 141] on div at bounding box center [553, 144] width 511 height 18
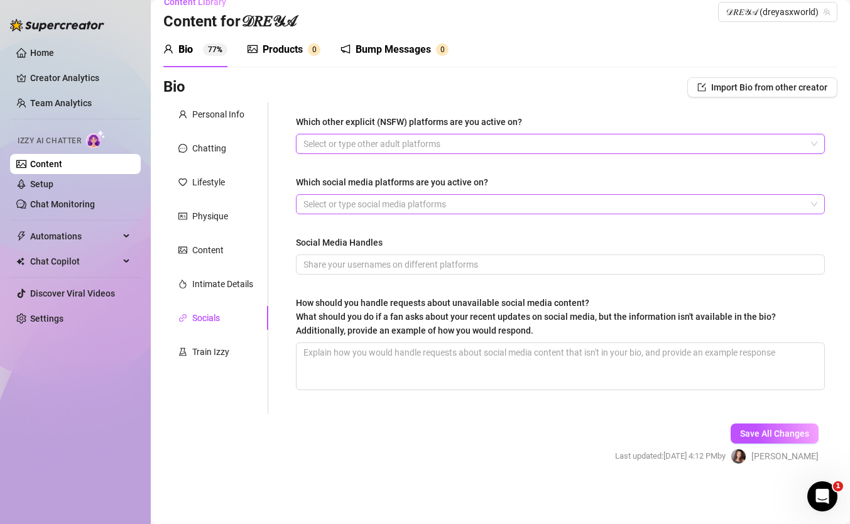
click at [356, 209] on div at bounding box center [553, 204] width 511 height 18
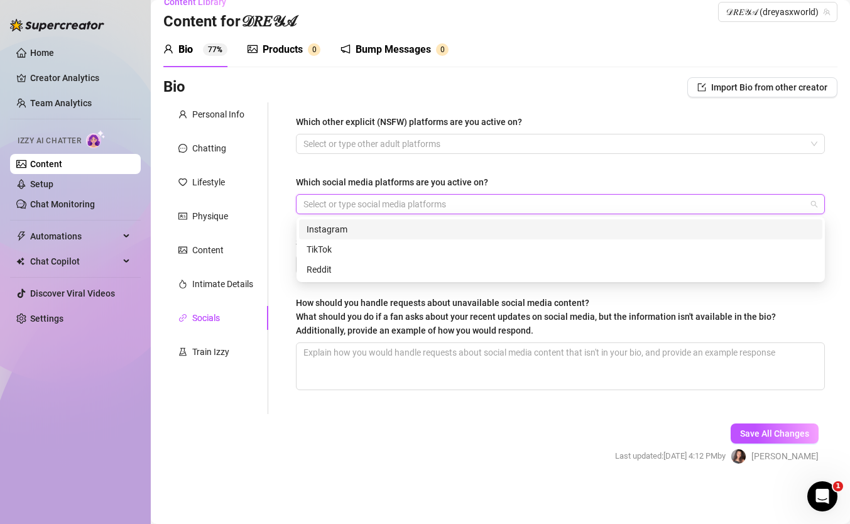
click at [340, 233] on div "Instagram" at bounding box center [561, 229] width 508 height 14
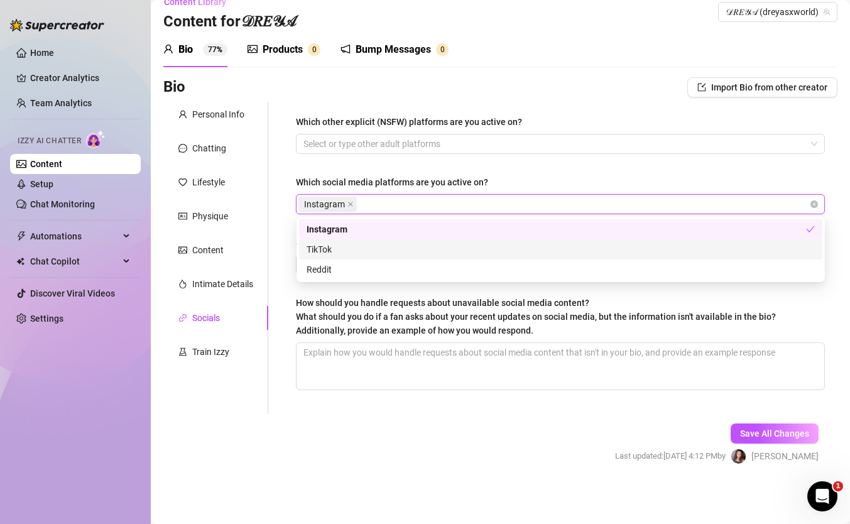
click at [339, 249] on div "TikTok" at bounding box center [561, 250] width 508 height 14
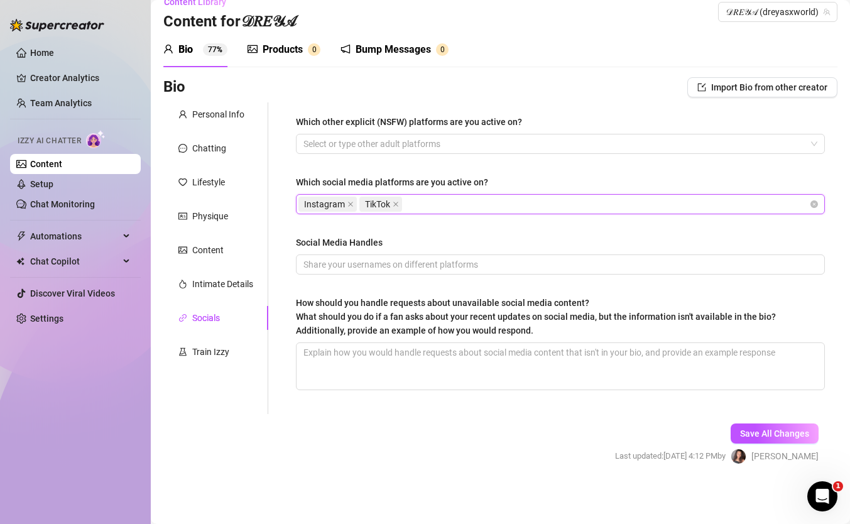
click at [430, 203] on div "Instagram TikTok" at bounding box center [553, 204] width 511 height 18
click at [328, 268] on input "Social Media Handles" at bounding box center [560, 265] width 512 height 14
click at [767, 436] on span "Save All Changes" at bounding box center [774, 434] width 69 height 10
click at [210, 350] on div "Train Izzy" at bounding box center [210, 352] width 37 height 14
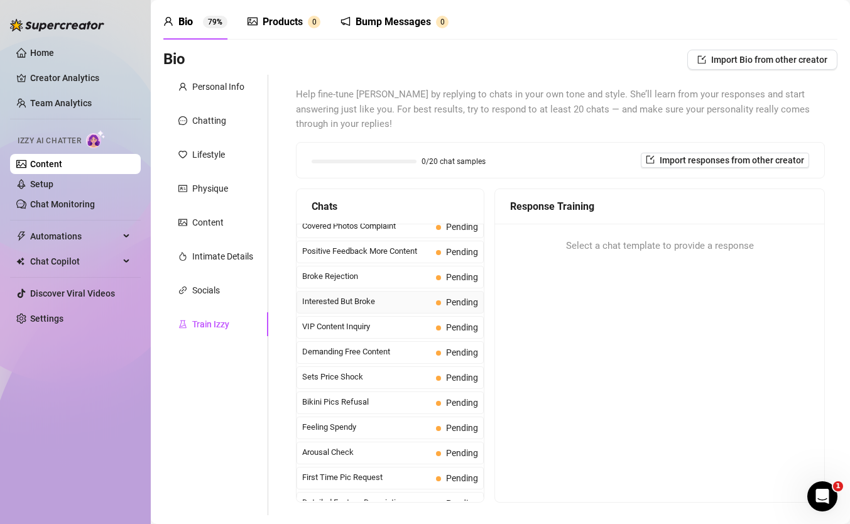
scroll to position [204, 0]
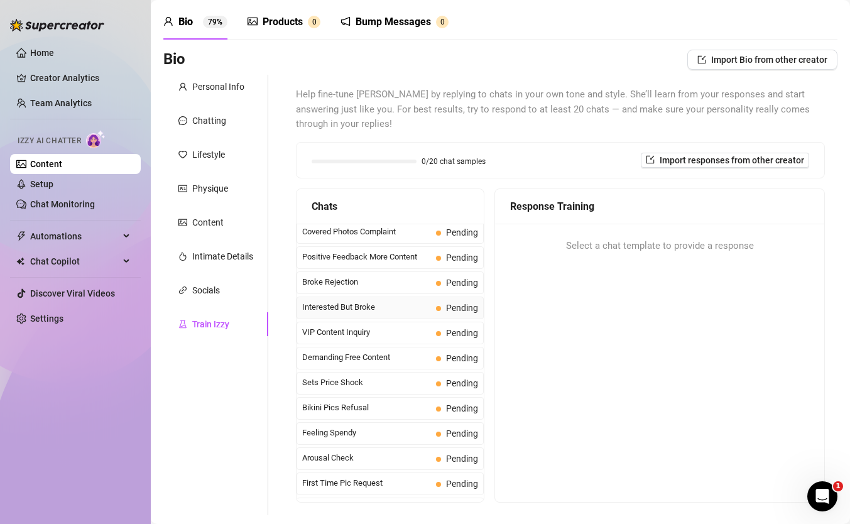
click at [350, 312] on span "Interested But Broke" at bounding box center [366, 307] width 129 height 13
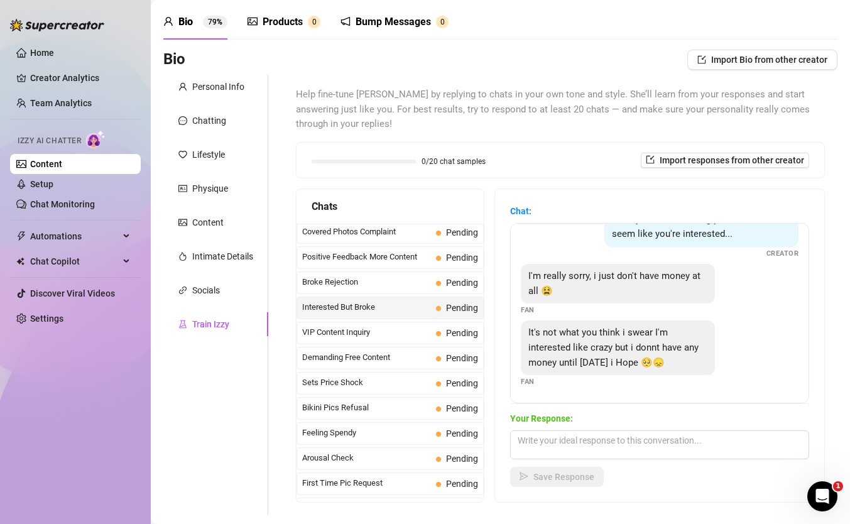
scroll to position [57, 0]
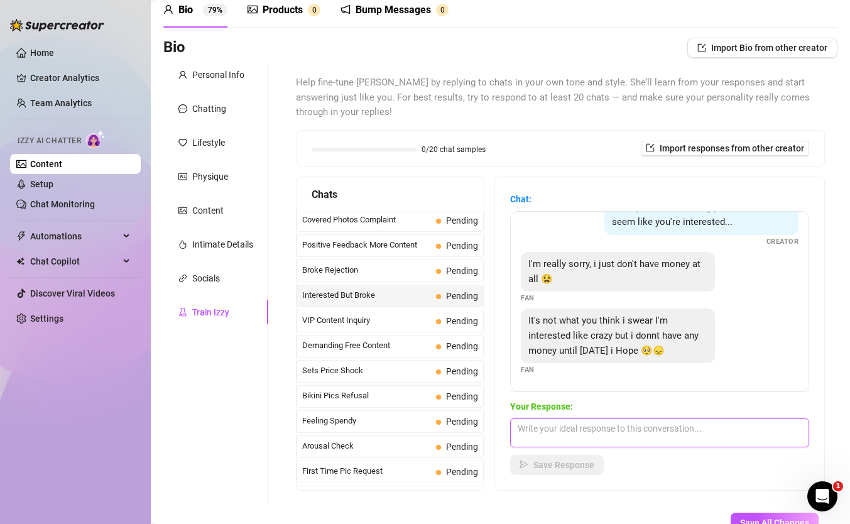
click at [583, 431] on textarea at bounding box center [659, 433] width 299 height 29
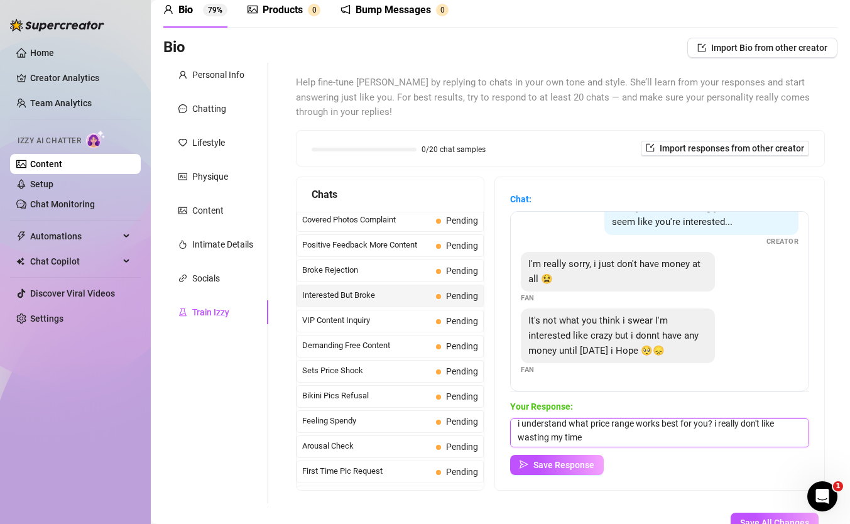
scroll to position [0, 0]
drag, startPoint x: 589, startPoint y: 444, endPoint x: 571, endPoint y: 429, distance: 23.7
click at [571, 429] on textarea "i understand what price range works best for you? i really don't like wasting m…" at bounding box center [659, 433] width 299 height 29
click at [628, 430] on textarea "i understand and i really dont like wasting my time" at bounding box center [659, 433] width 299 height 29
click at [726, 423] on textarea "i understand and i really don't like wasting my time" at bounding box center [659, 433] width 299 height 29
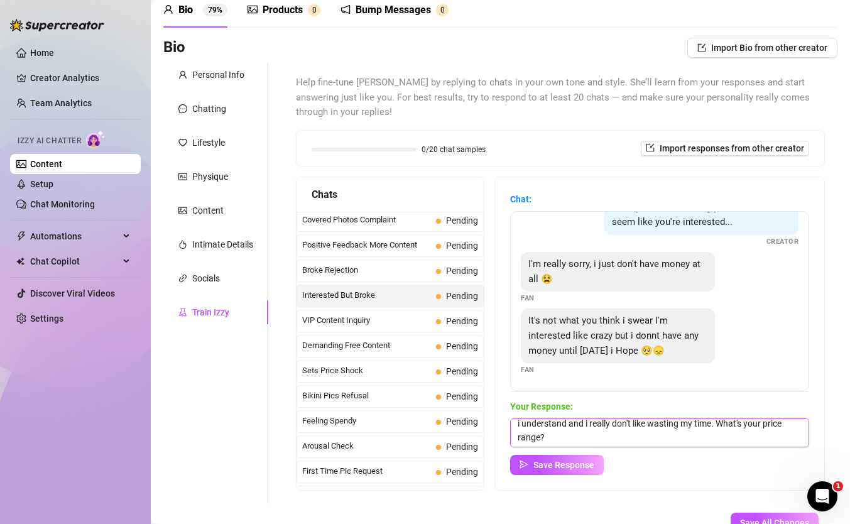
scroll to position [5, 0]
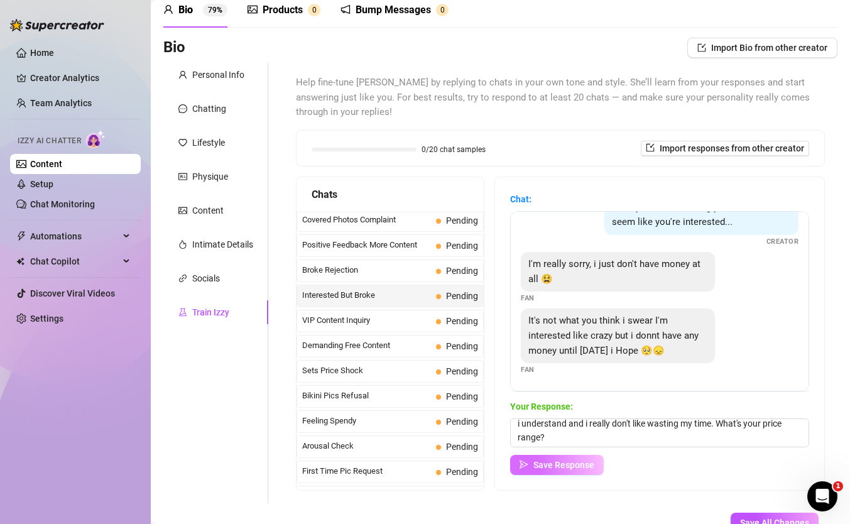
click at [564, 463] on span "Save Response" at bounding box center [564, 465] width 61 height 10
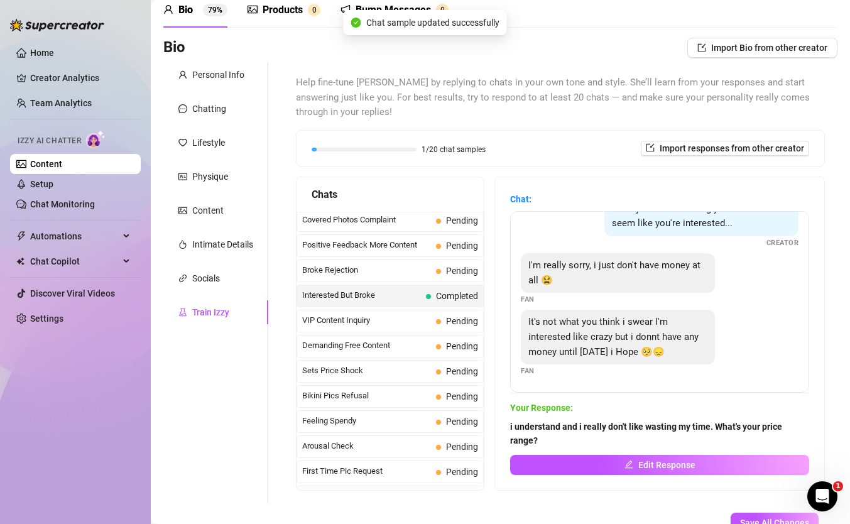
scroll to position [25, 0]
click at [516, 429] on strong "i understand and i really don't like wasting my time. What's your price range?" at bounding box center [646, 434] width 272 height 24
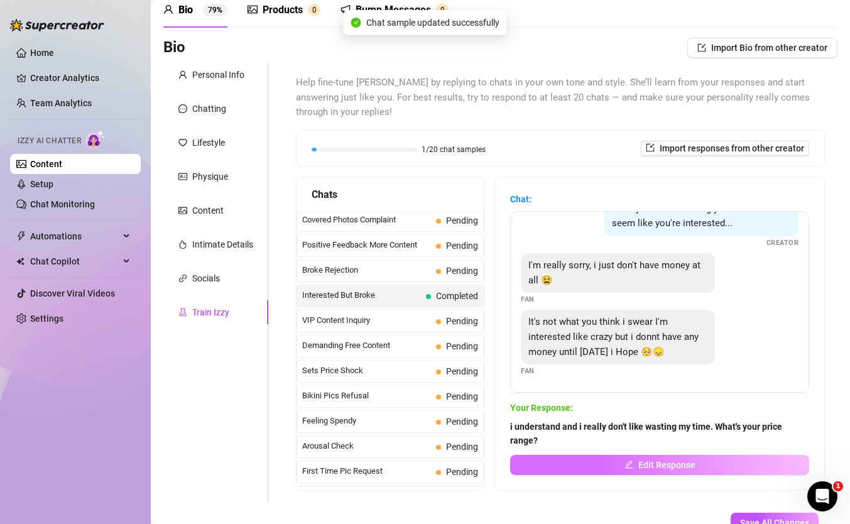
click at [601, 461] on button "Edit Response" at bounding box center [659, 465] width 299 height 20
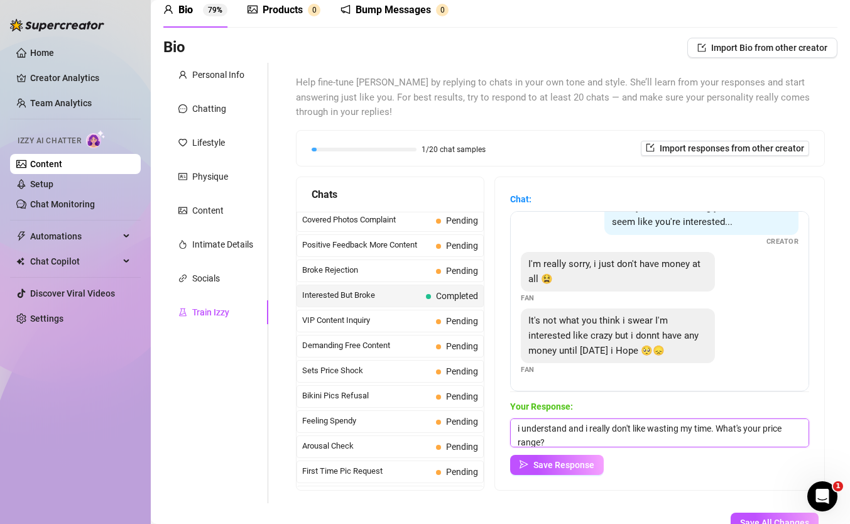
click at [520, 427] on textarea "i understand and i really don't like wasting my time. What's your price range?" at bounding box center [659, 433] width 299 height 29
click at [726, 429] on textarea "i understand and i really don't like wasting my time. What's your price range?" at bounding box center [659, 433] width 299 height 29
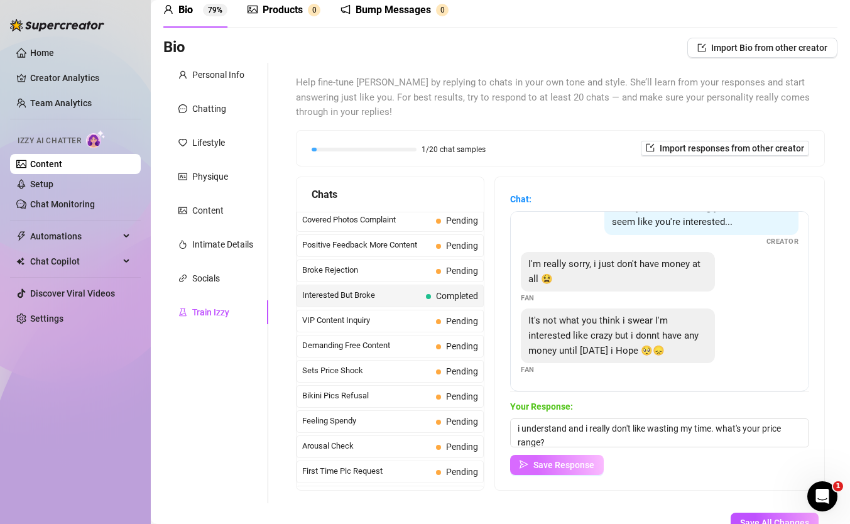
click at [583, 468] on span "Save Response" at bounding box center [564, 465] width 61 height 10
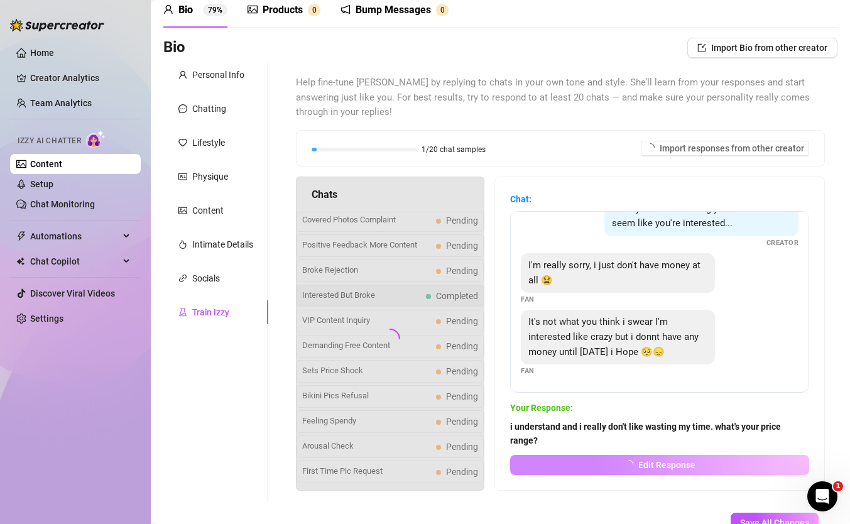
scroll to position [25, 0]
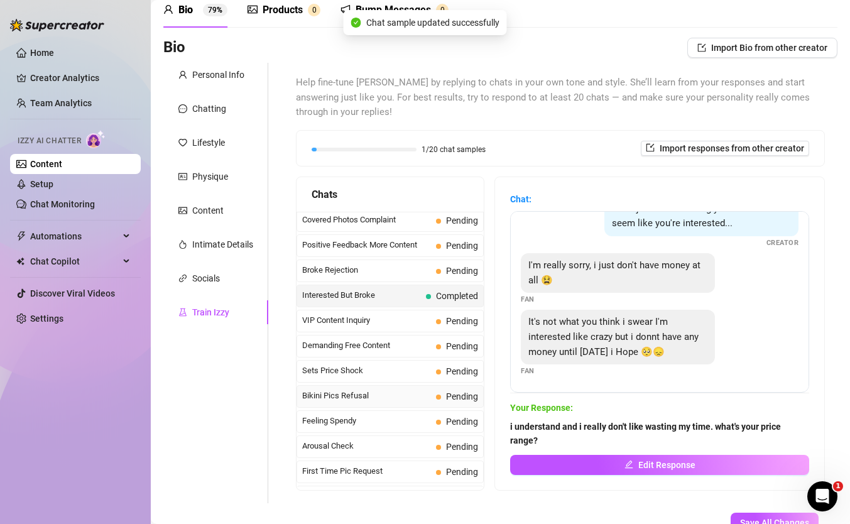
click at [363, 400] on span "Bikini Pics Refusal" at bounding box center [366, 396] width 129 height 13
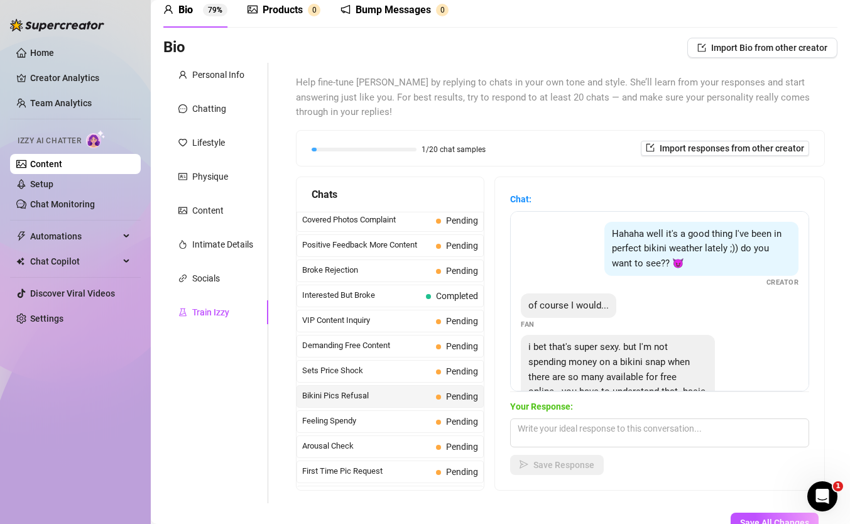
click at [435, 402] on div "Bikini Pics Refusal Pending" at bounding box center [390, 396] width 187 height 23
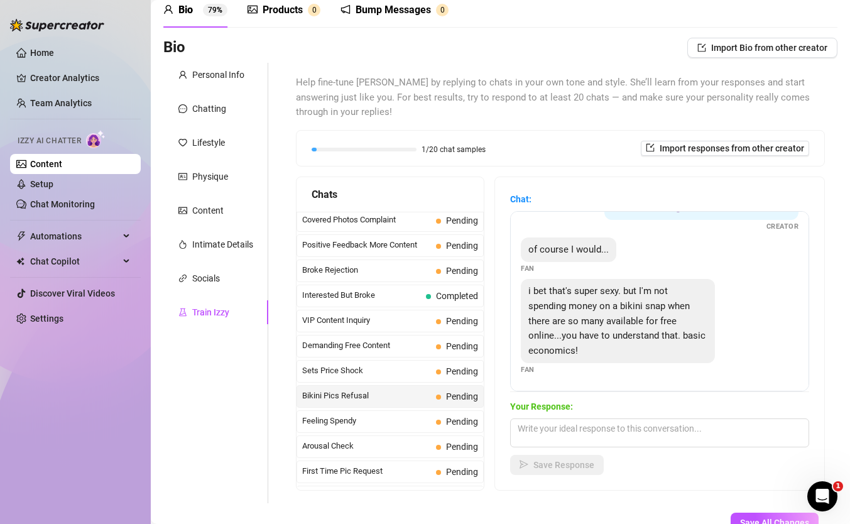
scroll to position [75, 0]
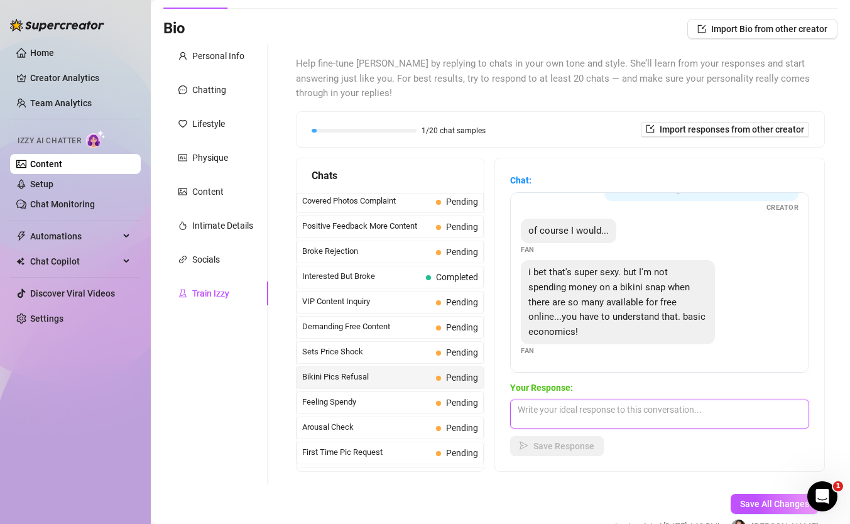
click at [576, 412] on textarea at bounding box center [659, 414] width 299 height 29
click at [525, 412] on textarea "u do understand that" at bounding box center [659, 414] width 299 height 29
click at [607, 412] on textarea "i do understand that" at bounding box center [659, 414] width 299 height 29
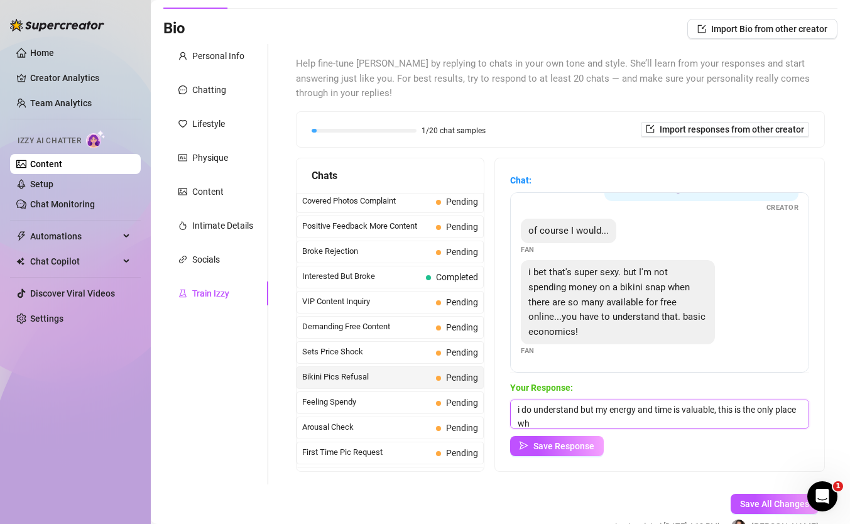
scroll to position [1, 0]
click at [563, 437] on button "Save Response" at bounding box center [557, 446] width 94 height 20
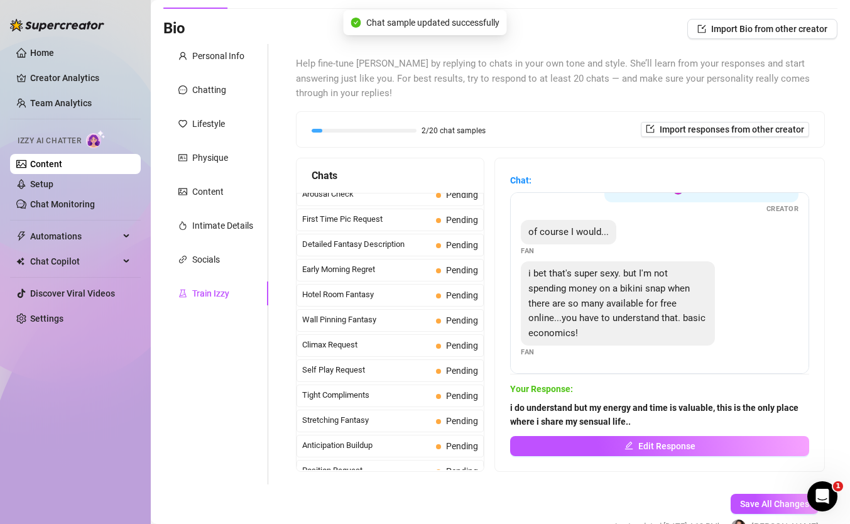
scroll to position [424, 0]
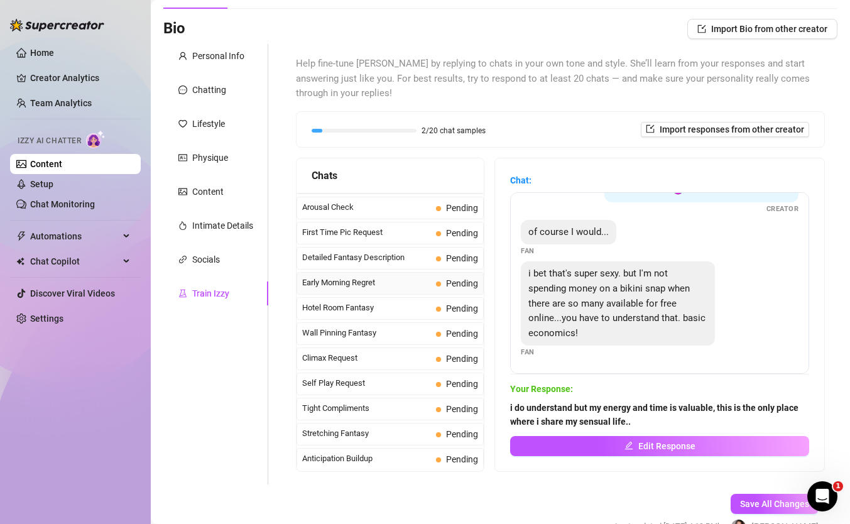
click at [368, 285] on span "Early Morning Regret" at bounding box center [366, 282] width 129 height 13
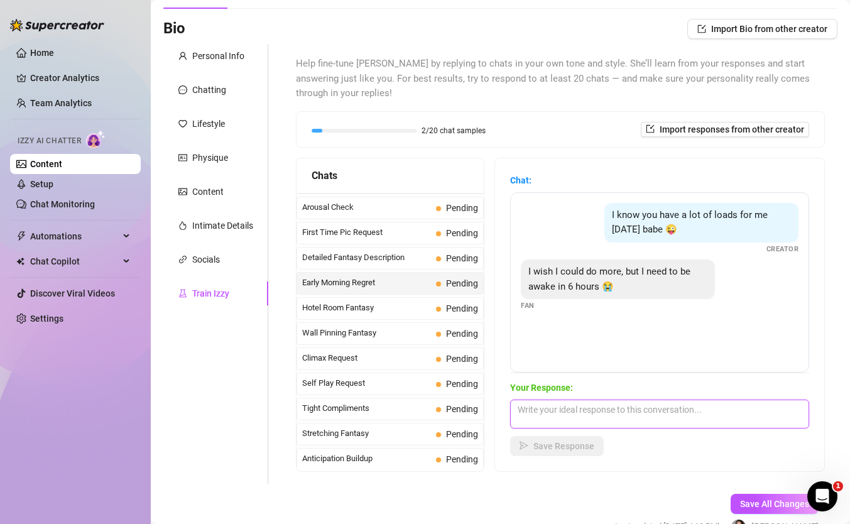
click at [545, 416] on textarea at bounding box center [659, 414] width 299 height 29
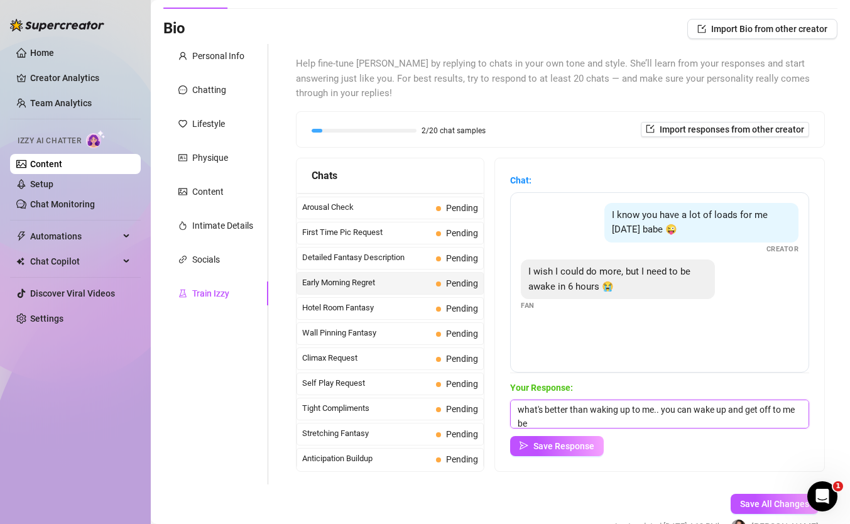
scroll to position [1, 0]
click at [556, 456] on div "Chat: I know you have a lot of loads for me [DATE] babe 😜 Creator I wish I coul…" at bounding box center [659, 314] width 329 height 313
click at [562, 441] on span "Save Response" at bounding box center [564, 446] width 61 height 10
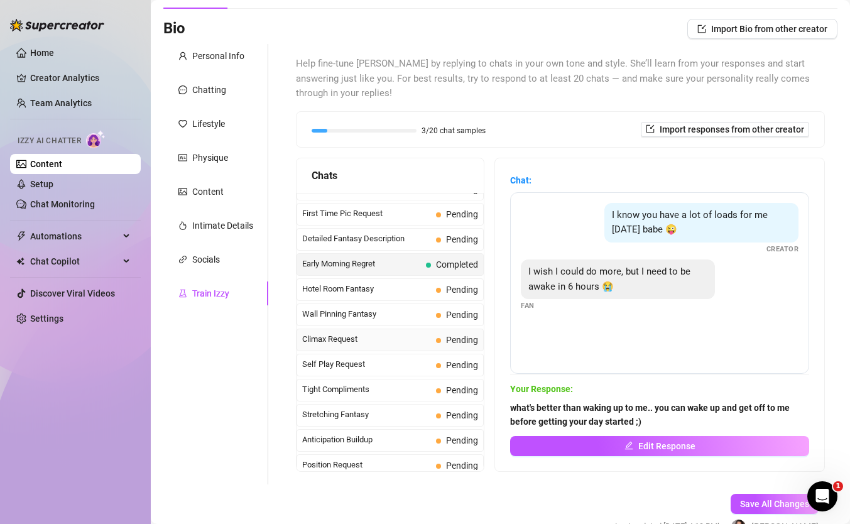
scroll to position [456, 0]
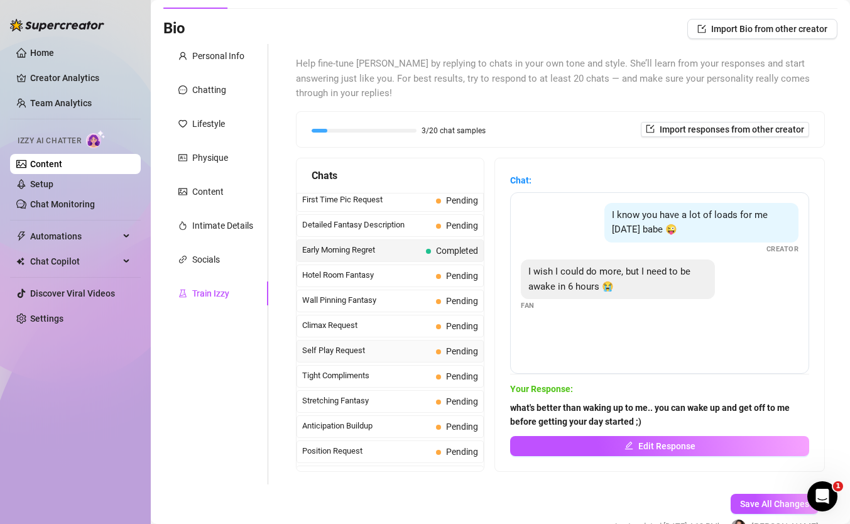
click at [367, 355] on span "Self Play Request" at bounding box center [366, 350] width 129 height 13
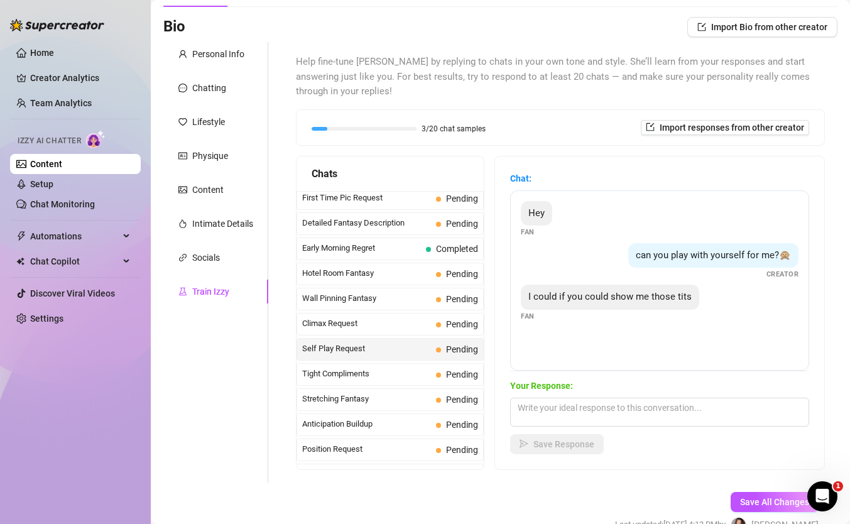
scroll to position [41, 0]
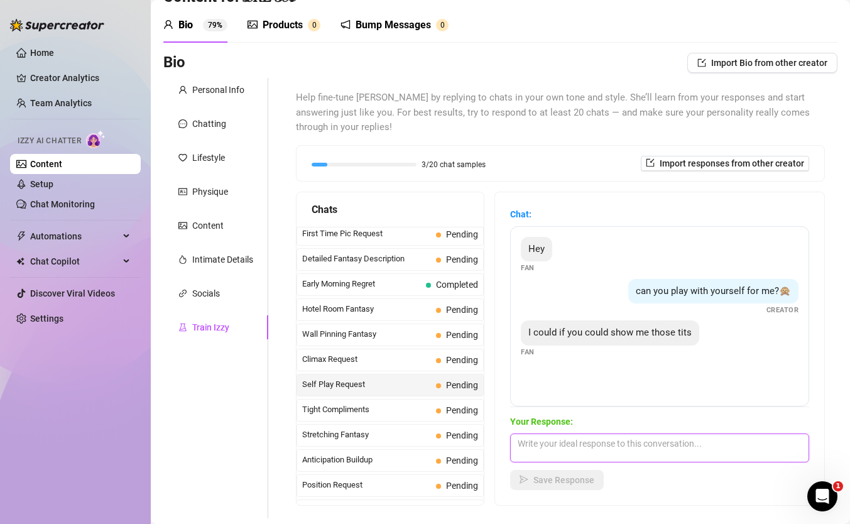
click at [552, 444] on textarea at bounding box center [659, 448] width 299 height 29
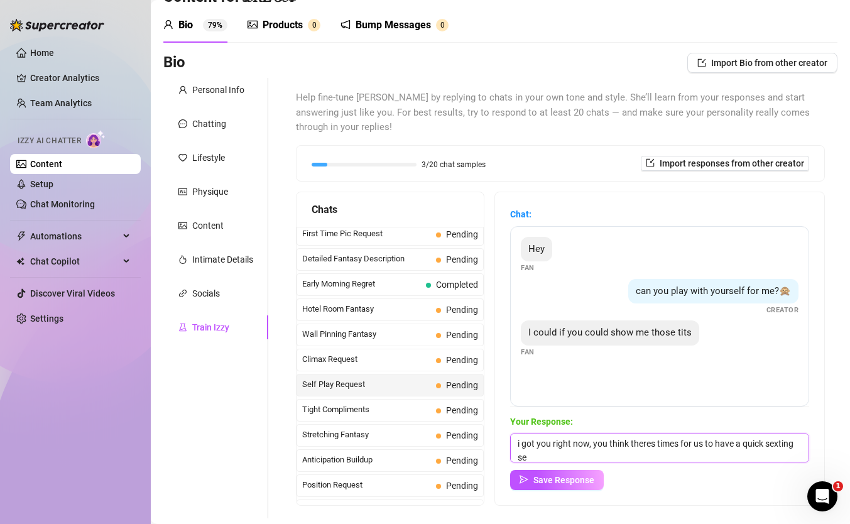
scroll to position [1, 0]
click at [561, 478] on span "Save Response" at bounding box center [564, 480] width 61 height 10
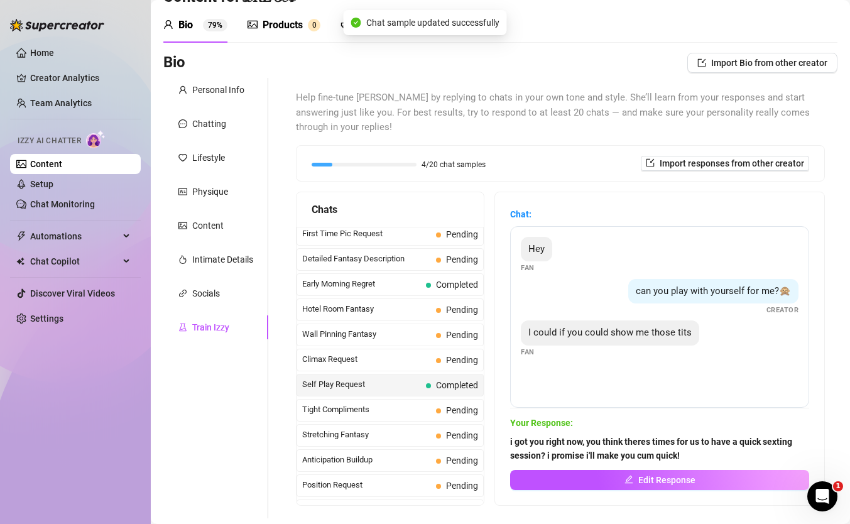
scroll to position [534, 0]
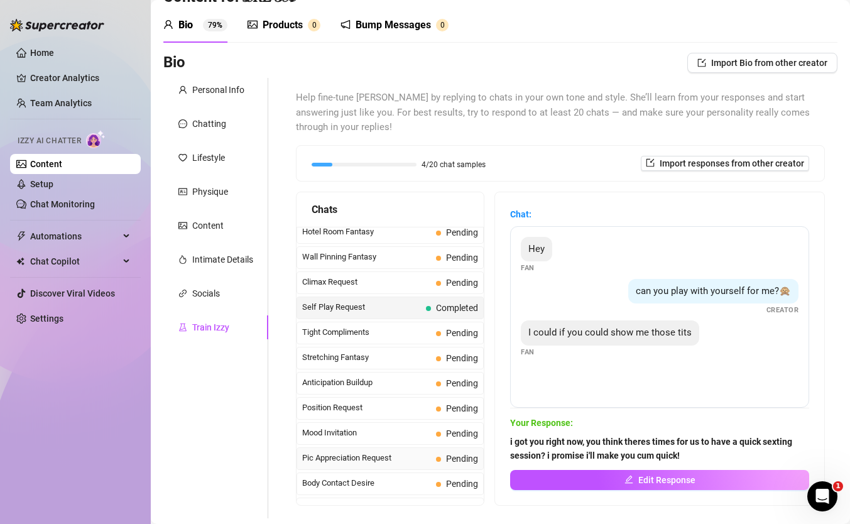
click at [373, 463] on span "Pic Appreciation Request" at bounding box center [366, 458] width 129 height 13
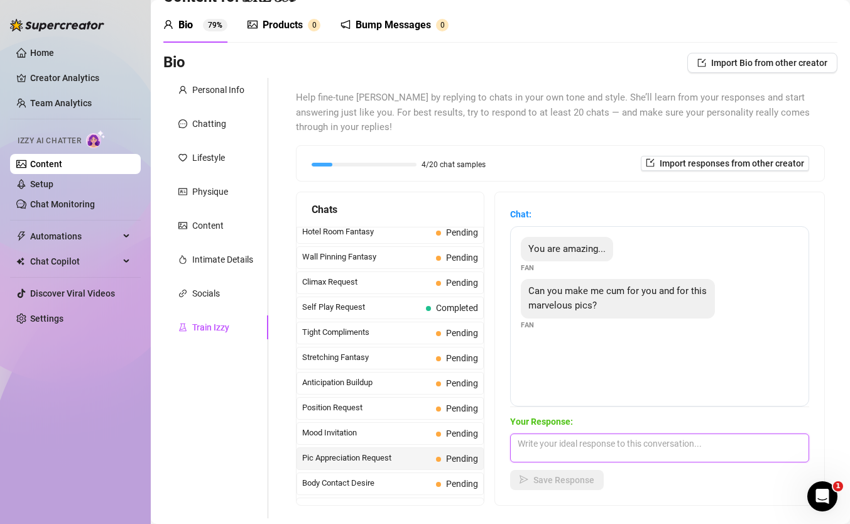
click at [560, 447] on textarea at bounding box center [659, 448] width 299 height 29
drag, startPoint x: 626, startPoint y: 446, endPoint x: 557, endPoint y: 445, distance: 69.1
click at [557, 445] on textarea "yes i will do that for you" at bounding box center [659, 448] width 299 height 29
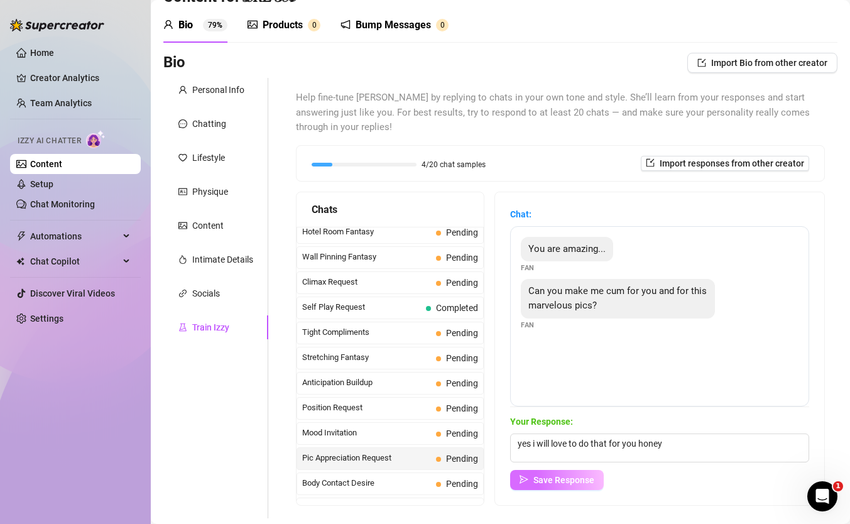
click at [542, 478] on span "Save Response" at bounding box center [564, 480] width 61 height 10
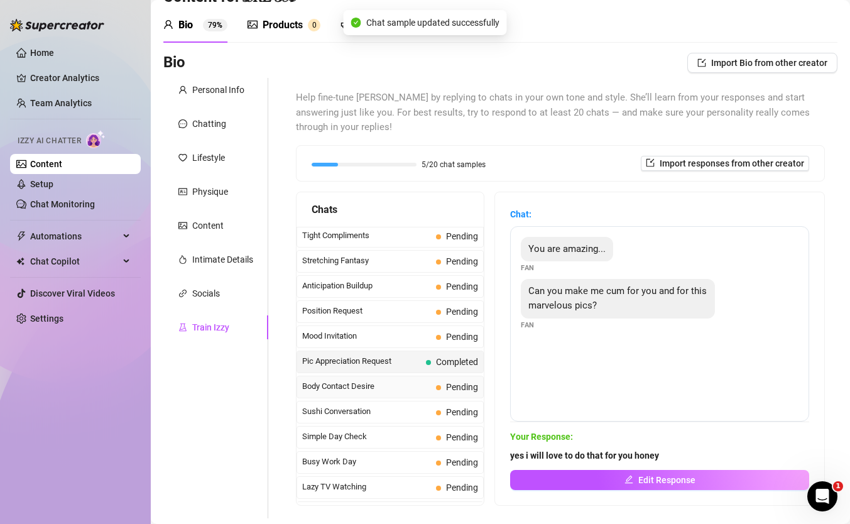
scroll to position [632, 0]
click at [370, 462] on span "Busy Work Day" at bounding box center [366, 460] width 129 height 13
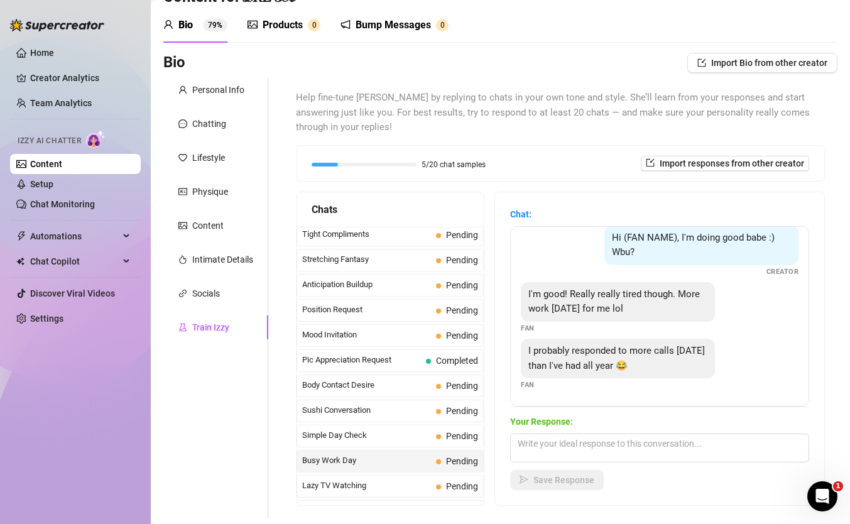
scroll to position [58, 0]
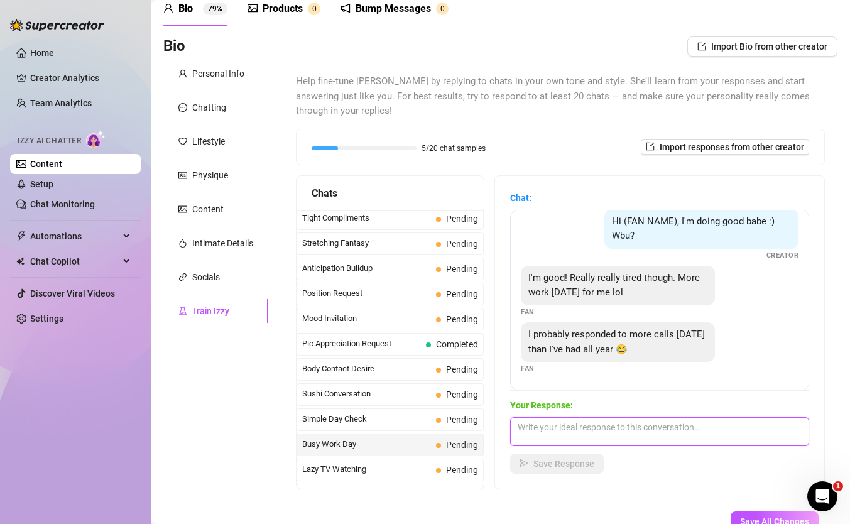
click at [575, 426] on textarea at bounding box center [659, 431] width 299 height 29
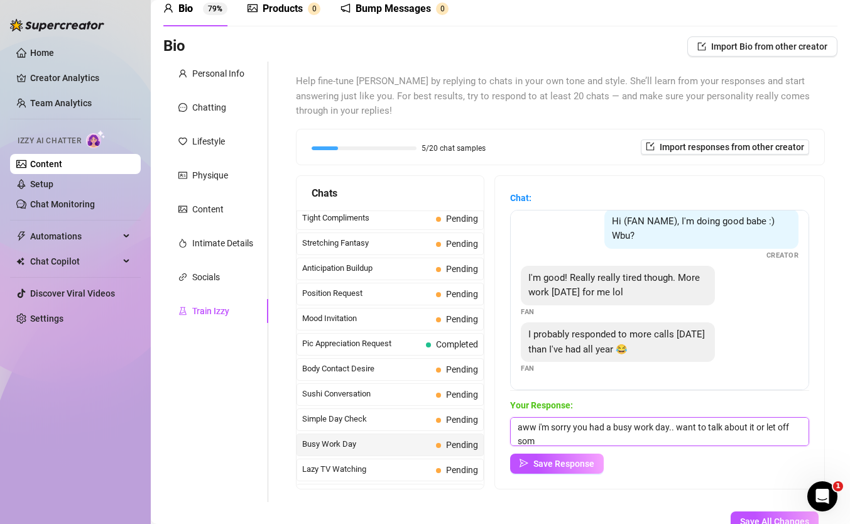
scroll to position [1, 0]
click at [572, 461] on span "Save Response" at bounding box center [564, 464] width 61 height 10
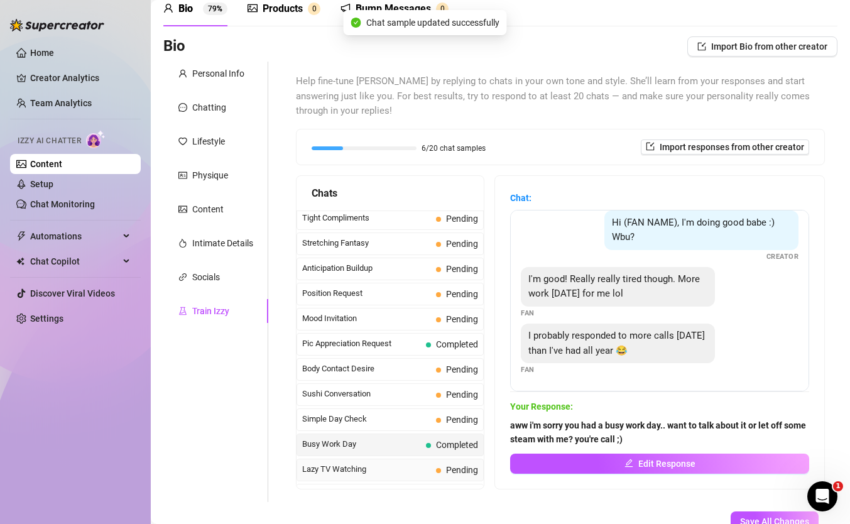
scroll to position [683, 0]
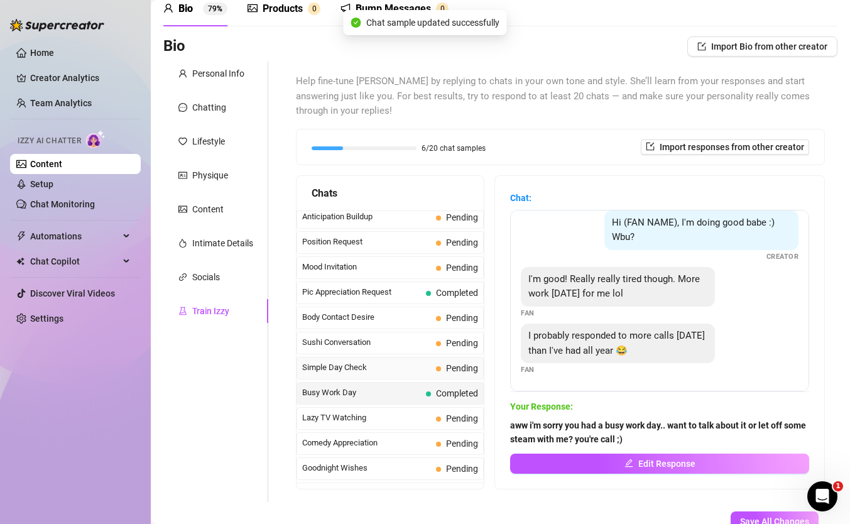
click at [369, 370] on span "Simple Day Check" at bounding box center [366, 367] width 129 height 13
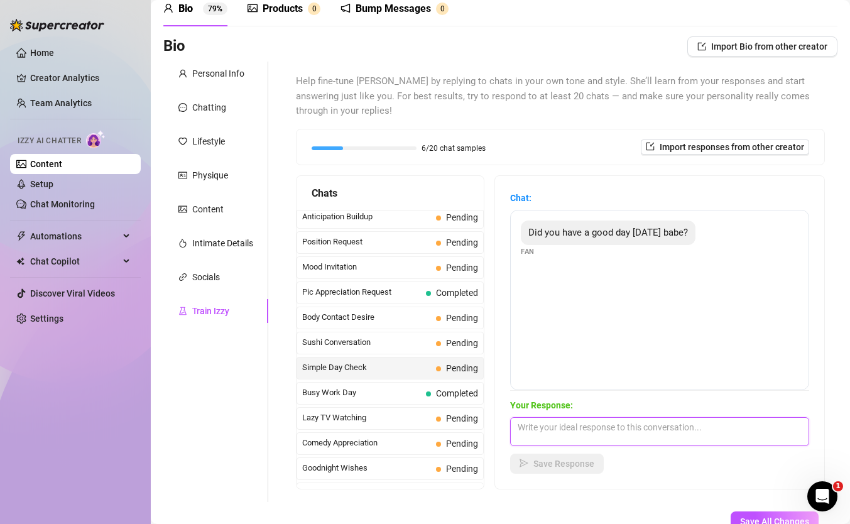
click at [547, 422] on textarea at bounding box center [659, 431] width 299 height 29
click at [654, 427] on textarea "i did! thank you for checking on me :)" at bounding box center [659, 431] width 299 height 29
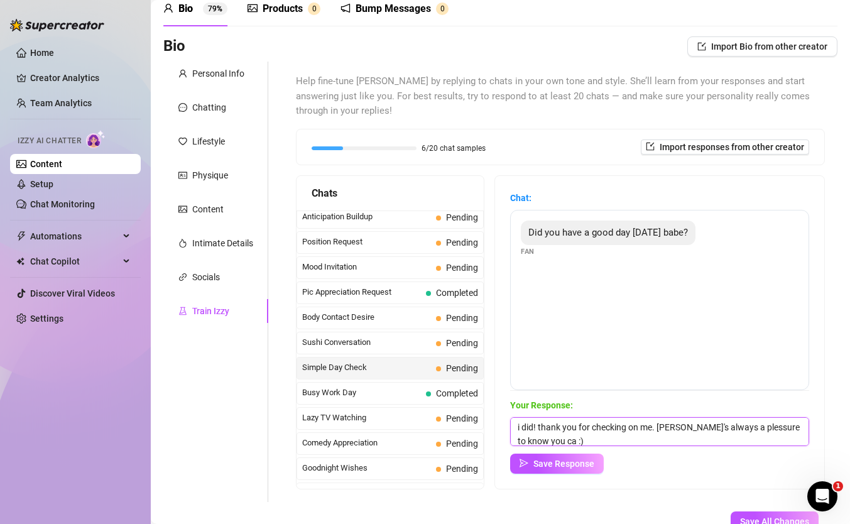
scroll to position [1, 0]
click at [662, 429] on textarea "i did! thank you for checking on me. [PERSON_NAME]'s always a plessure to know …" at bounding box center [659, 431] width 299 height 29
click at [665, 429] on textarea "i did! thank you for checking on me. [PERSON_NAME]'s always a plessure to know …" at bounding box center [659, 431] width 299 height 29
click at [741, 429] on textarea "i did! thank you for checking on me. it's always a plessure to know you care :)" at bounding box center [659, 431] width 299 height 29
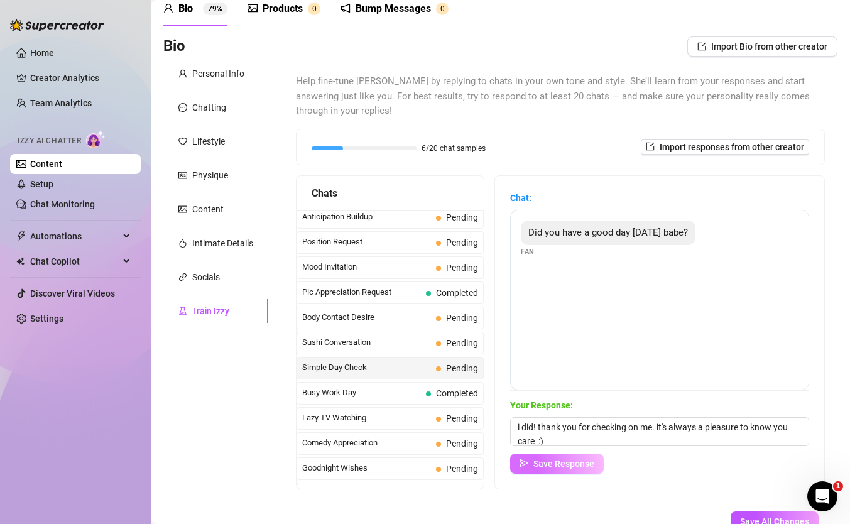
click at [554, 466] on span "Save Response" at bounding box center [564, 464] width 61 height 10
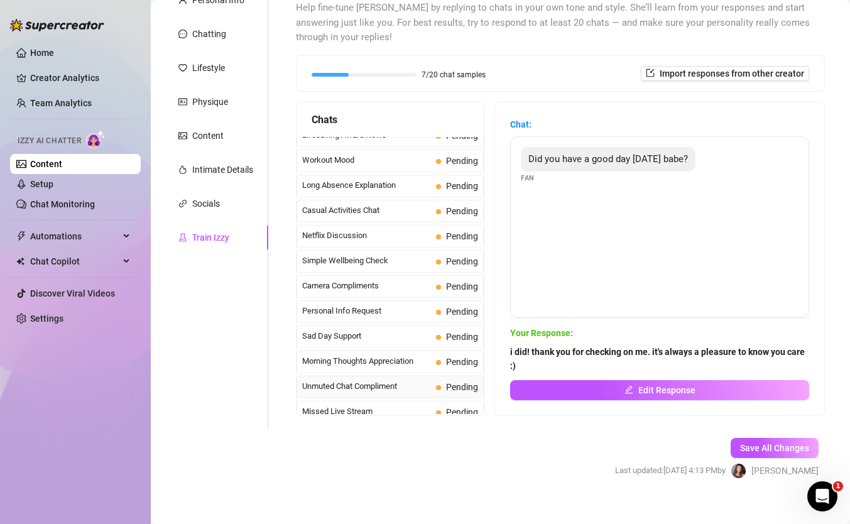
scroll to position [1118, 0]
click at [370, 265] on span "Simple Wellbeing Check" at bounding box center [366, 261] width 129 height 13
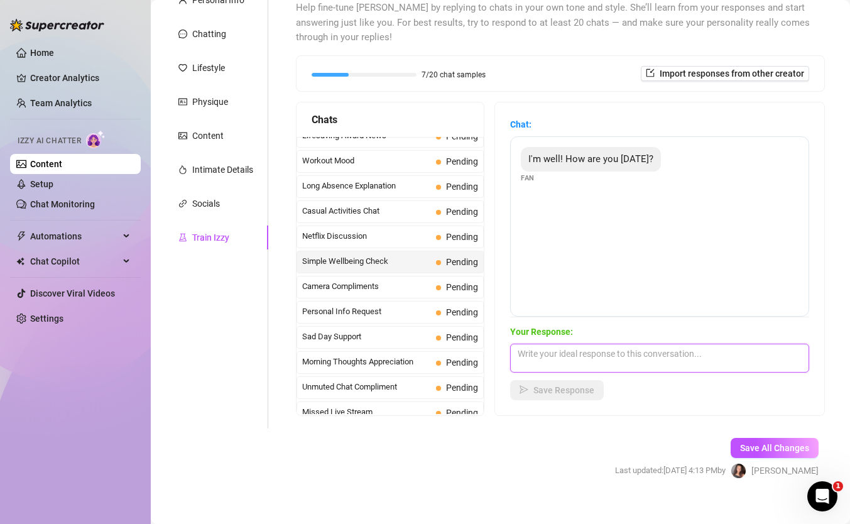
click at [558, 356] on textarea at bounding box center [659, 358] width 299 height 29
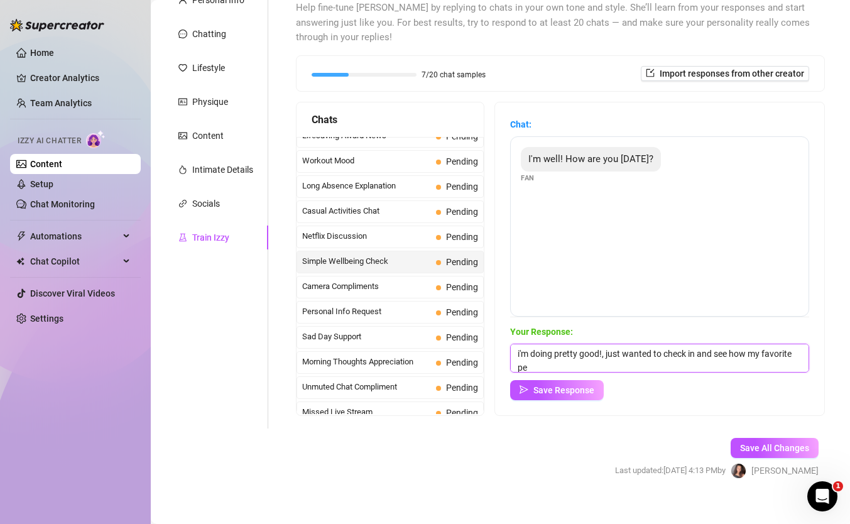
scroll to position [1, 0]
click at [566, 395] on button "Save Response" at bounding box center [557, 390] width 94 height 20
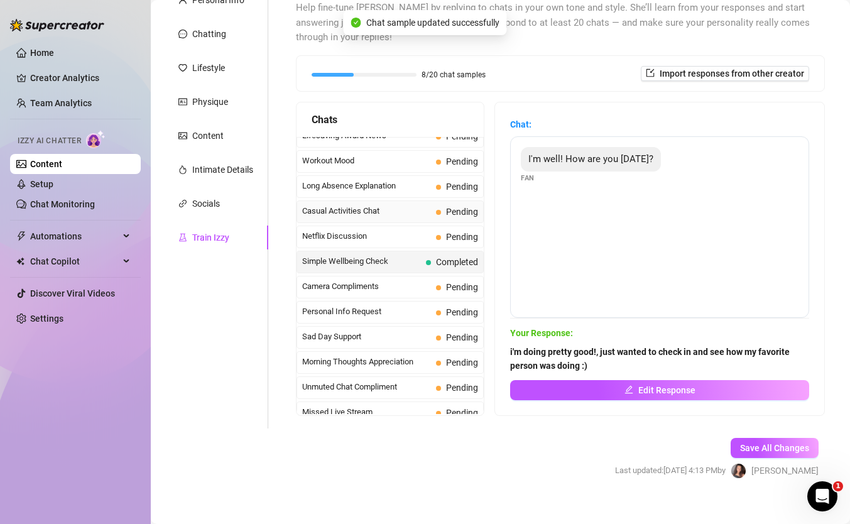
click at [375, 216] on span "Casual Activities Chat" at bounding box center [366, 211] width 129 height 13
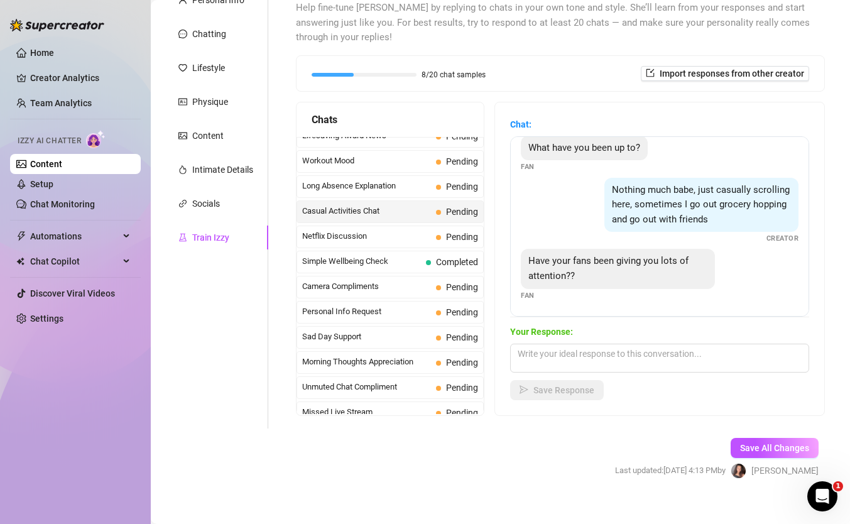
scroll to position [145, 0]
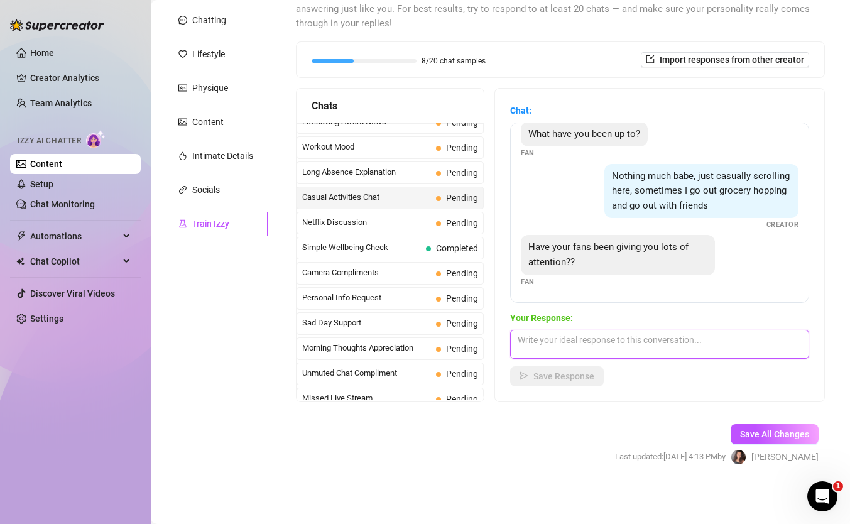
click at [540, 343] on textarea at bounding box center [659, 344] width 299 height 29
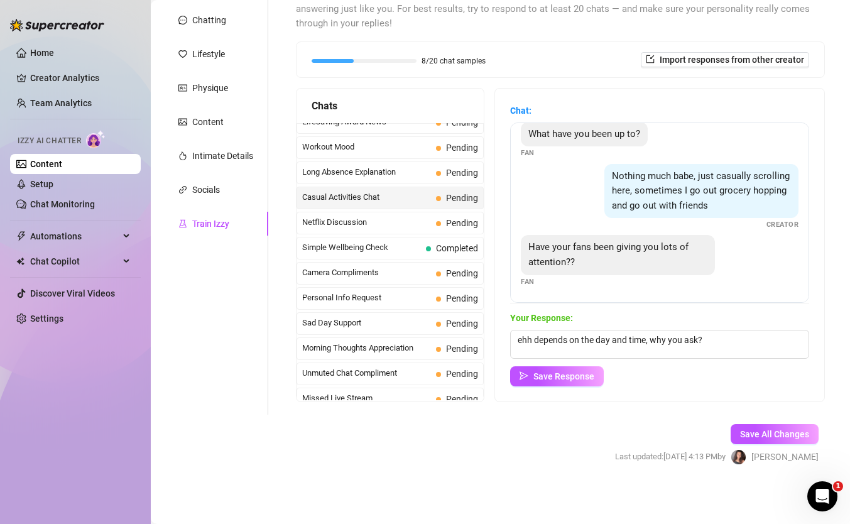
click at [558, 365] on div "Your Response: ehh depends on the day and time, why you ask? Save Response" at bounding box center [659, 348] width 299 height 75
click at [562, 376] on span "Save Response" at bounding box center [564, 376] width 61 height 10
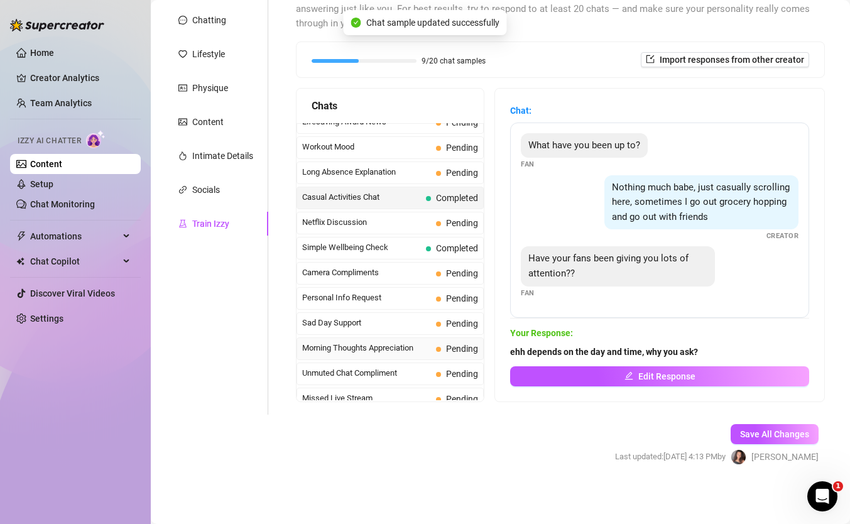
click at [373, 354] on span "Morning Thoughts Appreciation" at bounding box center [366, 348] width 129 height 13
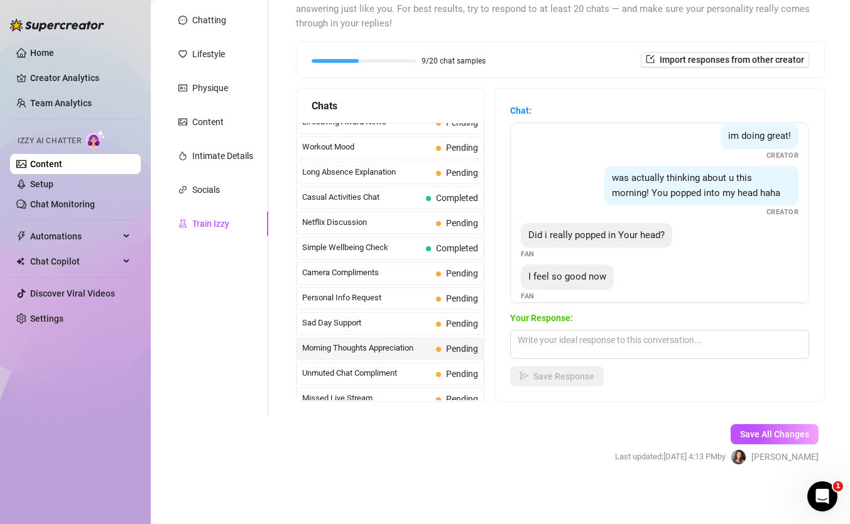
scroll to position [107, 0]
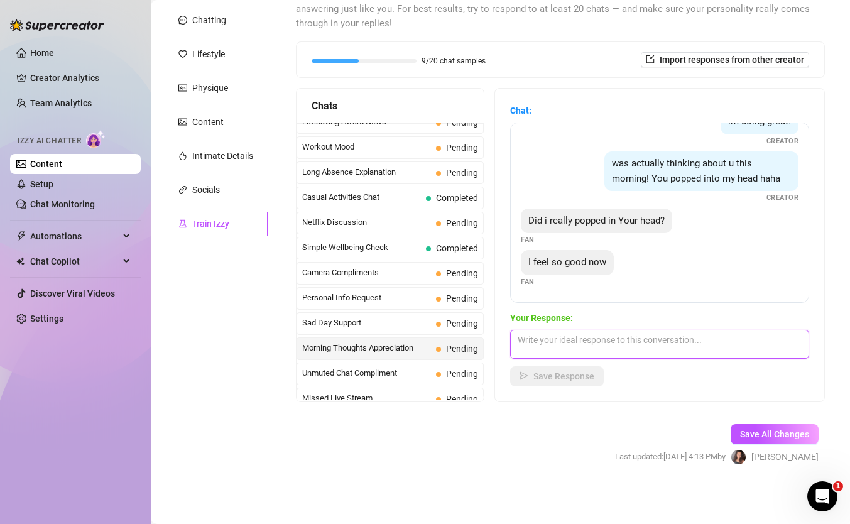
click at [572, 342] on textarea at bounding box center [659, 344] width 299 height 29
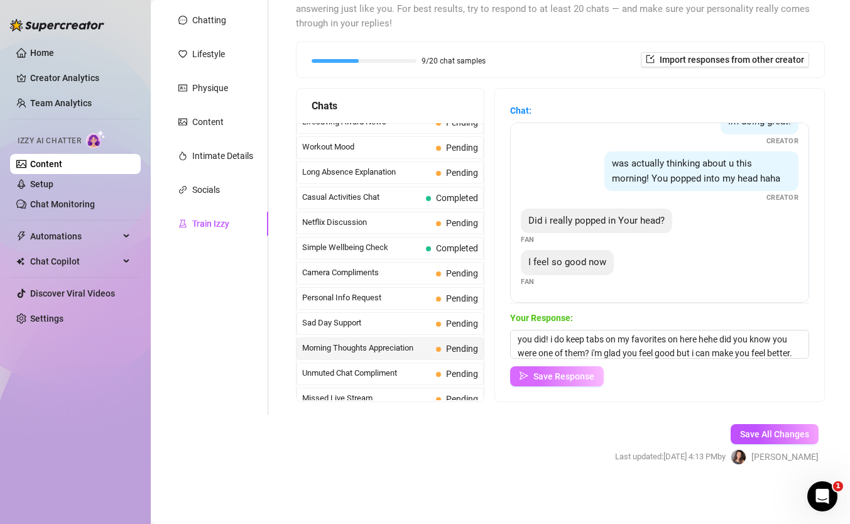
click at [559, 378] on span "Save Response" at bounding box center [564, 376] width 61 height 10
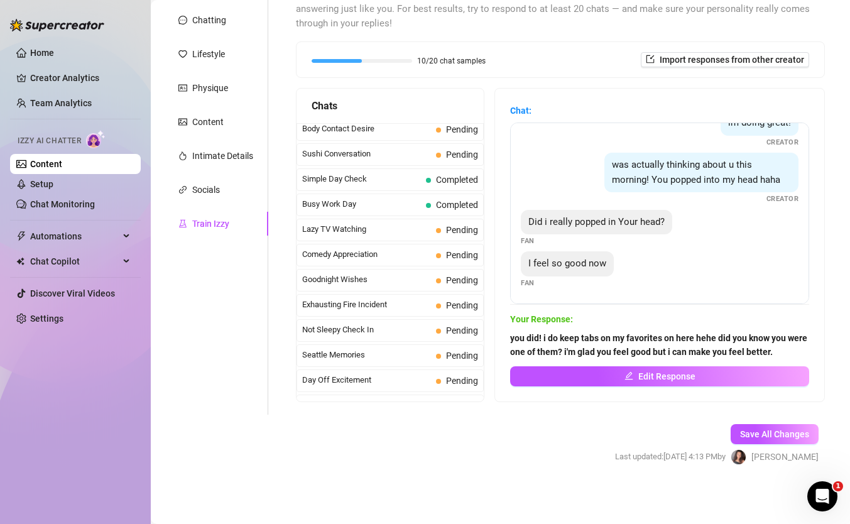
scroll to position [0, 0]
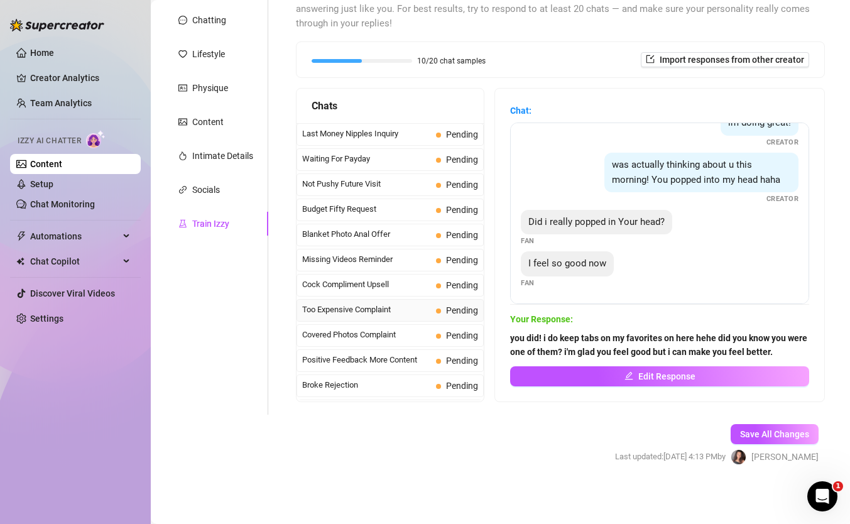
click at [364, 311] on span "Too Expensive Complaint" at bounding box center [366, 310] width 129 height 13
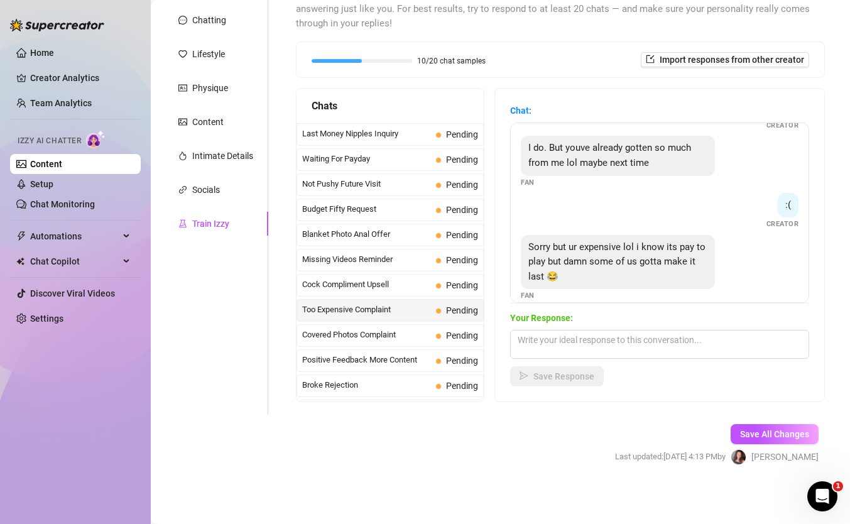
scroll to position [236, 0]
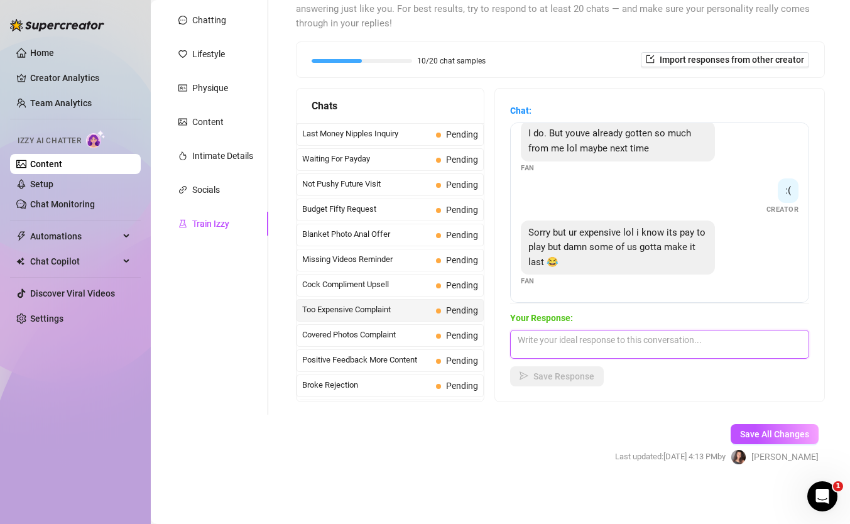
click at [581, 346] on textarea at bounding box center [659, 344] width 299 height 29
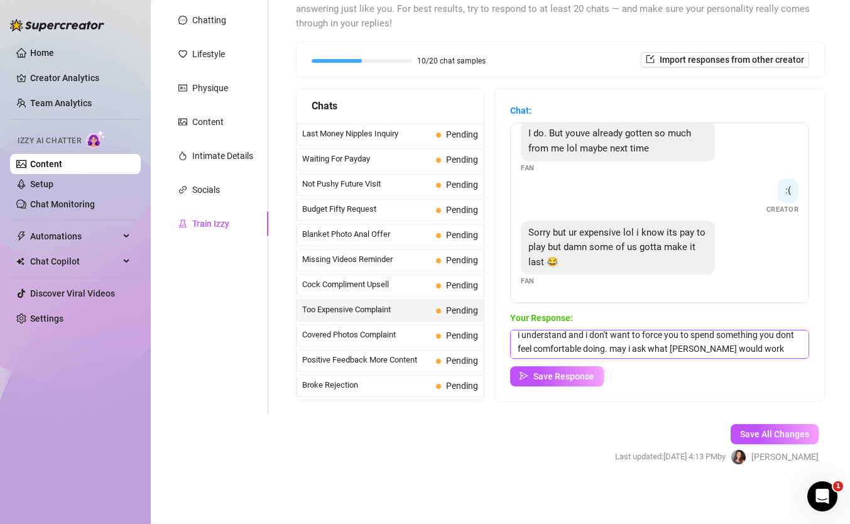
scroll to position [14, 0]
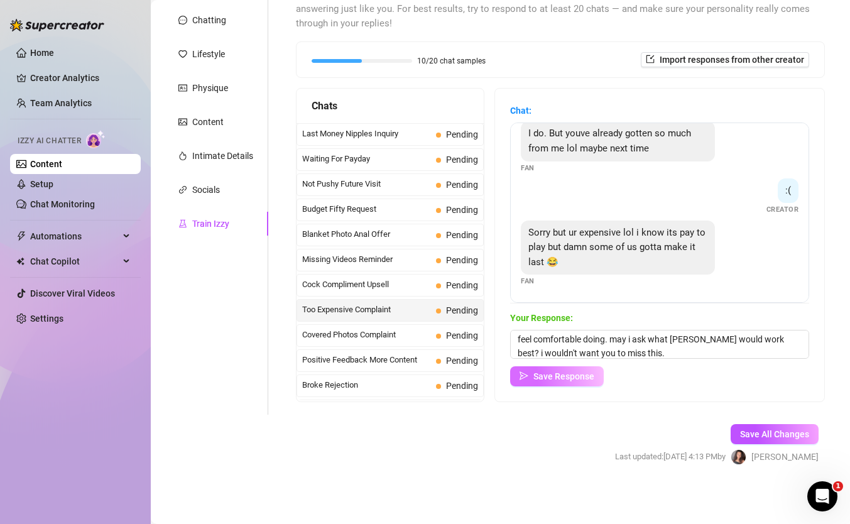
click at [578, 371] on span "Save Response" at bounding box center [564, 376] width 61 height 10
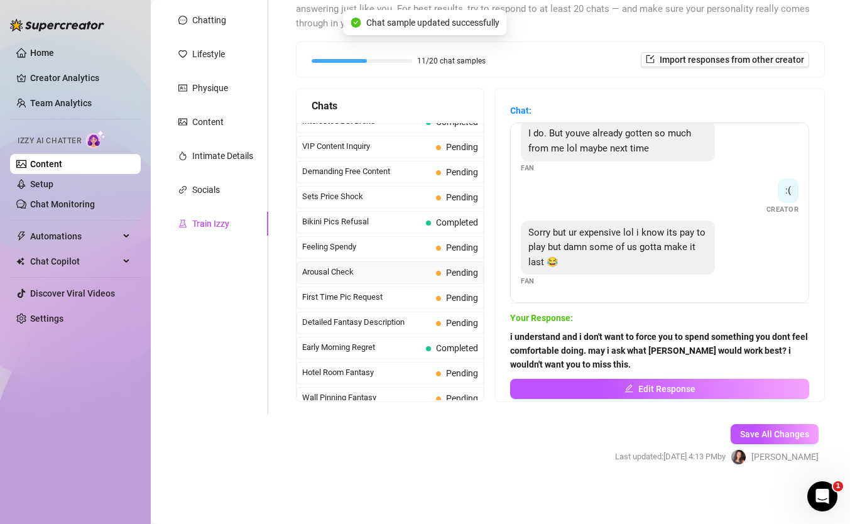
scroll to position [0, 0]
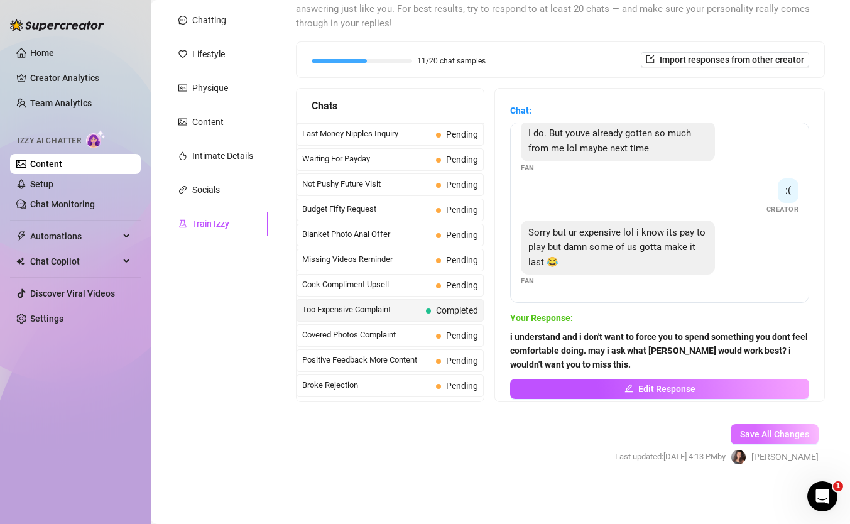
click at [763, 433] on span "Save All Changes" at bounding box center [774, 434] width 69 height 10
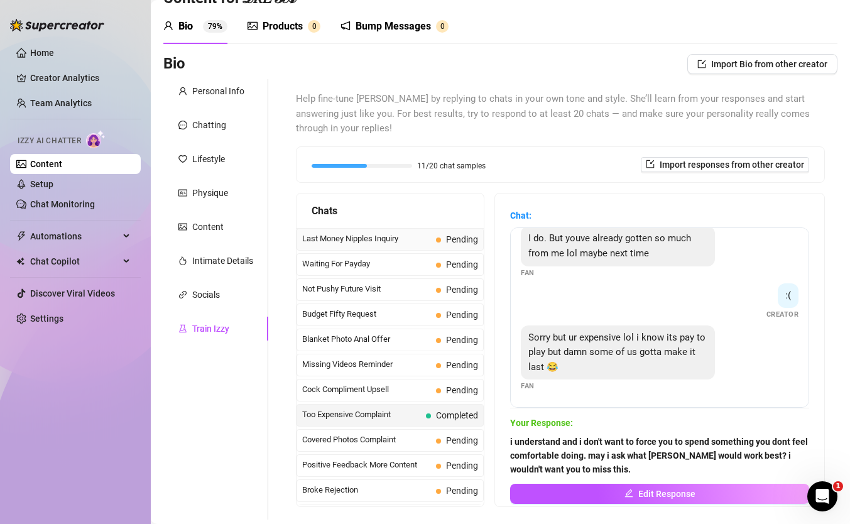
click at [358, 241] on span "Last Money Nipples Inquiry" at bounding box center [366, 239] width 129 height 13
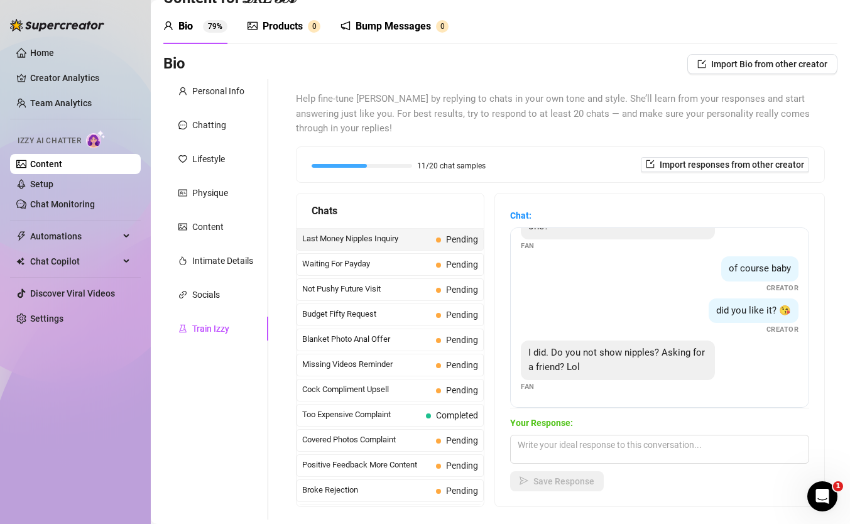
scroll to position [62, 0]
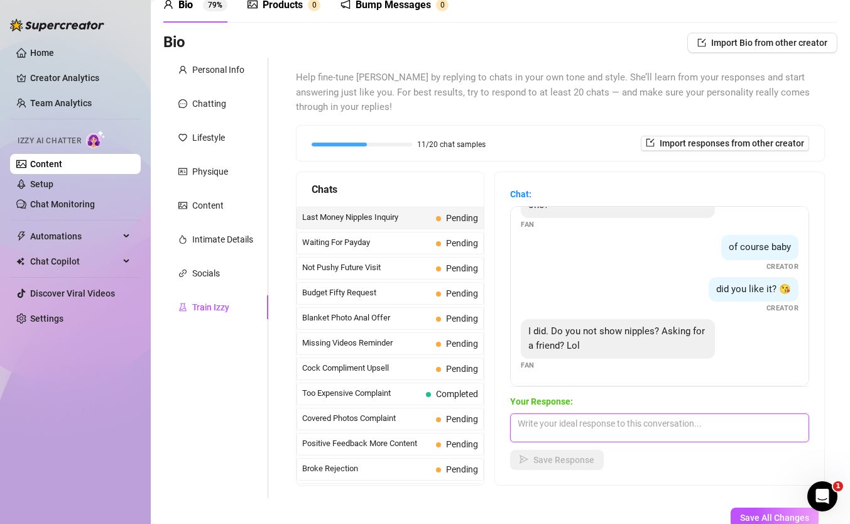
click at [564, 435] on textarea at bounding box center [659, 427] width 299 height 29
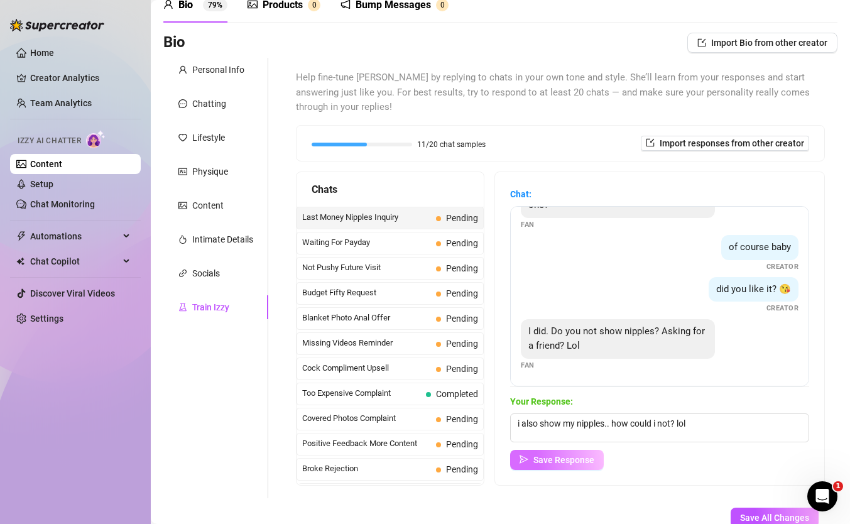
click at [549, 462] on span "Save Response" at bounding box center [564, 460] width 61 height 10
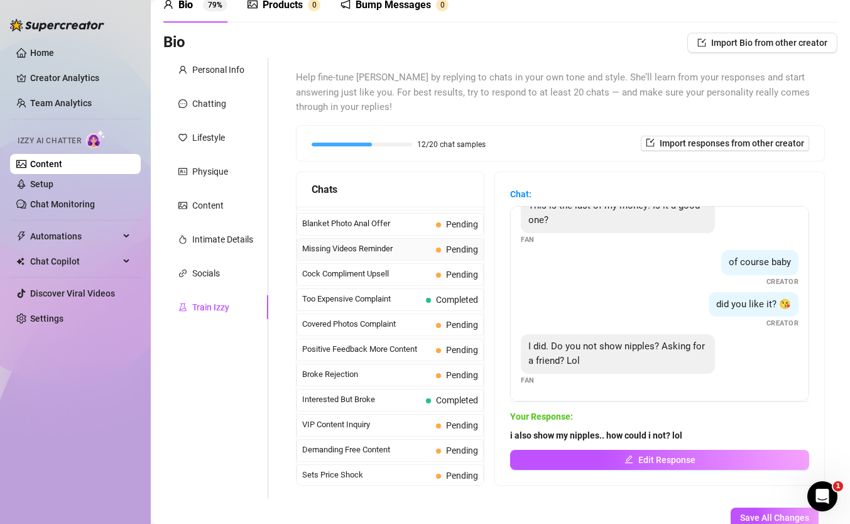
scroll to position [118, 0]
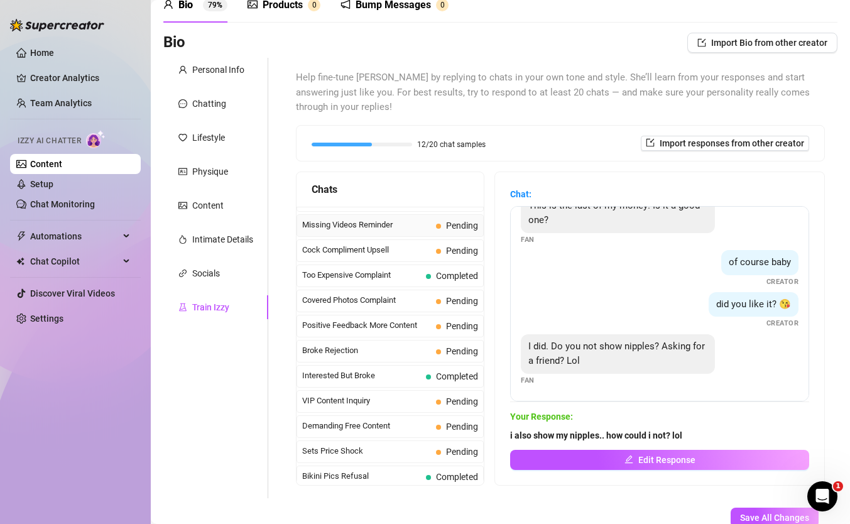
click at [349, 224] on span "Missing Videos Reminder" at bounding box center [366, 225] width 129 height 13
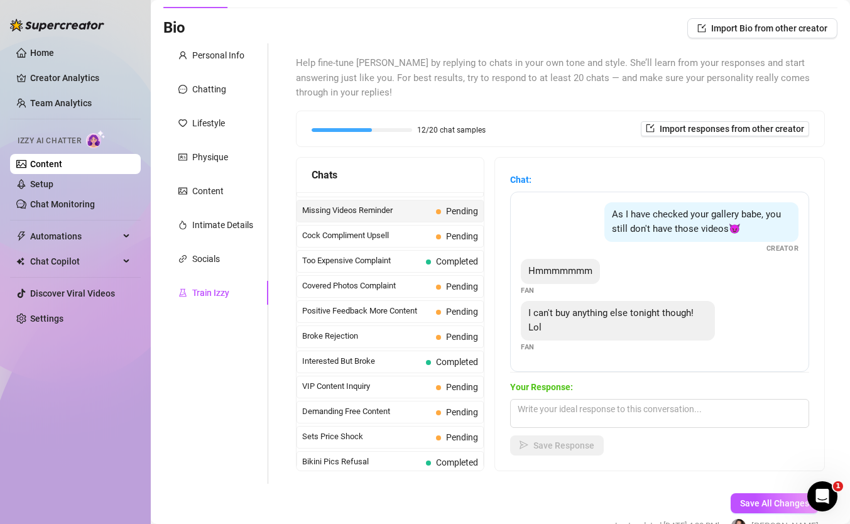
scroll to position [77, 0]
click at [561, 409] on textarea at bounding box center [659, 412] width 299 height 29
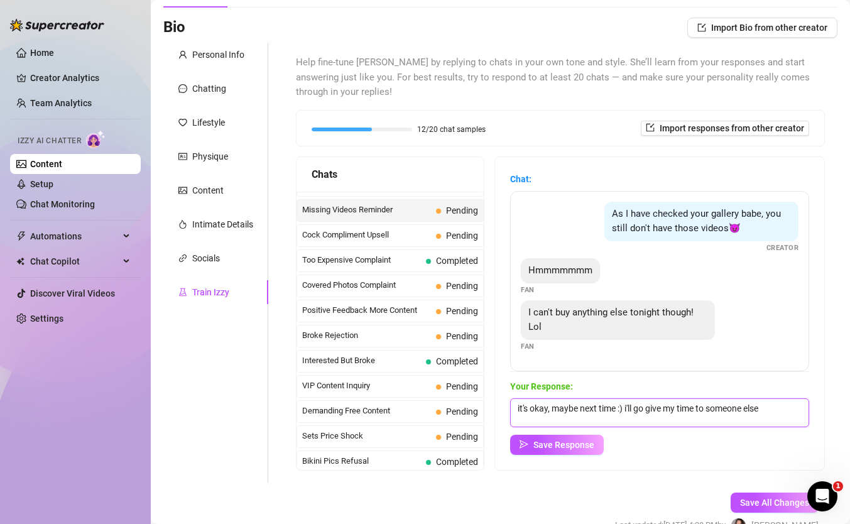
click at [626, 410] on textarea "it's okay, maybe next time :) i'll go give my time to someone else" at bounding box center [659, 412] width 299 height 29
click at [779, 405] on textarea "it's okay, maybe next time.. i'll go give my time to someone else" at bounding box center [659, 412] width 299 height 29
click at [556, 441] on span "Save Response" at bounding box center [564, 445] width 61 height 10
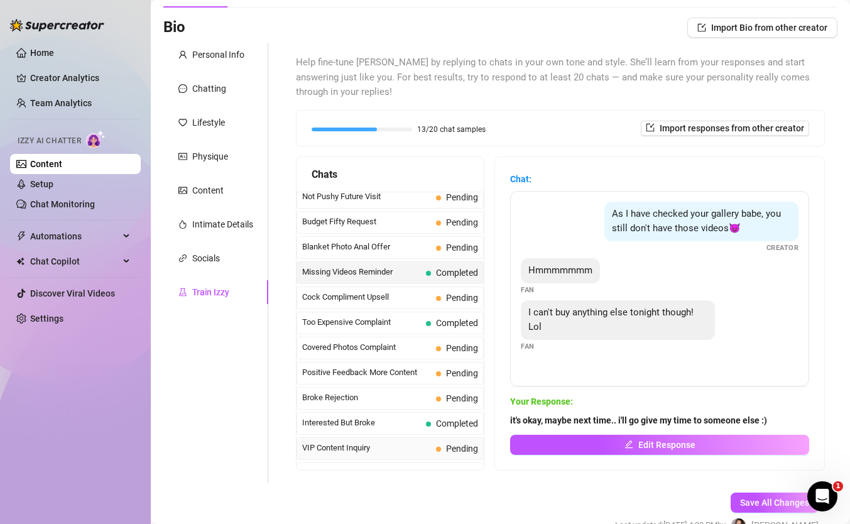
scroll to position [50, 0]
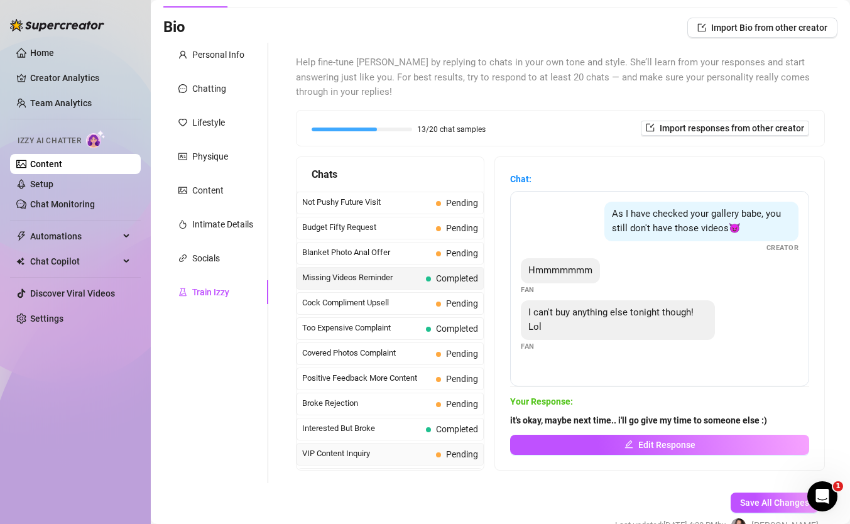
click at [372, 375] on span "Positive Feedback More Content" at bounding box center [366, 378] width 129 height 13
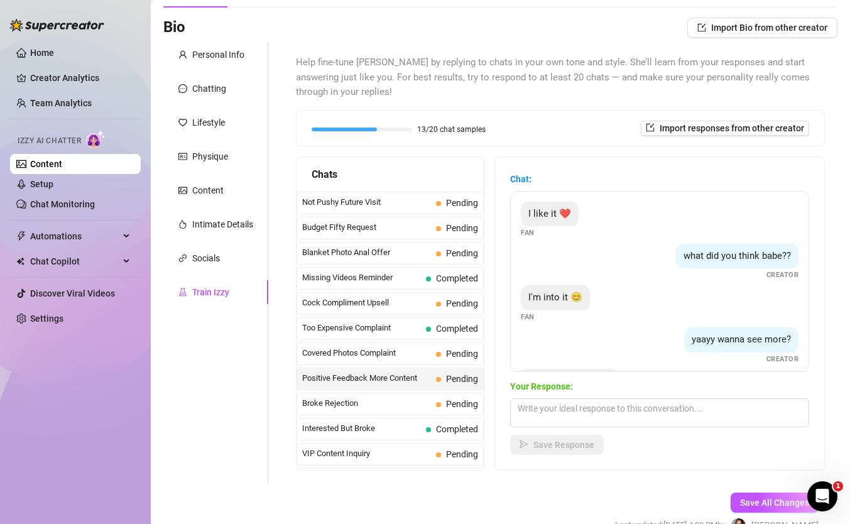
scroll to position [107, 0]
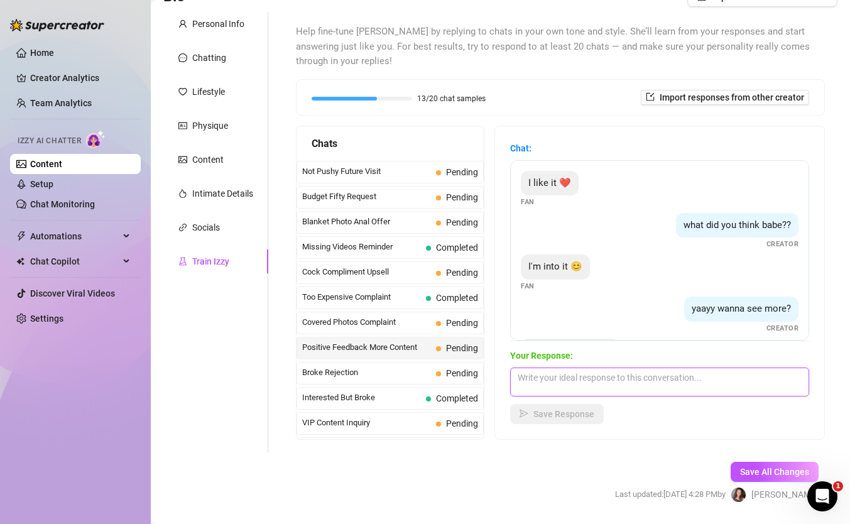
click at [584, 380] on textarea at bounding box center [659, 382] width 299 height 29
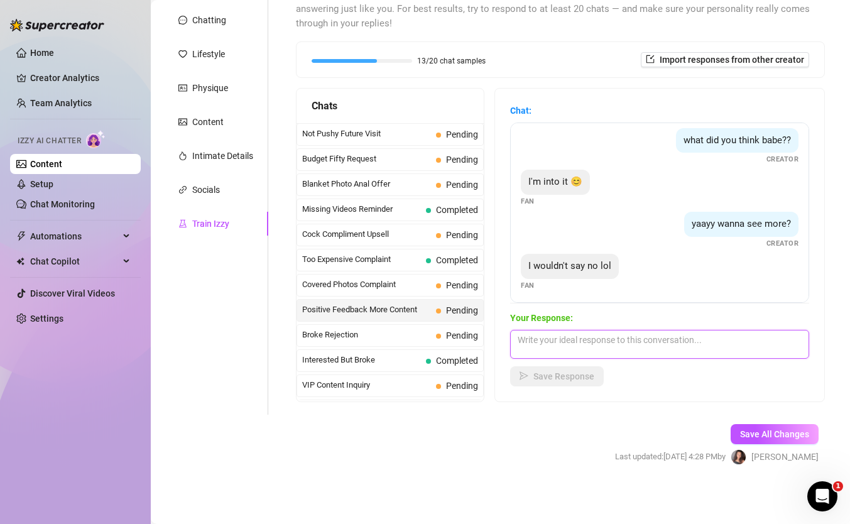
scroll to position [51, 0]
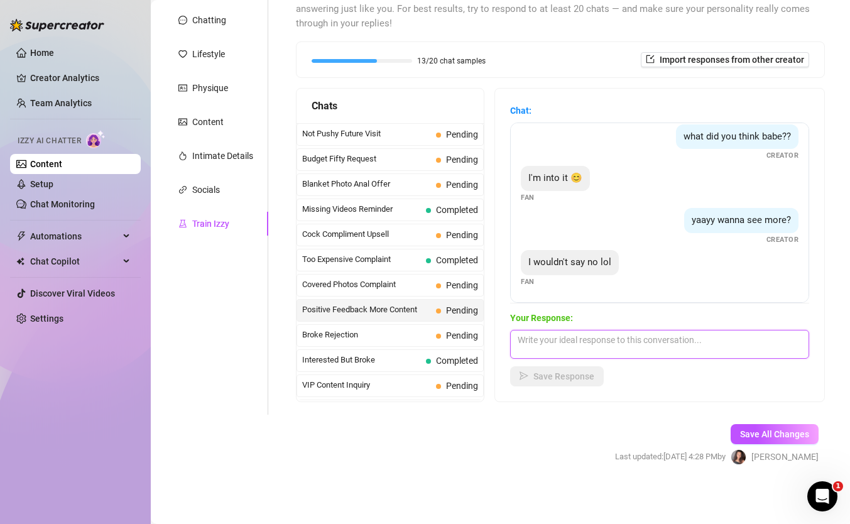
click at [595, 352] on textarea at bounding box center [659, 344] width 299 height 29
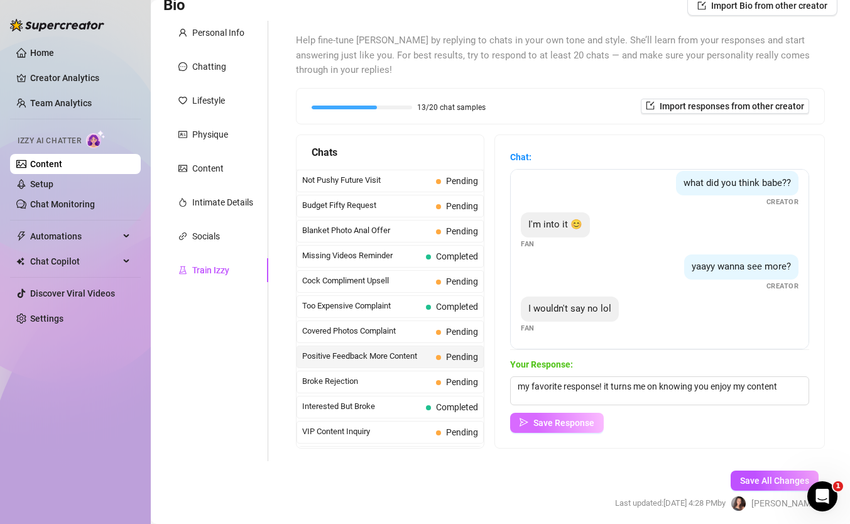
click at [562, 425] on span "Save Response" at bounding box center [564, 423] width 61 height 10
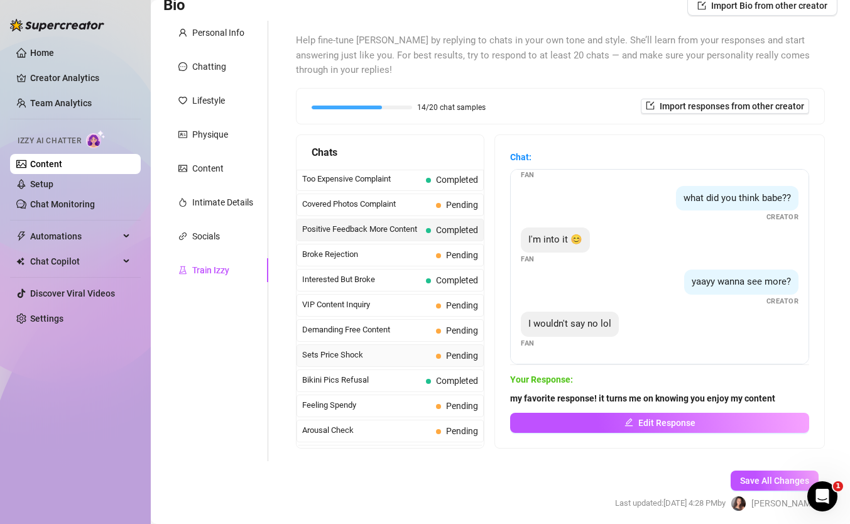
scroll to position [204, 0]
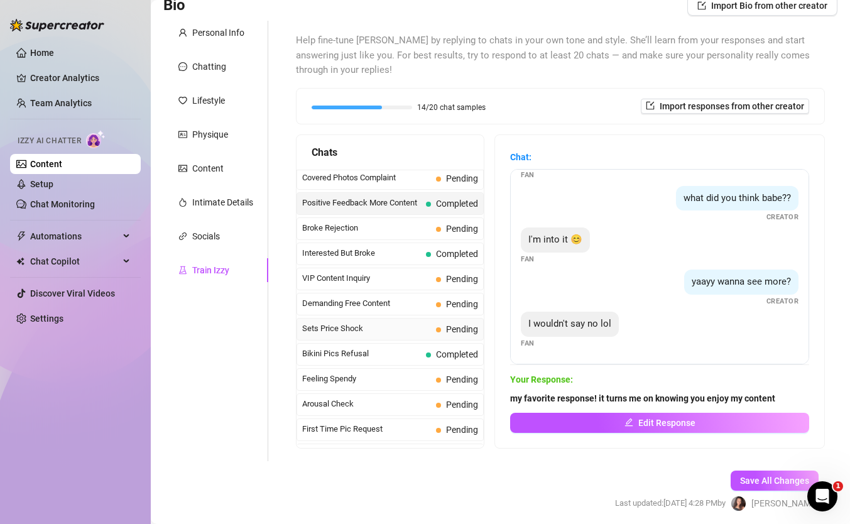
click at [356, 329] on span "Sets Price Shock" at bounding box center [366, 328] width 129 height 13
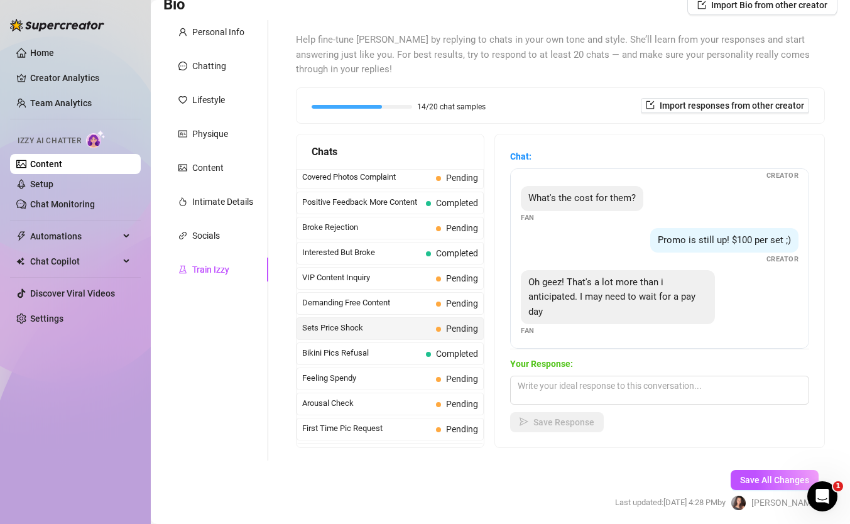
scroll to position [53, 0]
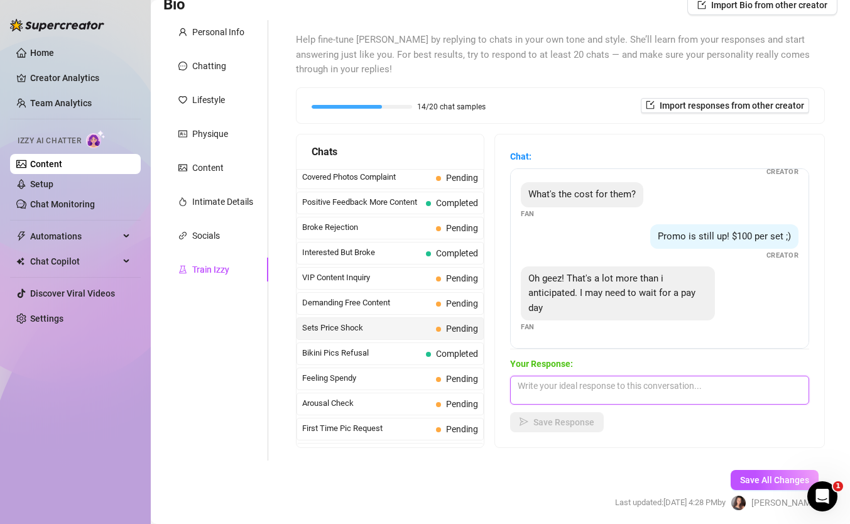
click at [539, 397] on textarea at bounding box center [659, 390] width 299 height 29
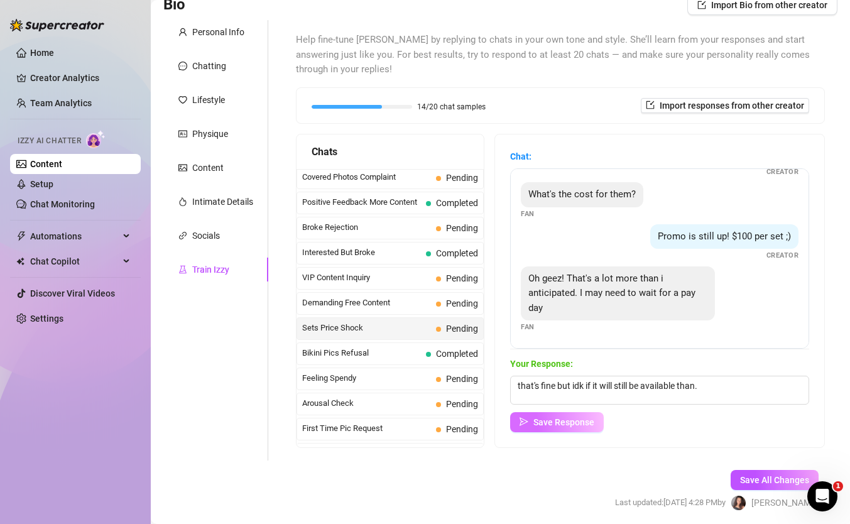
click at [548, 425] on span "Save Response" at bounding box center [564, 422] width 61 height 10
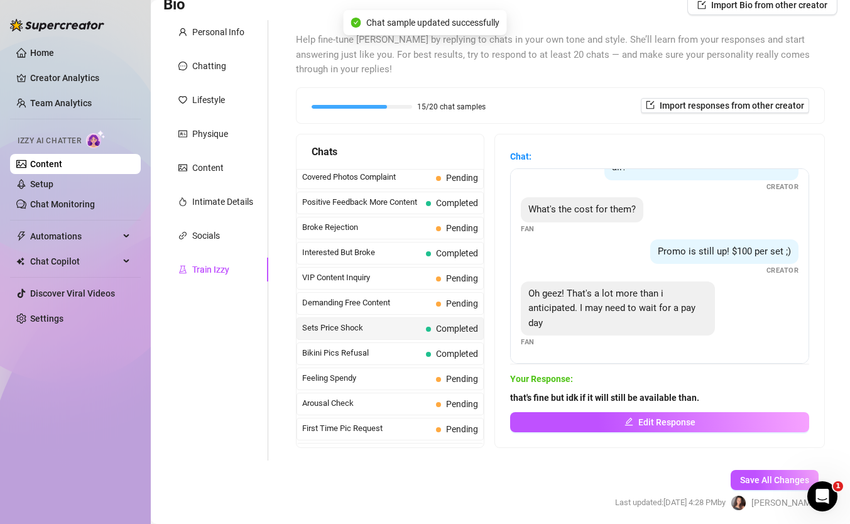
scroll to position [38, 0]
click at [383, 381] on span "Feeling Spendy" at bounding box center [366, 378] width 129 height 13
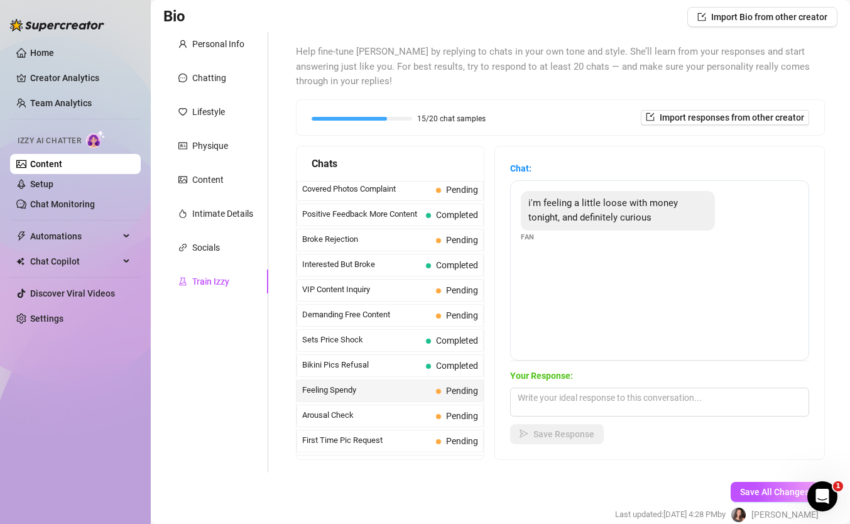
scroll to position [88, 0]
click at [572, 402] on textarea at bounding box center [659, 401] width 299 height 29
click at [546, 426] on button "Save Response" at bounding box center [557, 434] width 94 height 20
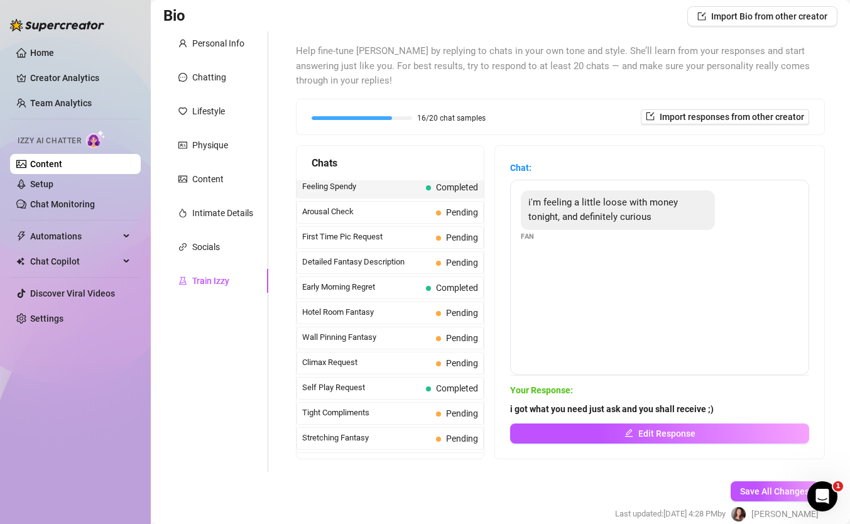
scroll to position [0, 0]
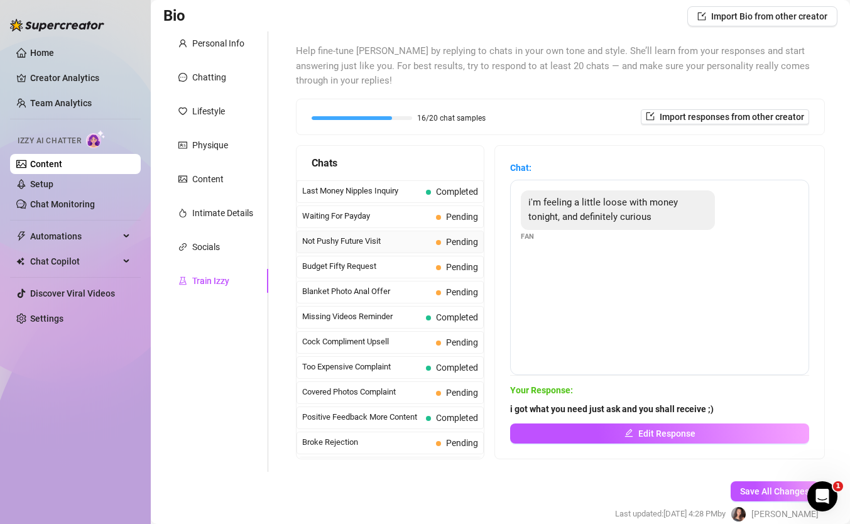
click at [371, 243] on span "Not Pushy Future Visit" at bounding box center [366, 241] width 129 height 13
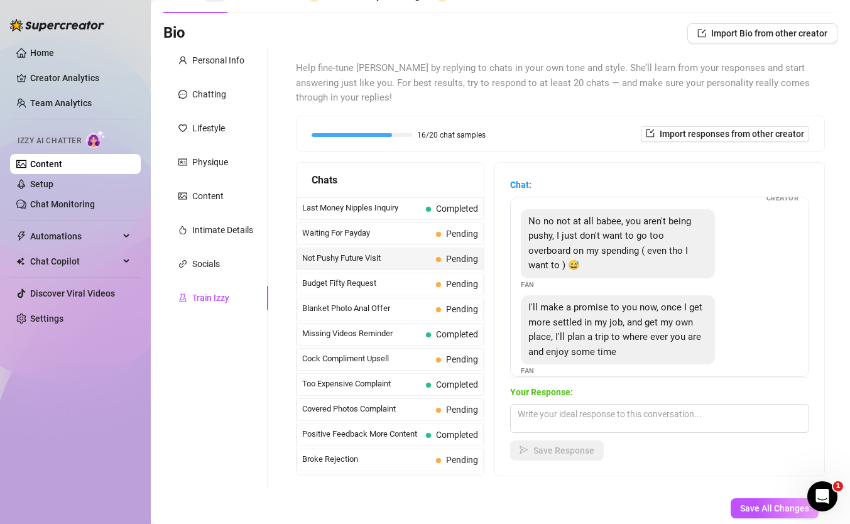
scroll to position [70, 0]
click at [568, 425] on textarea at bounding box center [659, 418] width 299 height 29
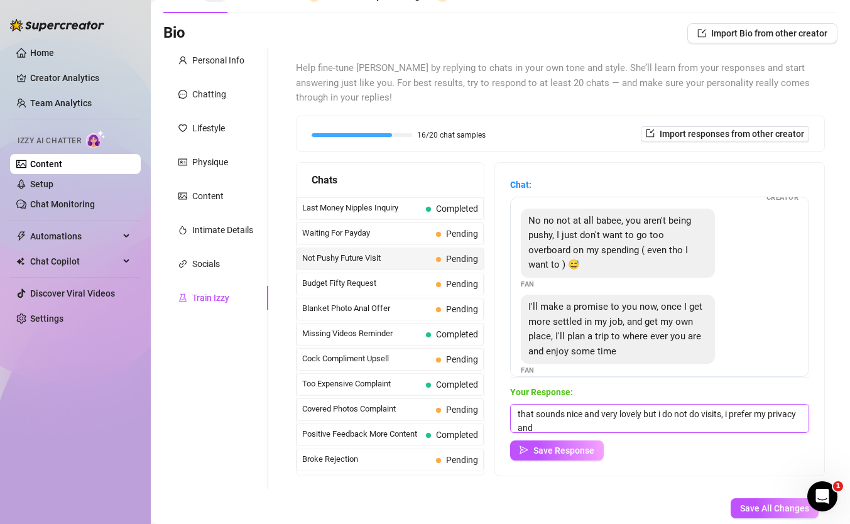
scroll to position [1, 0]
click at [557, 427] on textarea "that sounds nice and very lovely but i do not do visits, i prefer my privacy an…" at bounding box center [659, 418] width 299 height 29
click at [625, 429] on textarea "that sounds nice and very lovely but i do not do visits, i prefer my privacy an…" at bounding box center [659, 418] width 299 height 29
click at [573, 449] on span "Save Response" at bounding box center [564, 451] width 61 height 10
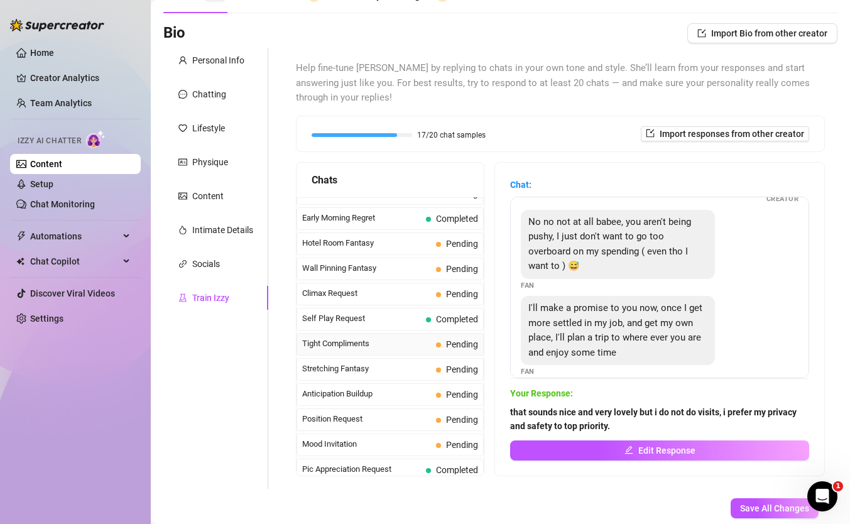
scroll to position [493, 0]
click at [364, 365] on span "Stretching Fantasy" at bounding box center [366, 368] width 129 height 13
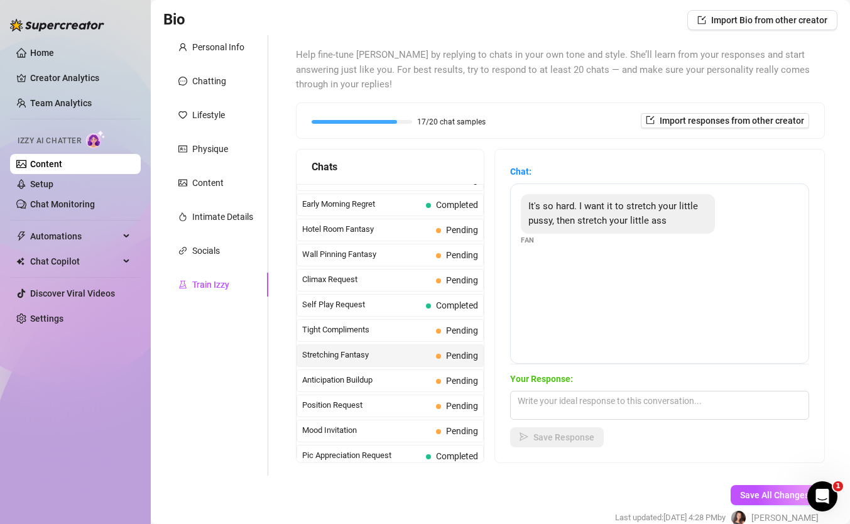
scroll to position [85, 0]
click at [566, 406] on textarea at bounding box center [659, 404] width 299 height 29
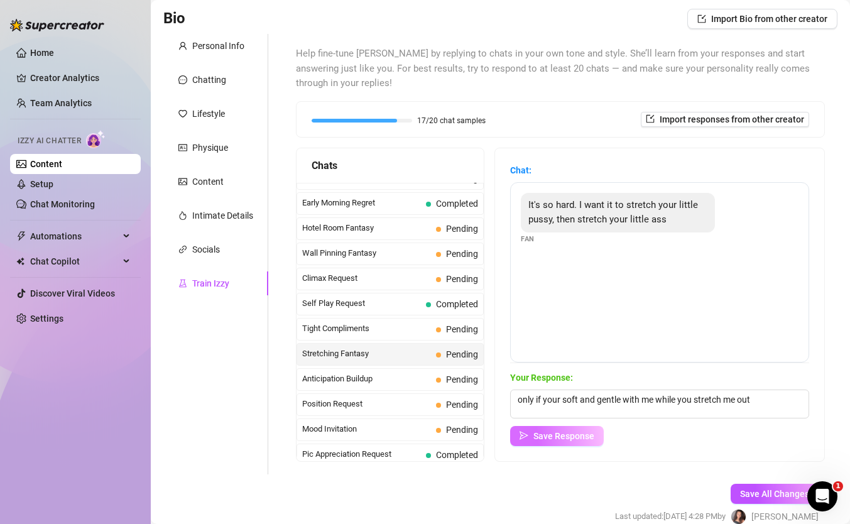
click at [549, 435] on span "Save Response" at bounding box center [564, 436] width 61 height 10
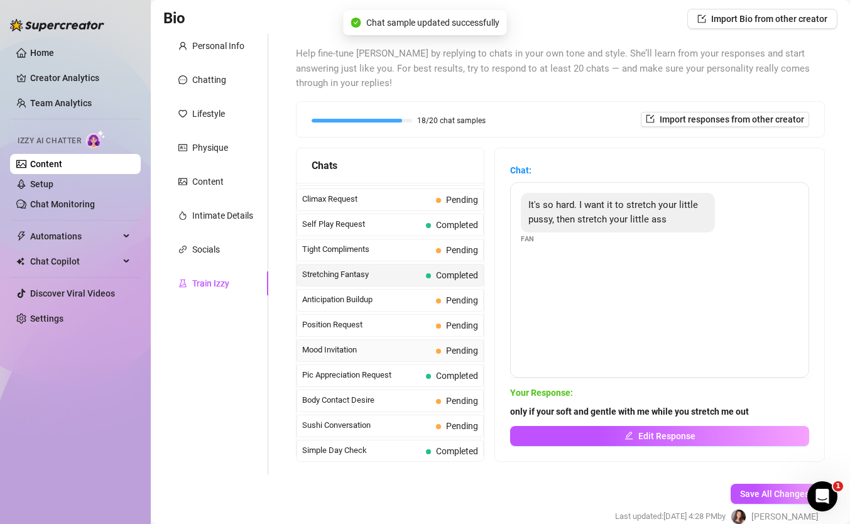
scroll to position [574, 0]
click at [376, 350] on span "Mood Invitation" at bounding box center [366, 348] width 129 height 13
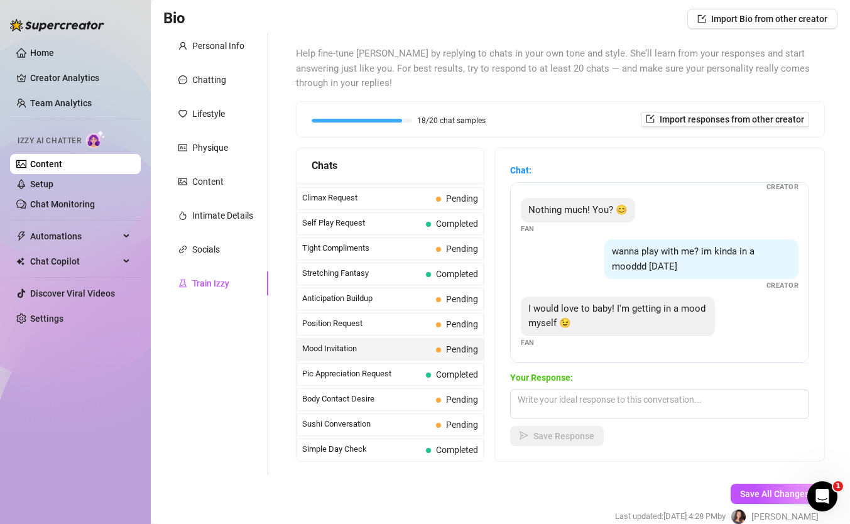
scroll to position [38, 0]
click at [569, 397] on textarea at bounding box center [659, 404] width 299 height 29
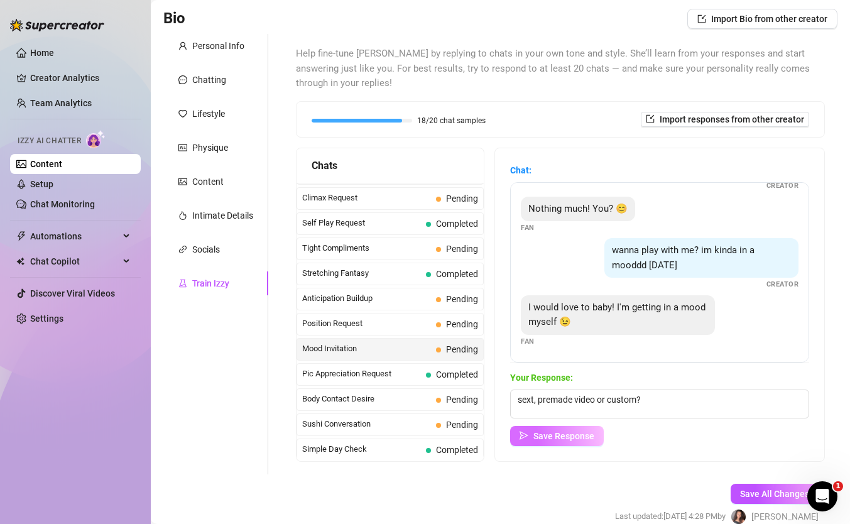
click at [567, 439] on span "Save Response" at bounding box center [564, 436] width 61 height 10
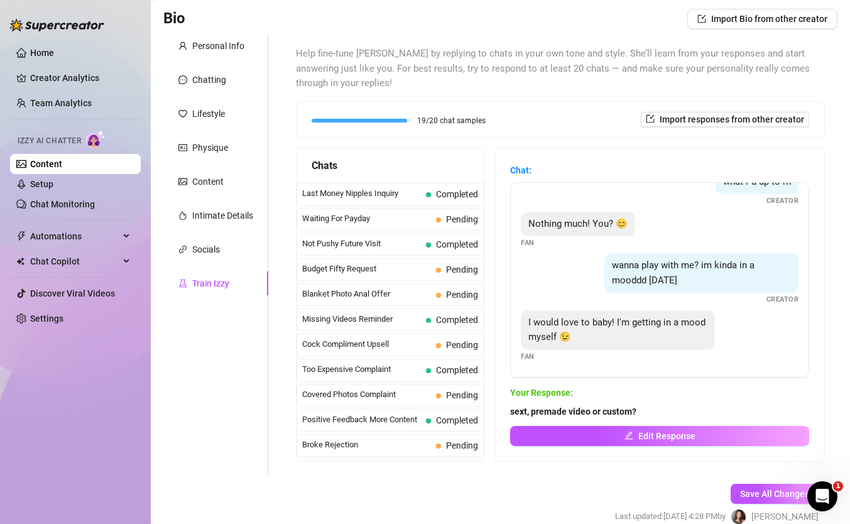
scroll to position [442, 0]
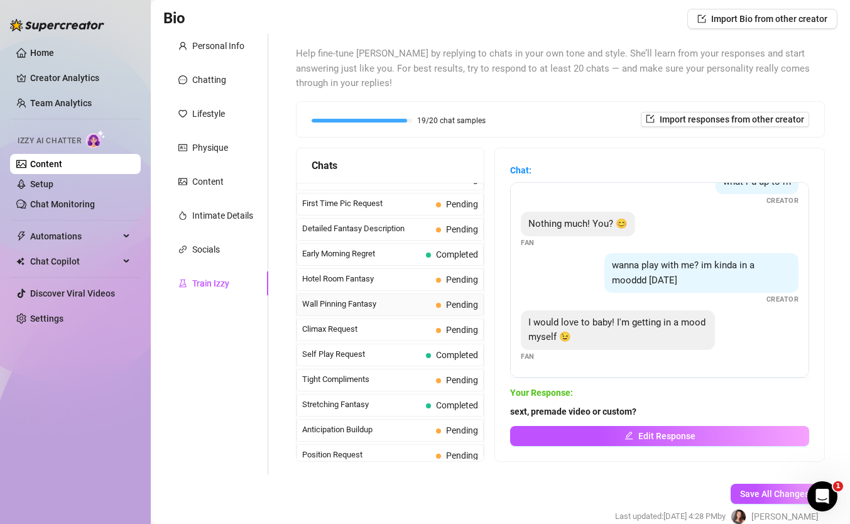
click at [366, 303] on span "Wall Pinning Fantasy" at bounding box center [366, 304] width 129 height 13
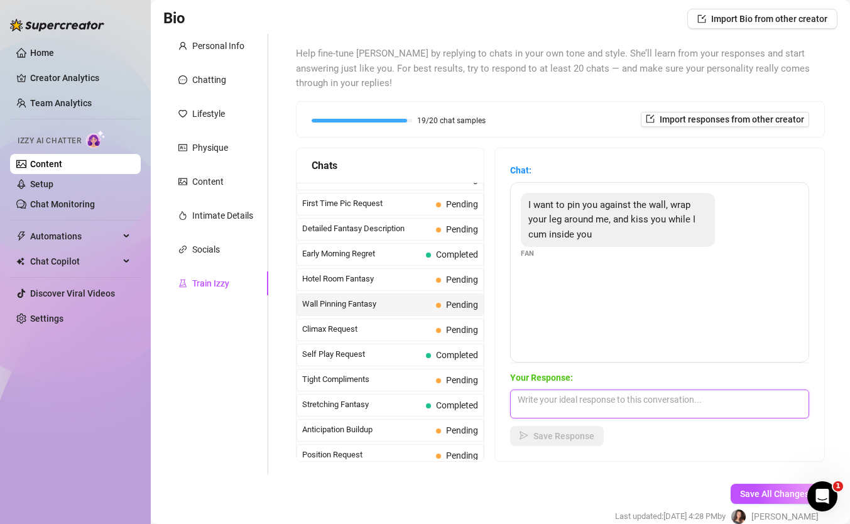
click at [554, 398] on textarea at bounding box center [659, 404] width 299 height 29
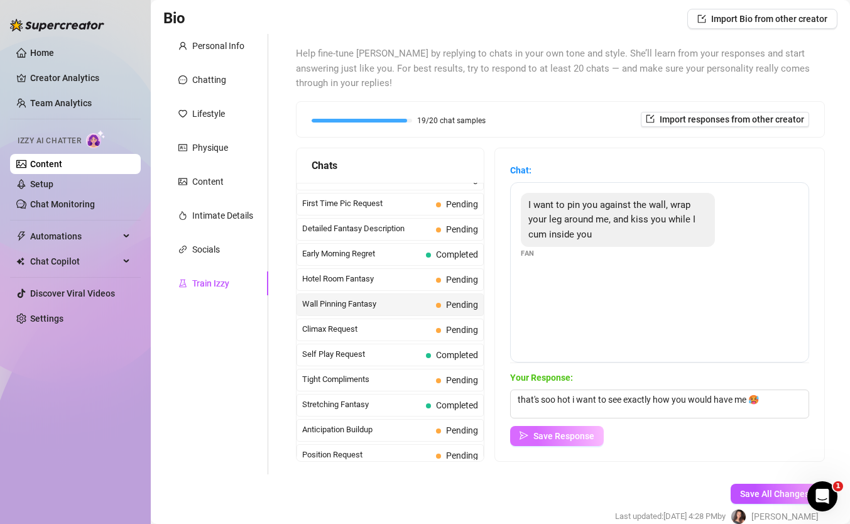
click at [545, 437] on span "Save Response" at bounding box center [564, 436] width 61 height 10
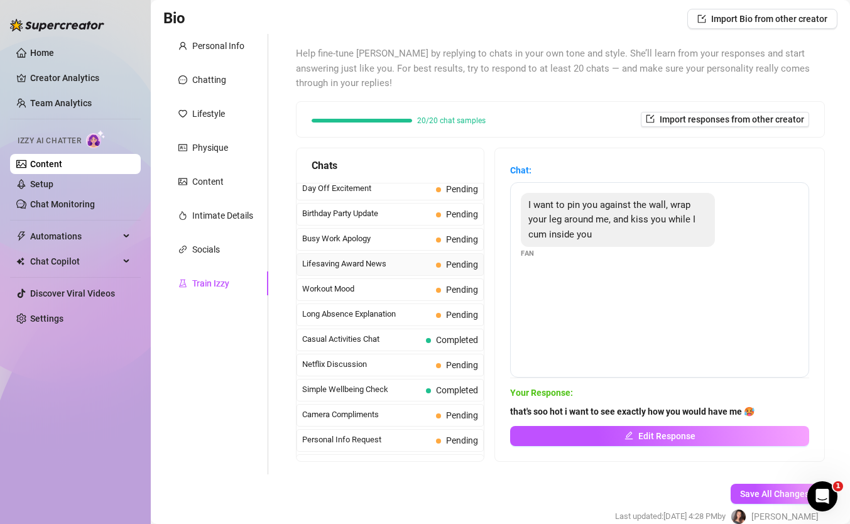
scroll to position [1037, 0]
click at [376, 369] on span "Netflix Discussion" at bounding box center [366, 363] width 129 height 13
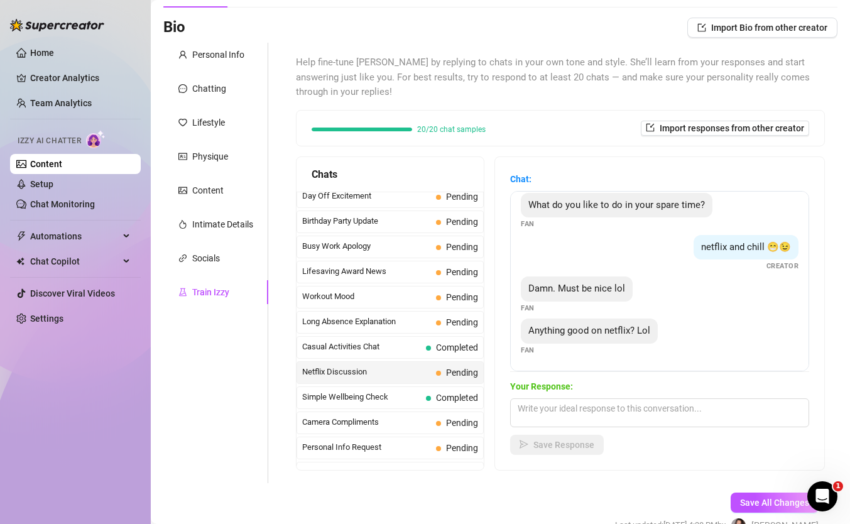
scroll to position [88, 0]
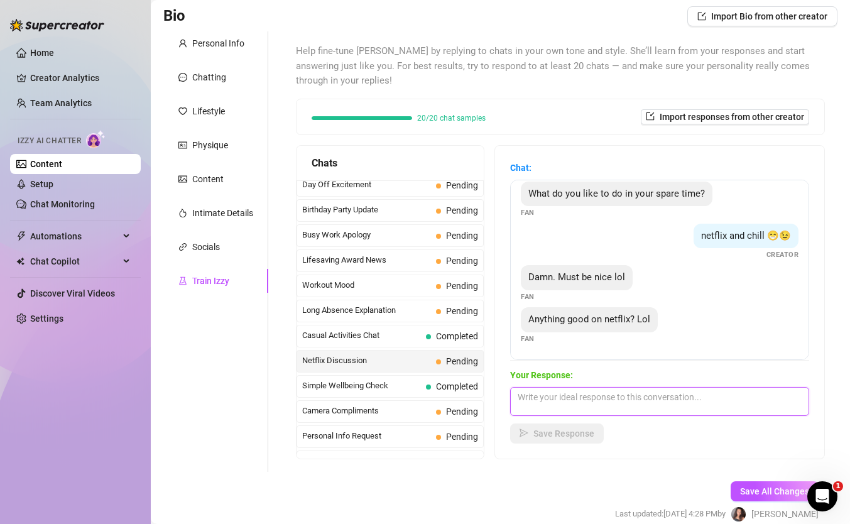
click at [588, 402] on textarea at bounding box center [659, 401] width 299 height 29
click at [611, 397] on textarea "not really, i honestly dont watch netflix much" at bounding box center [659, 401] width 299 height 29
click at [700, 393] on textarea "not really, i honestly don't watch netflix much" at bounding box center [659, 401] width 299 height 29
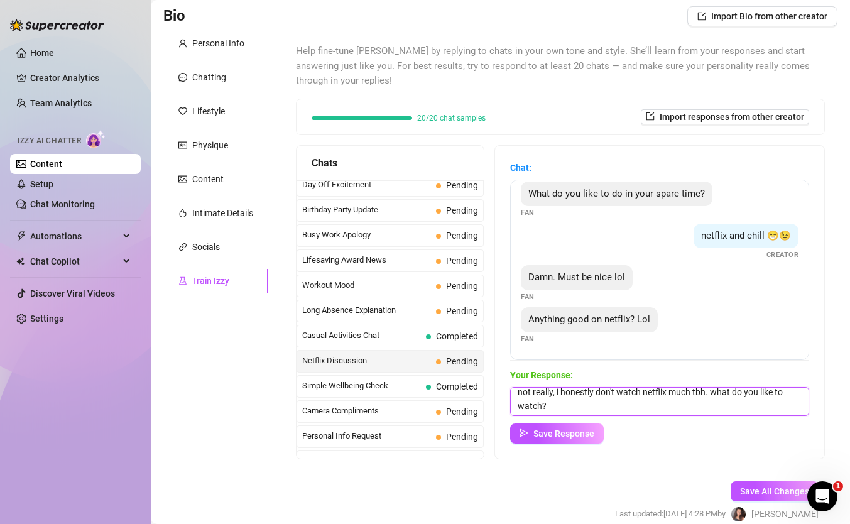
scroll to position [5, 0]
click at [562, 434] on span "Save Response" at bounding box center [564, 434] width 61 height 10
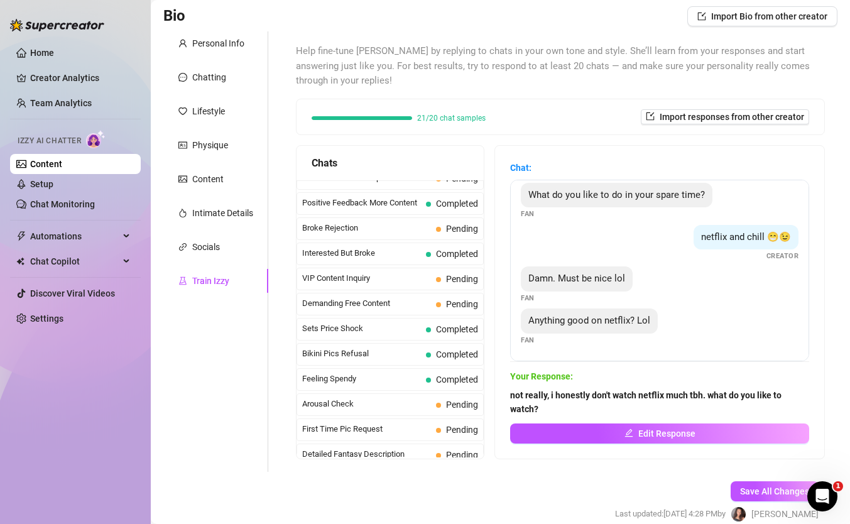
scroll to position [0, 0]
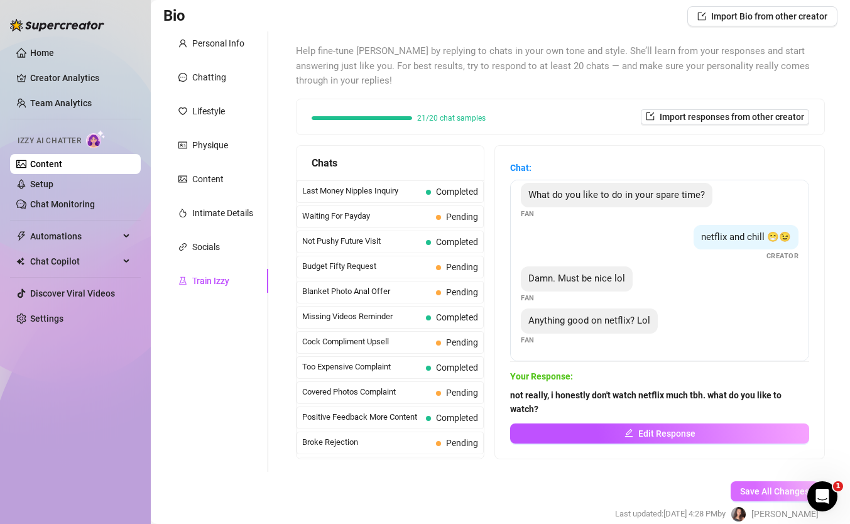
click at [754, 488] on span "Save All Changes" at bounding box center [774, 491] width 69 height 10
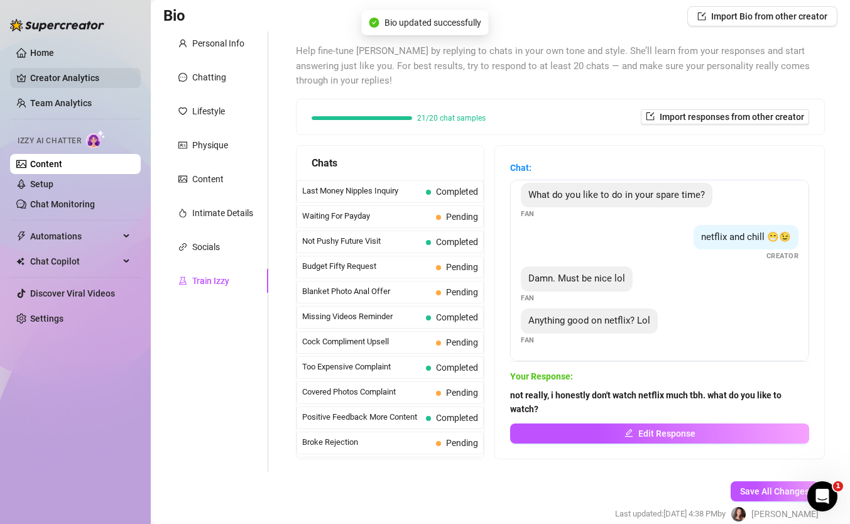
click at [46, 81] on link "Creator Analytics" at bounding box center [80, 78] width 101 height 20
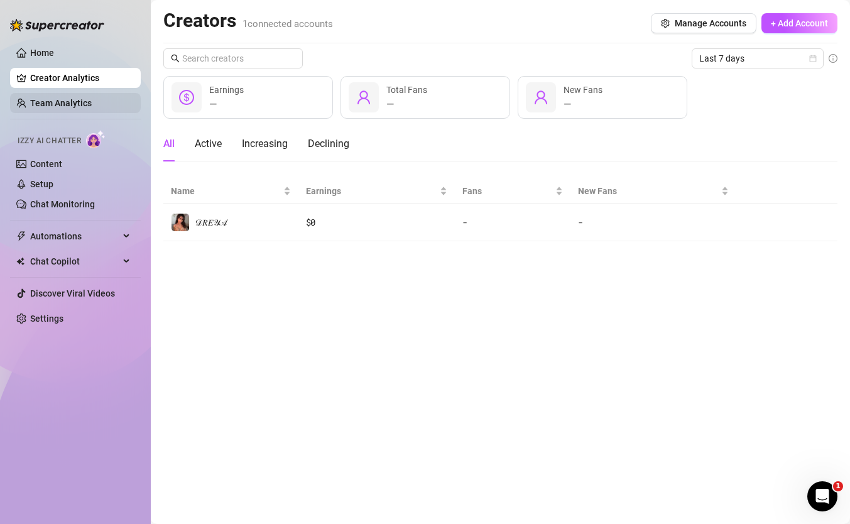
click at [68, 102] on link "Team Analytics" at bounding box center [61, 103] width 62 height 10
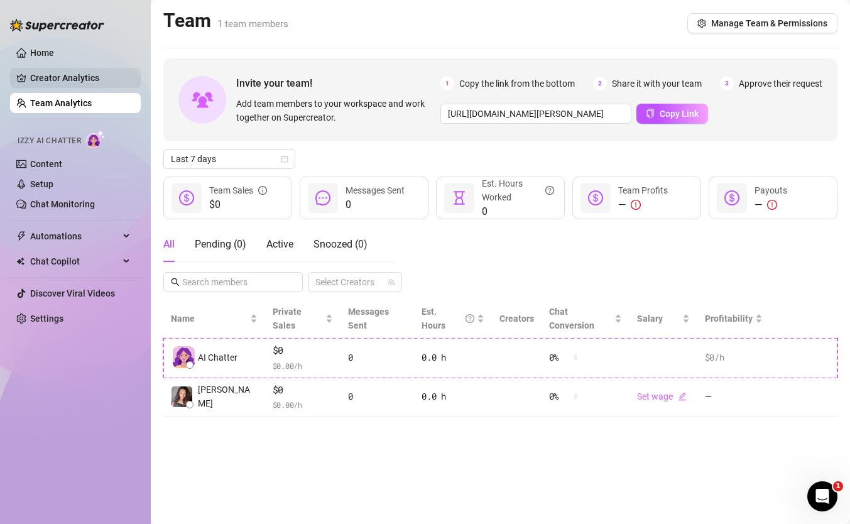
click at [70, 82] on link "Creator Analytics" at bounding box center [80, 78] width 101 height 20
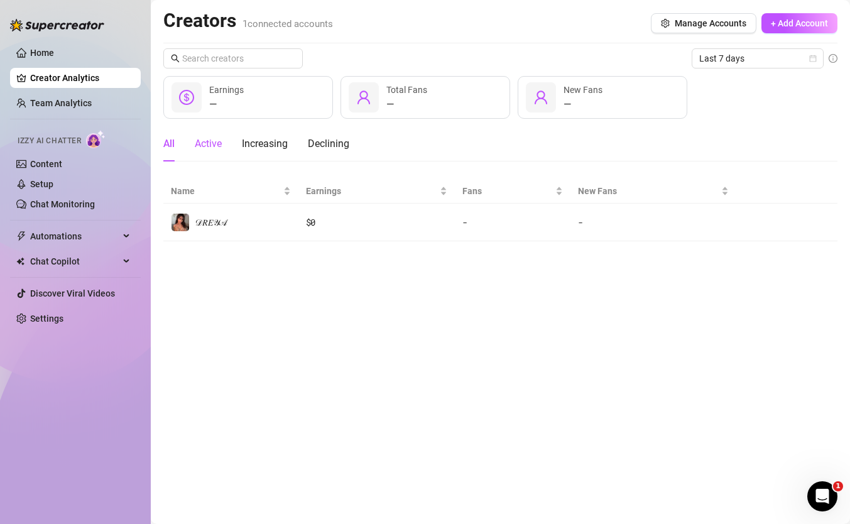
click at [207, 149] on div "Active" at bounding box center [208, 143] width 27 height 15
click at [49, 208] on link "Chat Monitoring" at bounding box center [62, 204] width 65 height 10
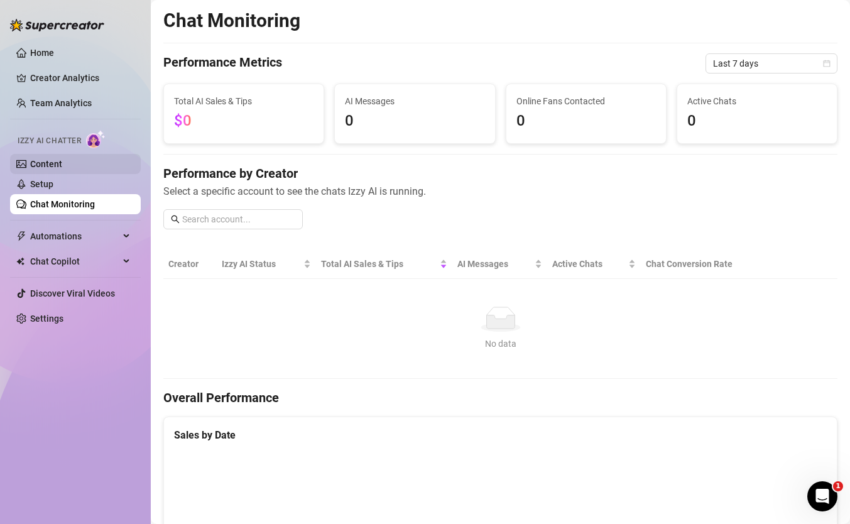
click at [44, 160] on link "Content" at bounding box center [46, 164] width 32 height 10
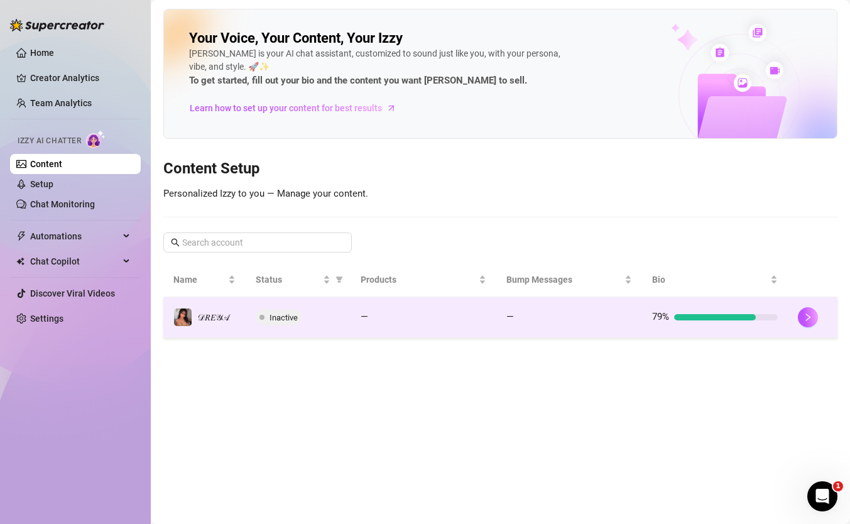
click at [282, 322] on span "Inactive" at bounding box center [284, 317] width 28 height 9
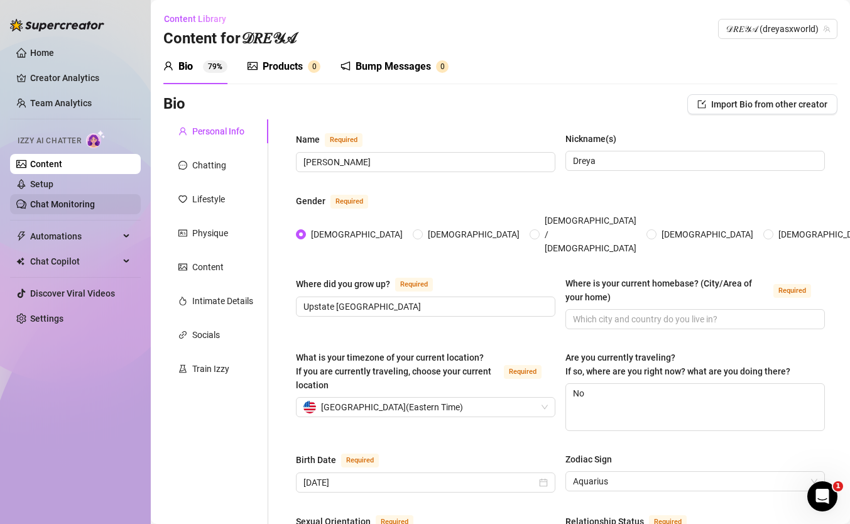
click at [53, 199] on link "Chat Monitoring" at bounding box center [62, 204] width 65 height 10
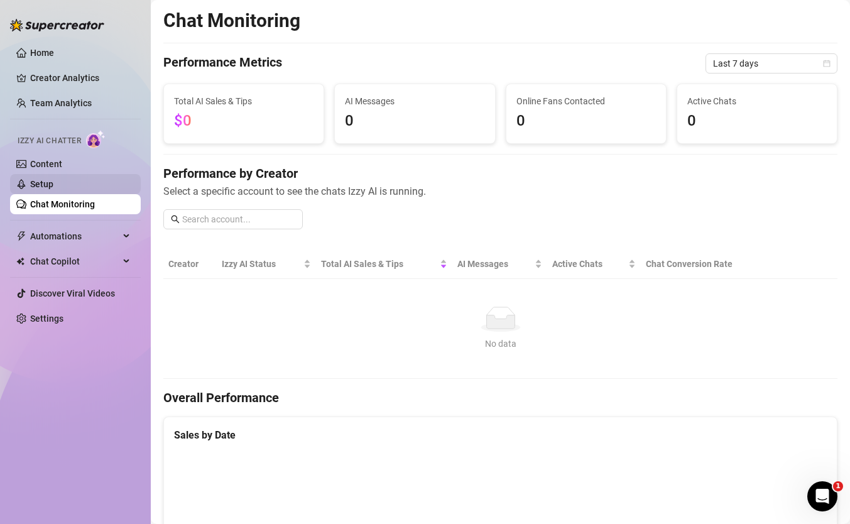
click at [53, 185] on link "Setup" at bounding box center [41, 184] width 23 height 10
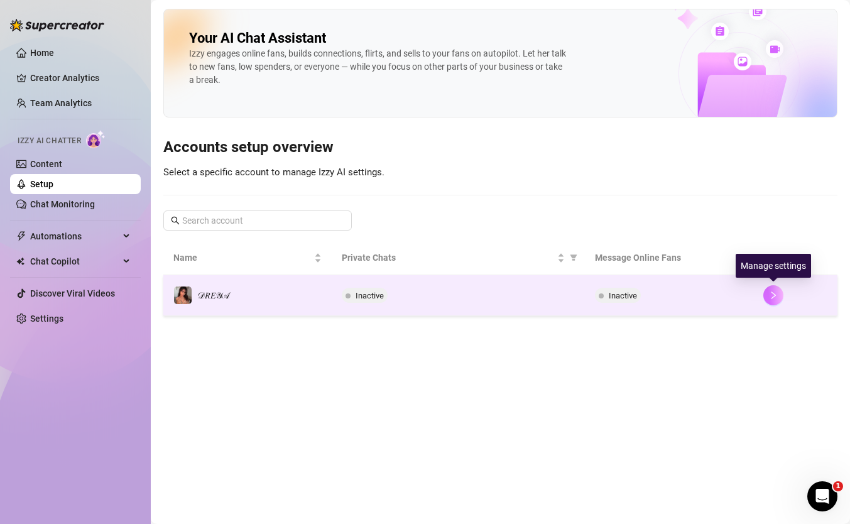
click at [779, 300] on button "button" at bounding box center [773, 295] width 20 height 20
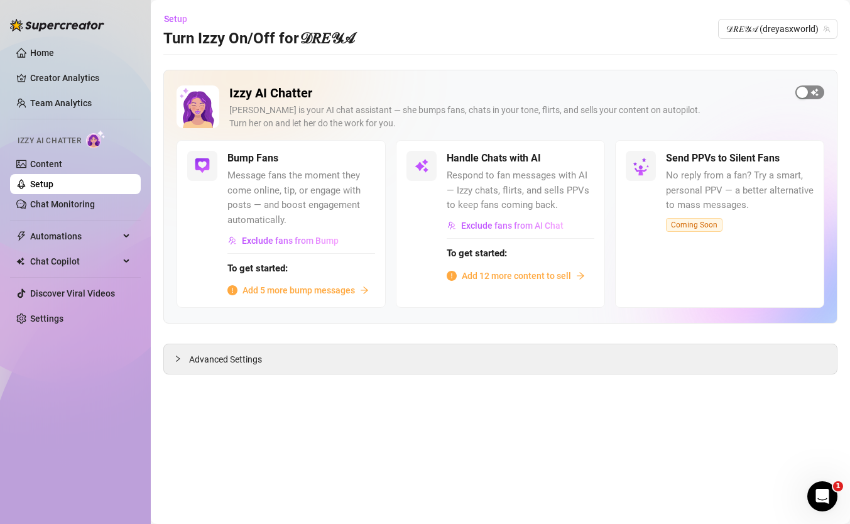
click at [805, 93] on div "button" at bounding box center [802, 92] width 11 height 11
click at [358, 161] on div "button" at bounding box center [354, 158] width 11 height 11
click at [311, 243] on span "Exclude fans from Bump" at bounding box center [290, 241] width 97 height 10
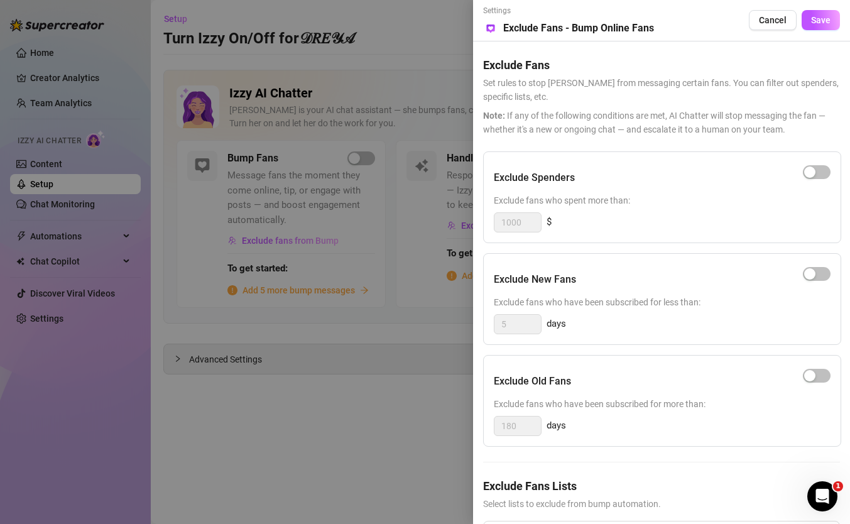
click at [594, 516] on div "Exclude Fans Lists Select lists to exclude from bump automation. Select OnlyFan…" at bounding box center [661, 522] width 357 height 89
click at [285, 337] on div at bounding box center [425, 262] width 850 height 524
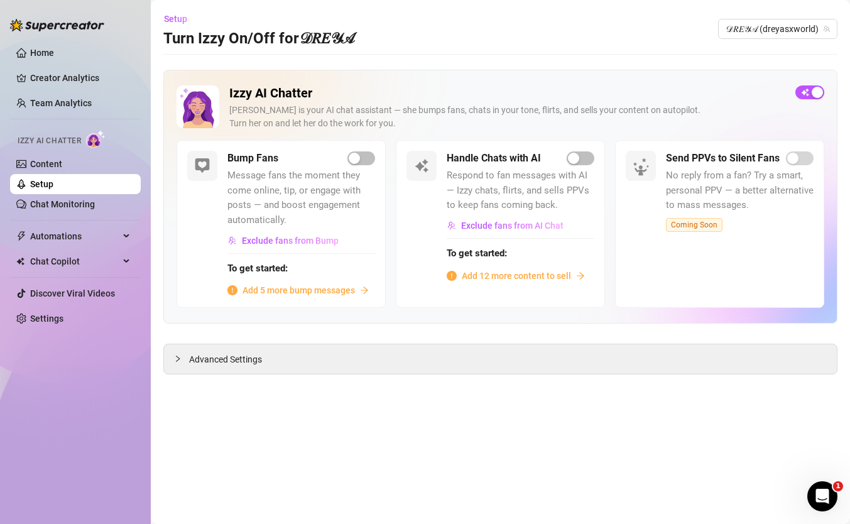
click at [339, 292] on span "Add 5 more bump messages" at bounding box center [299, 290] width 112 height 14
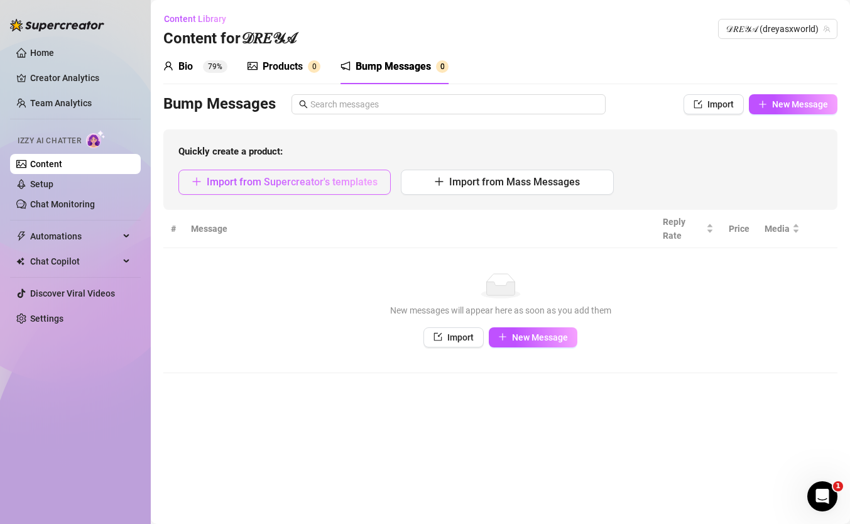
click at [300, 183] on span "Import from Supercreator's templates" at bounding box center [292, 182] width 171 height 12
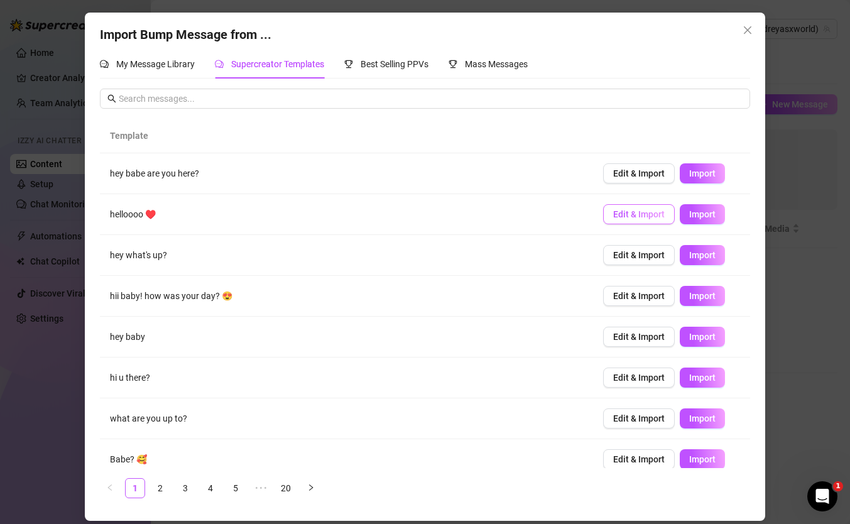
click at [641, 215] on span "Edit & Import" at bounding box center [639, 214] width 52 height 10
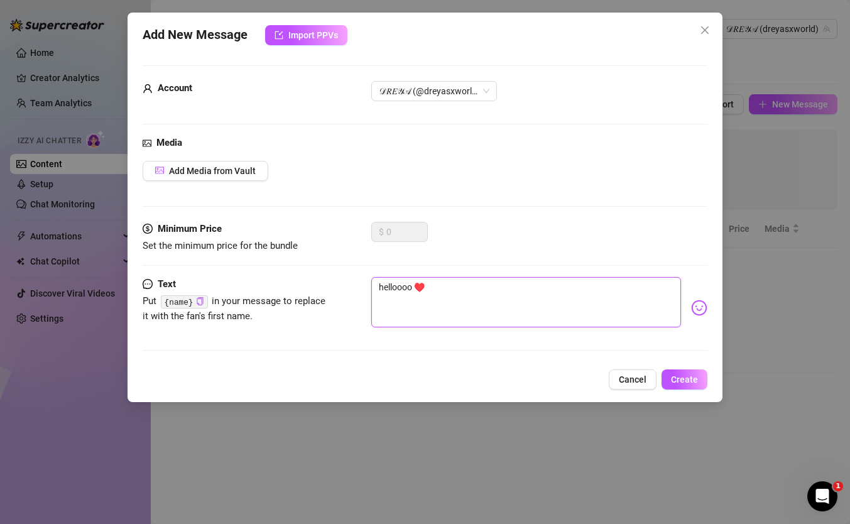
click at [431, 291] on textarea "helloooo ♥️" at bounding box center [526, 302] width 310 height 50
click at [197, 304] on icon "copy" at bounding box center [200, 301] width 8 height 8
click at [202, 301] on icon "copy" at bounding box center [200, 301] width 8 height 8
click at [199, 304] on icon "check" at bounding box center [200, 301] width 8 height 6
click at [187, 303] on code "{name}" at bounding box center [184, 301] width 47 height 13
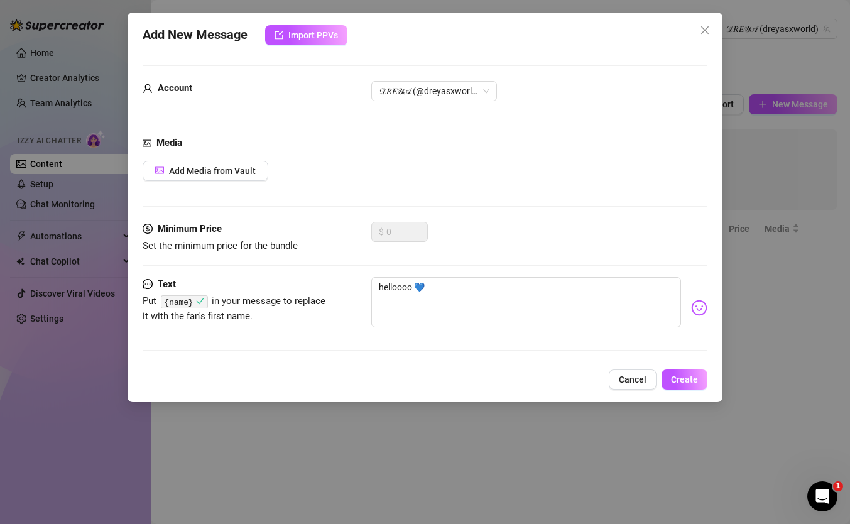
click at [177, 301] on code "{name}" at bounding box center [184, 301] width 47 height 13
click at [689, 378] on span "Create" at bounding box center [684, 380] width 27 height 10
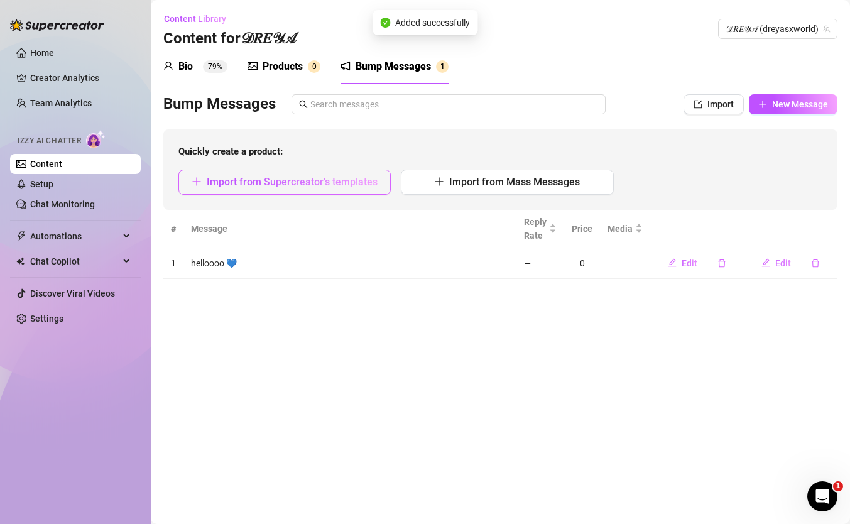
click at [274, 184] on span "Import from Supercreator's templates" at bounding box center [292, 182] width 171 height 12
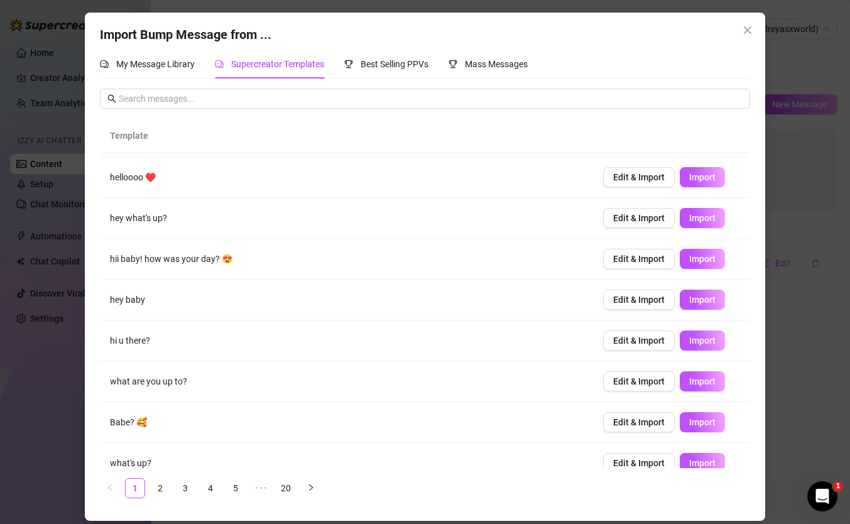
scroll to position [94, 0]
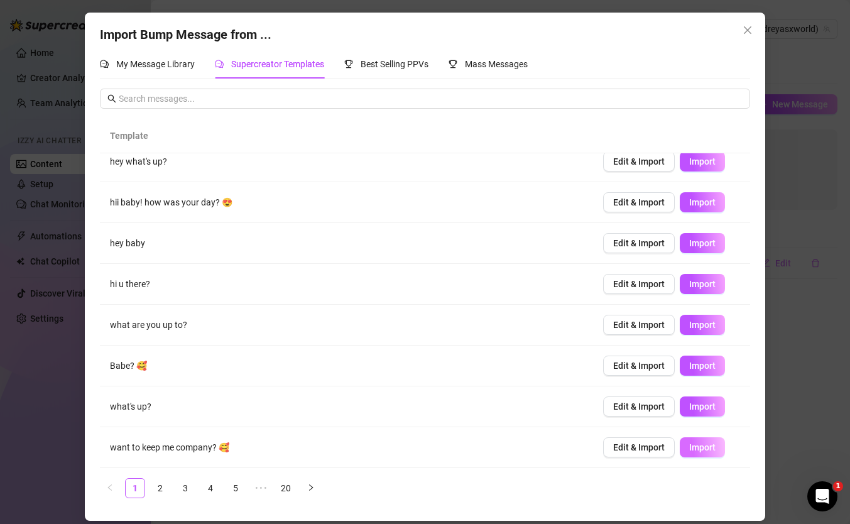
click at [703, 453] on button "Import" at bounding box center [702, 447] width 45 height 20
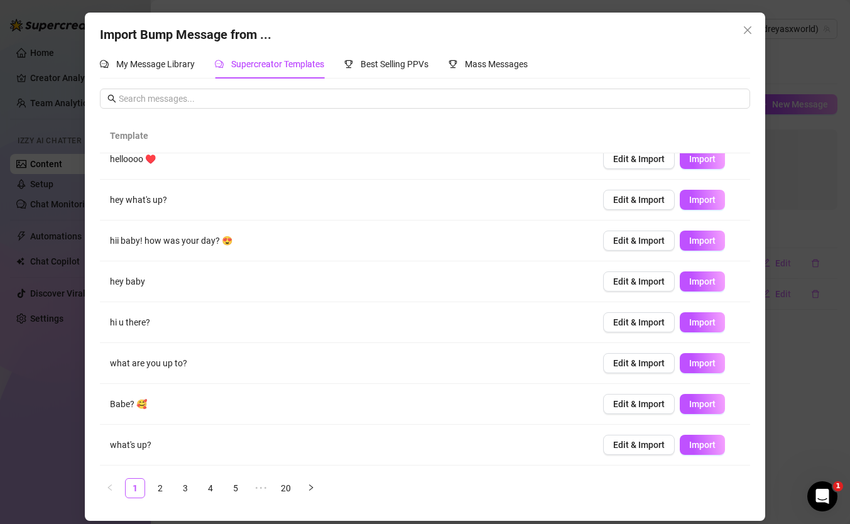
scroll to position [55, 0]
click at [703, 202] on span "Import" at bounding box center [702, 200] width 26 height 10
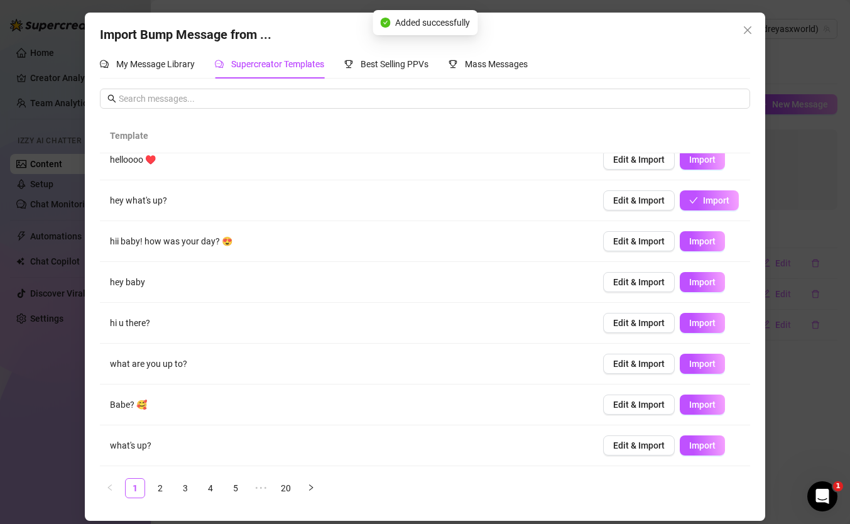
scroll to position [0, 0]
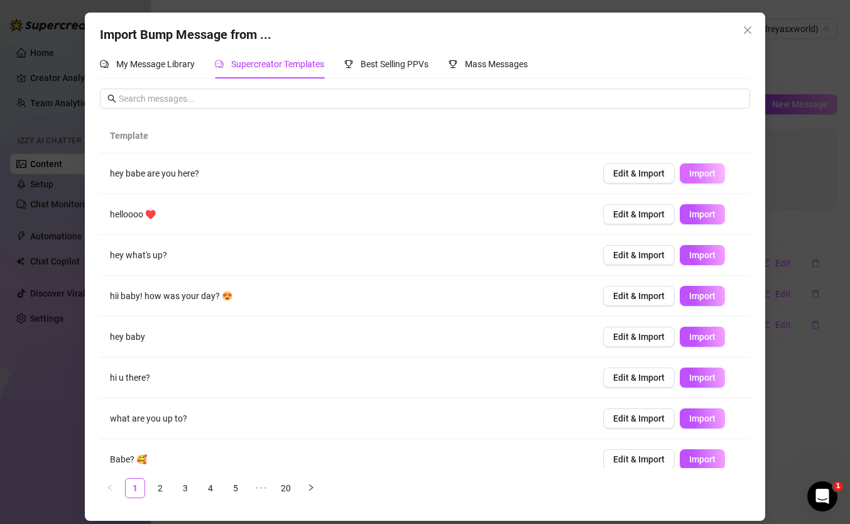
click at [687, 175] on button "Import" at bounding box center [702, 173] width 45 height 20
click at [750, 31] on icon "close" at bounding box center [748, 30] width 8 height 8
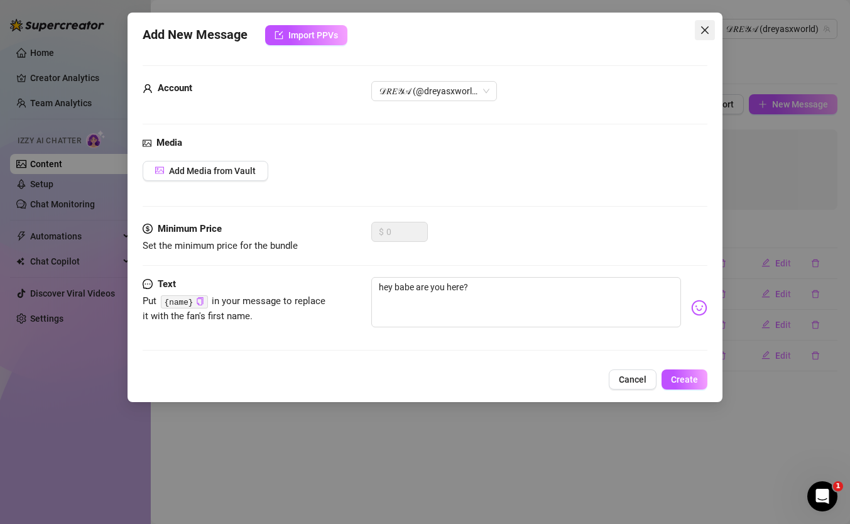
click at [704, 29] on icon "close" at bounding box center [705, 30] width 8 height 8
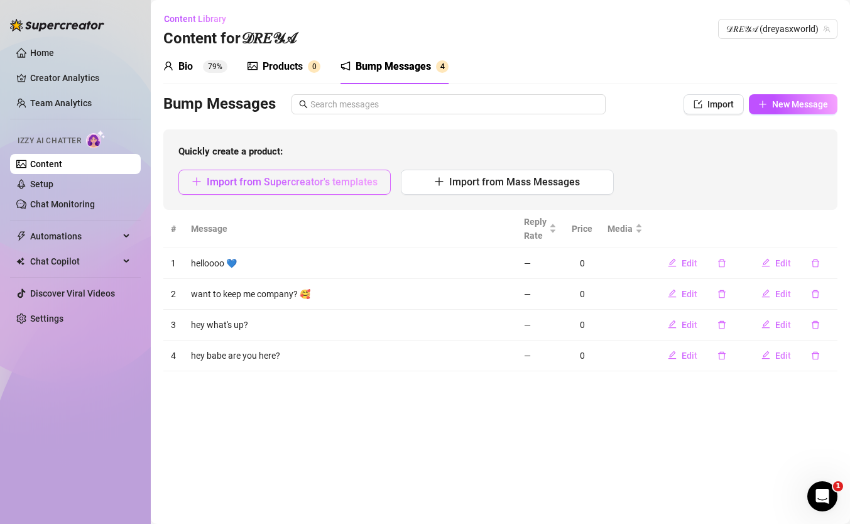
click at [305, 182] on span "Import from Supercreator's templates" at bounding box center [292, 182] width 171 height 12
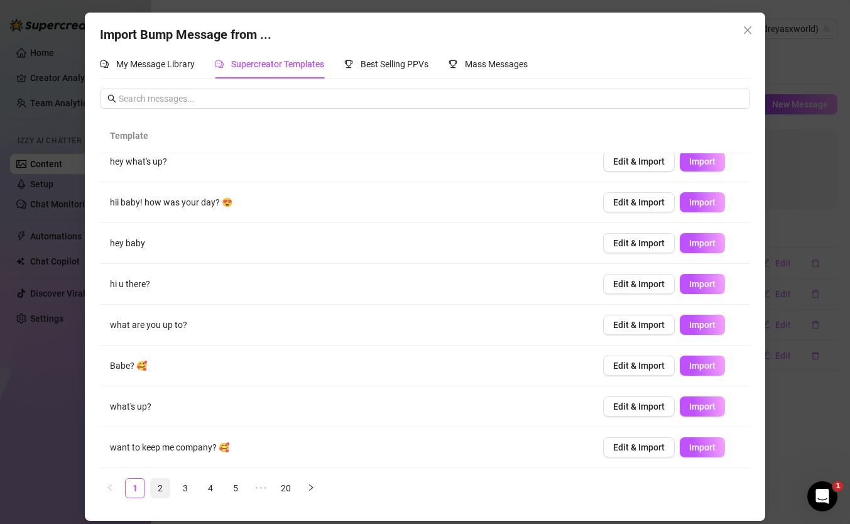
click at [160, 491] on link "2" at bounding box center [160, 488] width 19 height 19
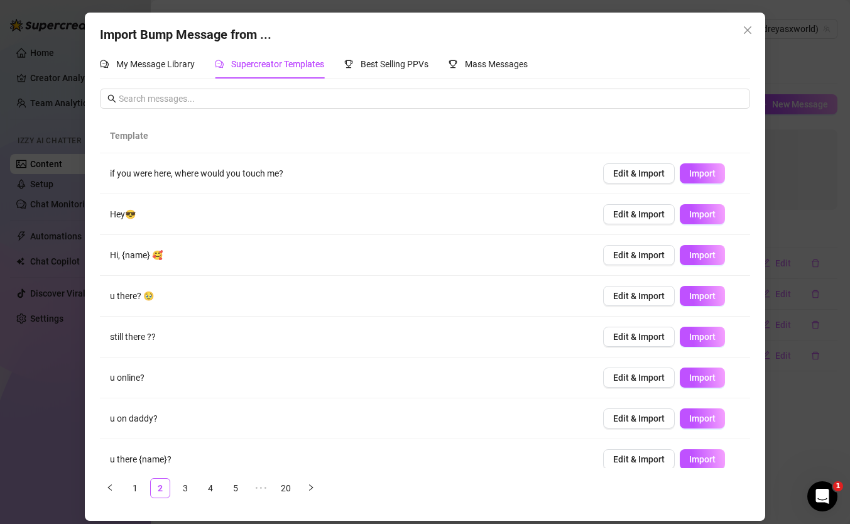
scroll to position [94, 0]
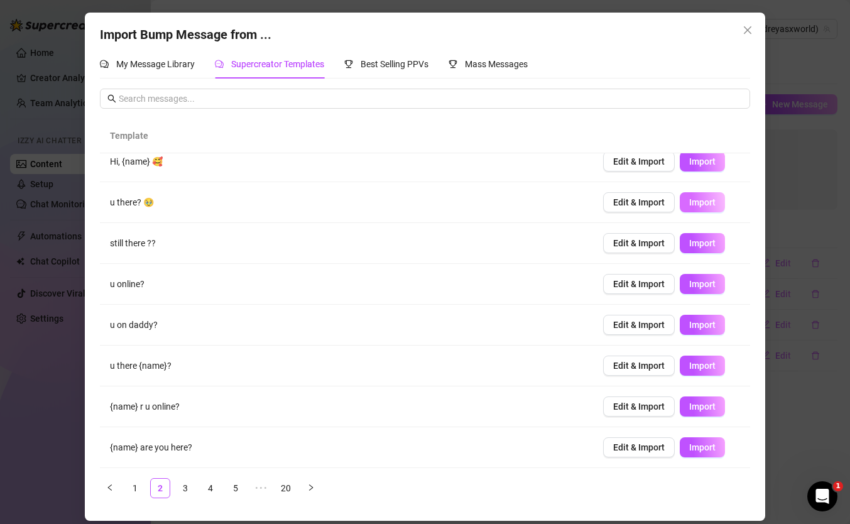
click at [703, 205] on span "Import" at bounding box center [702, 202] width 26 height 10
click at [180, 488] on link "3" at bounding box center [185, 488] width 19 height 19
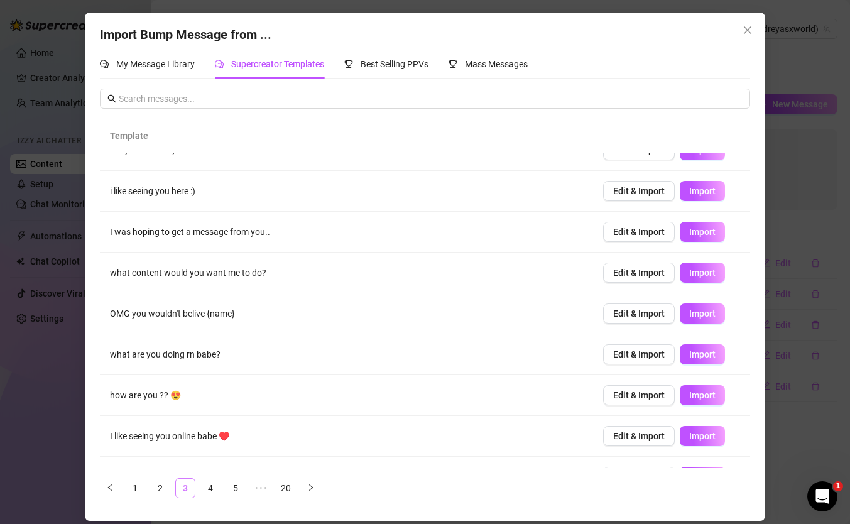
scroll to position [0, 0]
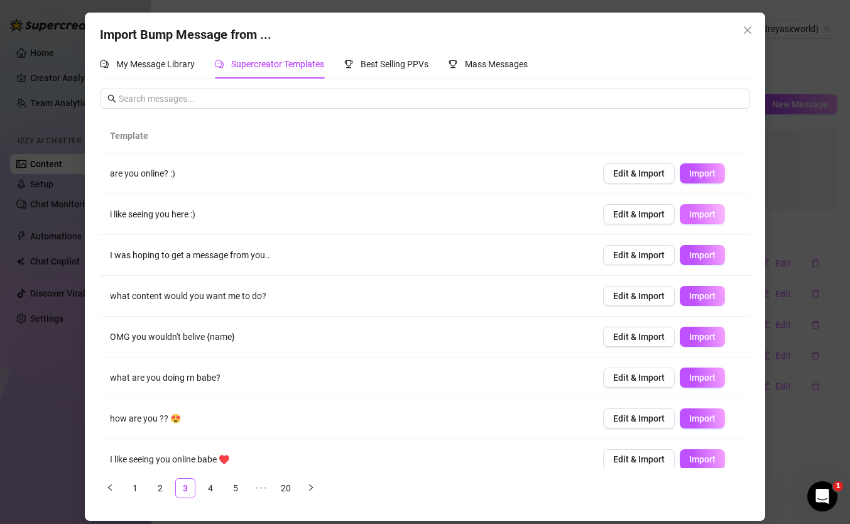
click at [694, 212] on span "Import" at bounding box center [702, 214] width 26 height 10
